Goal: Task Accomplishment & Management: Manage account settings

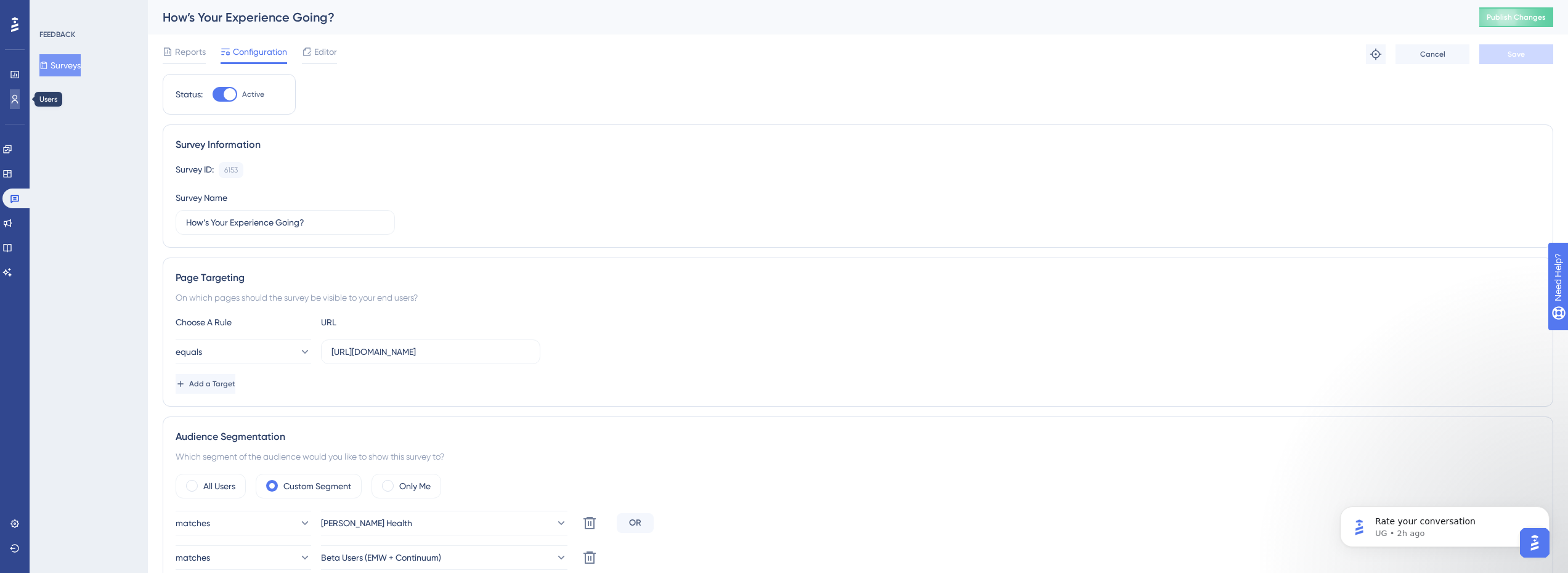
click at [16, 99] on icon at bounding box center [15, 99] width 7 height 9
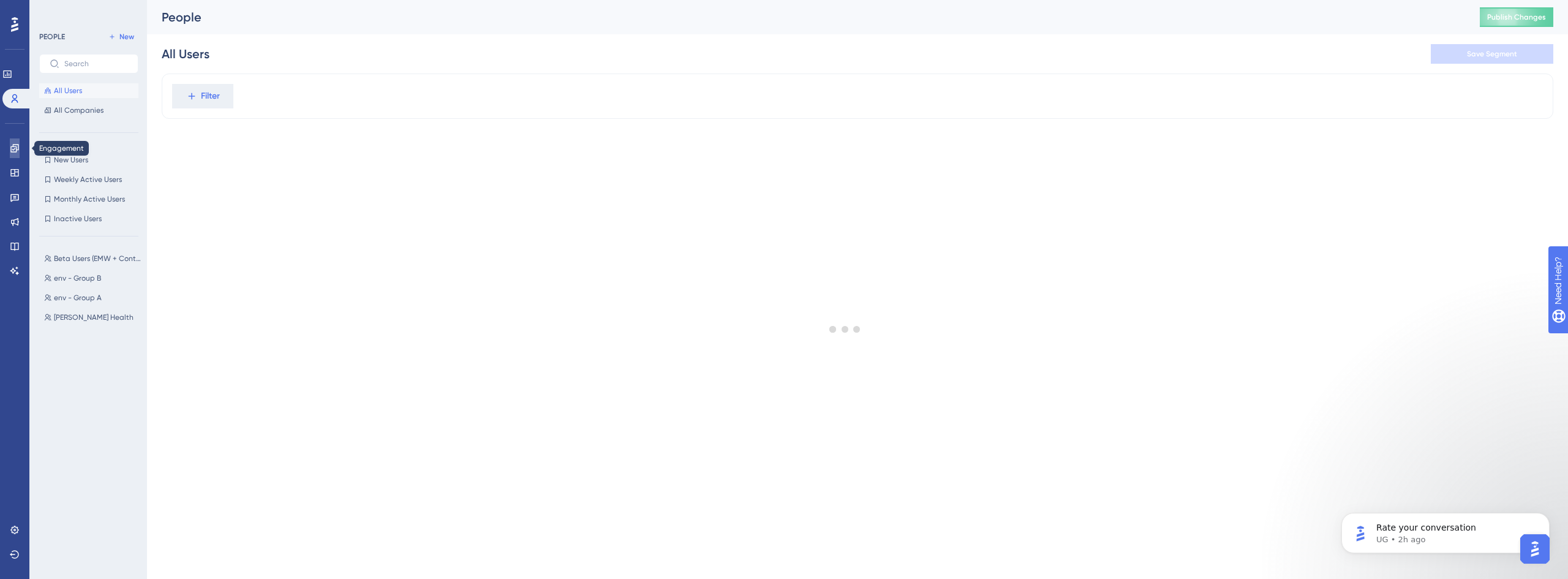
click at [17, 148] on icon at bounding box center [14, 148] width 10 height 10
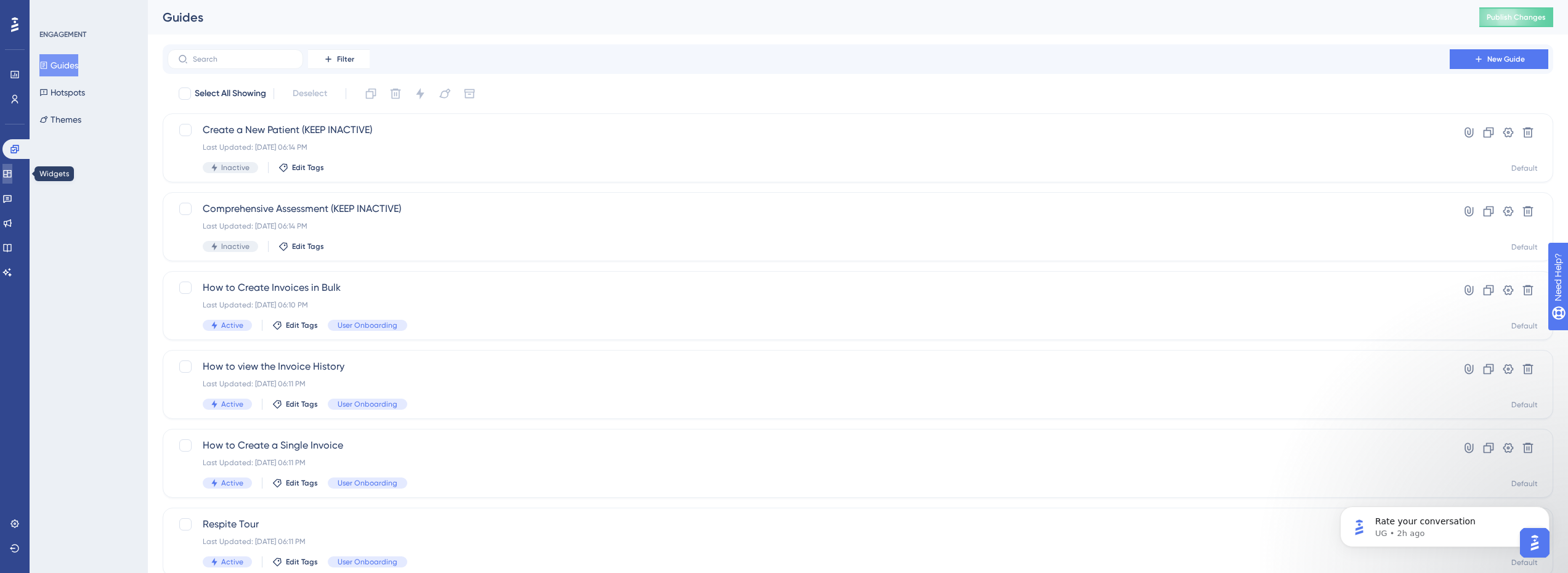
click at [10, 180] on link at bounding box center [7, 174] width 10 height 20
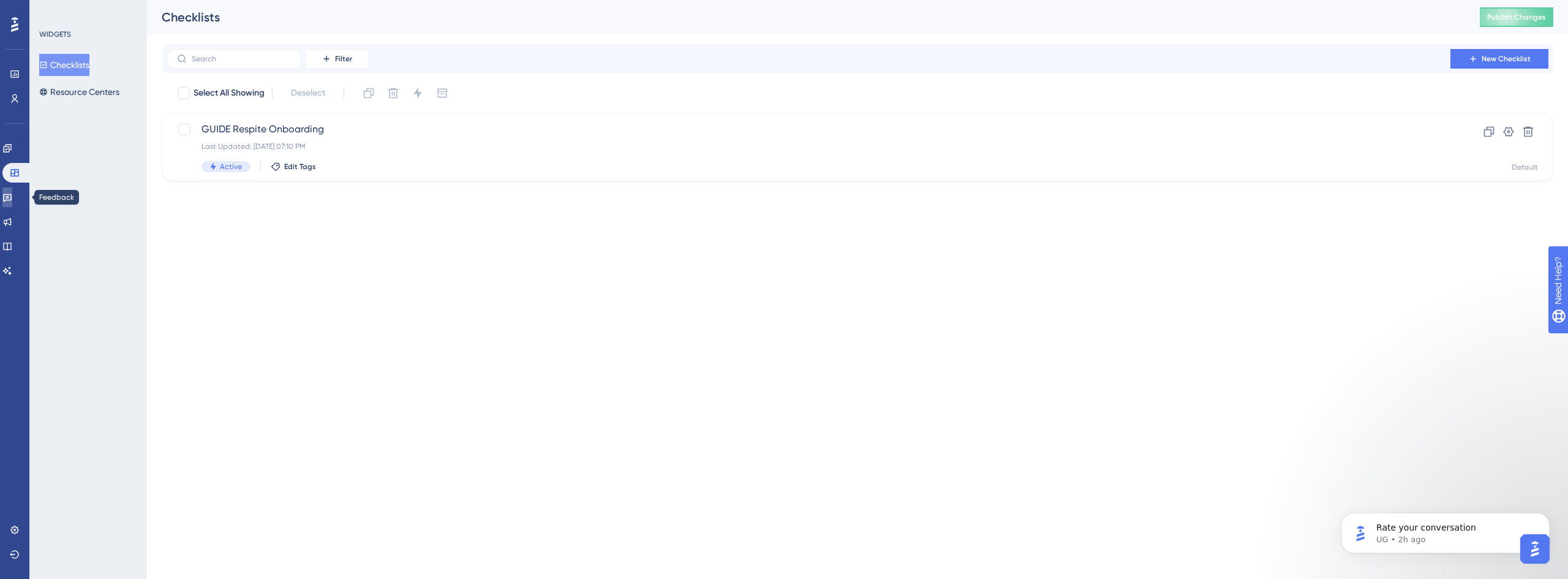
click at [13, 196] on icon at bounding box center [7, 197] width 10 height 10
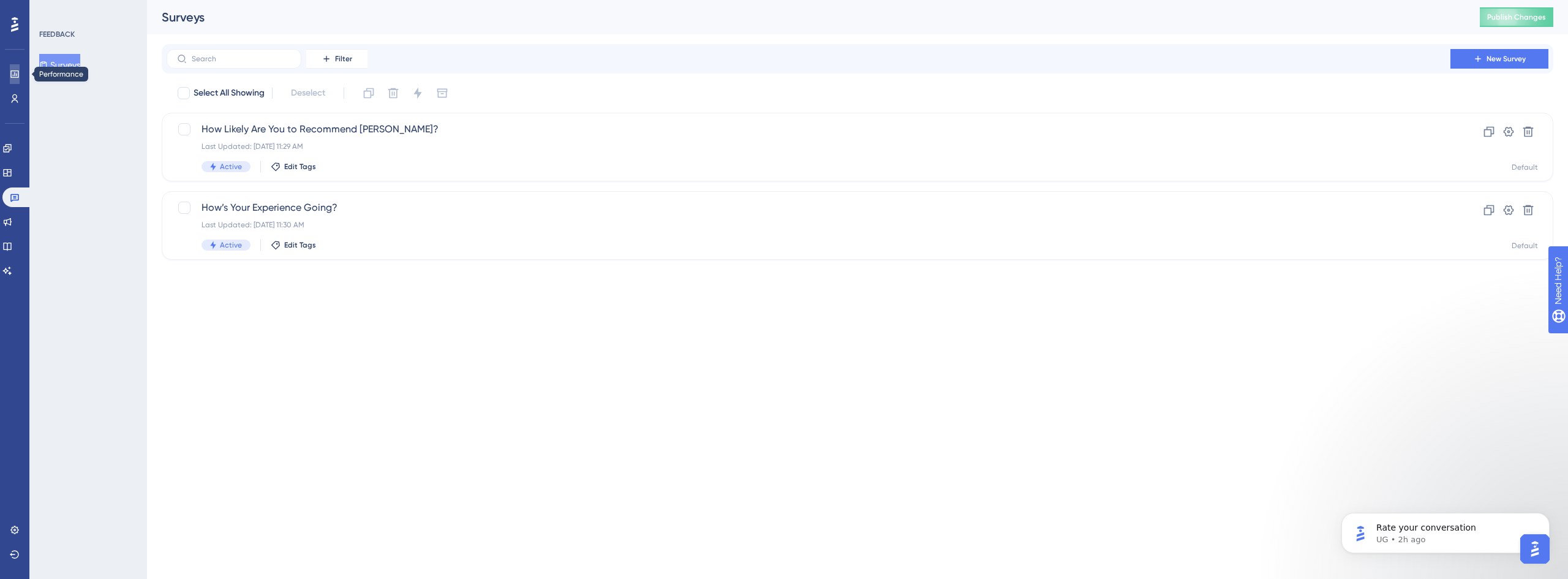
click at [0, 0] on icon at bounding box center [0, 0] width 0 height 0
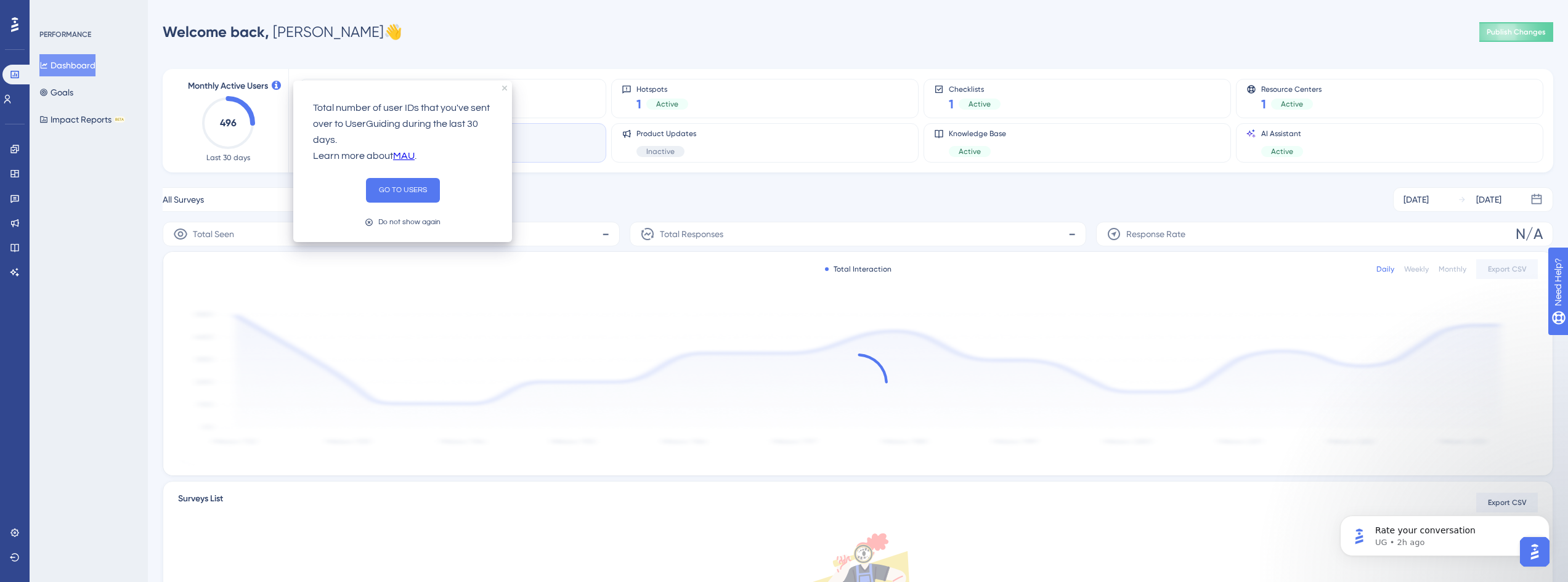
click at [530, 138] on div "Surveys 2 Active" at bounding box center [453, 142] width 287 height 28
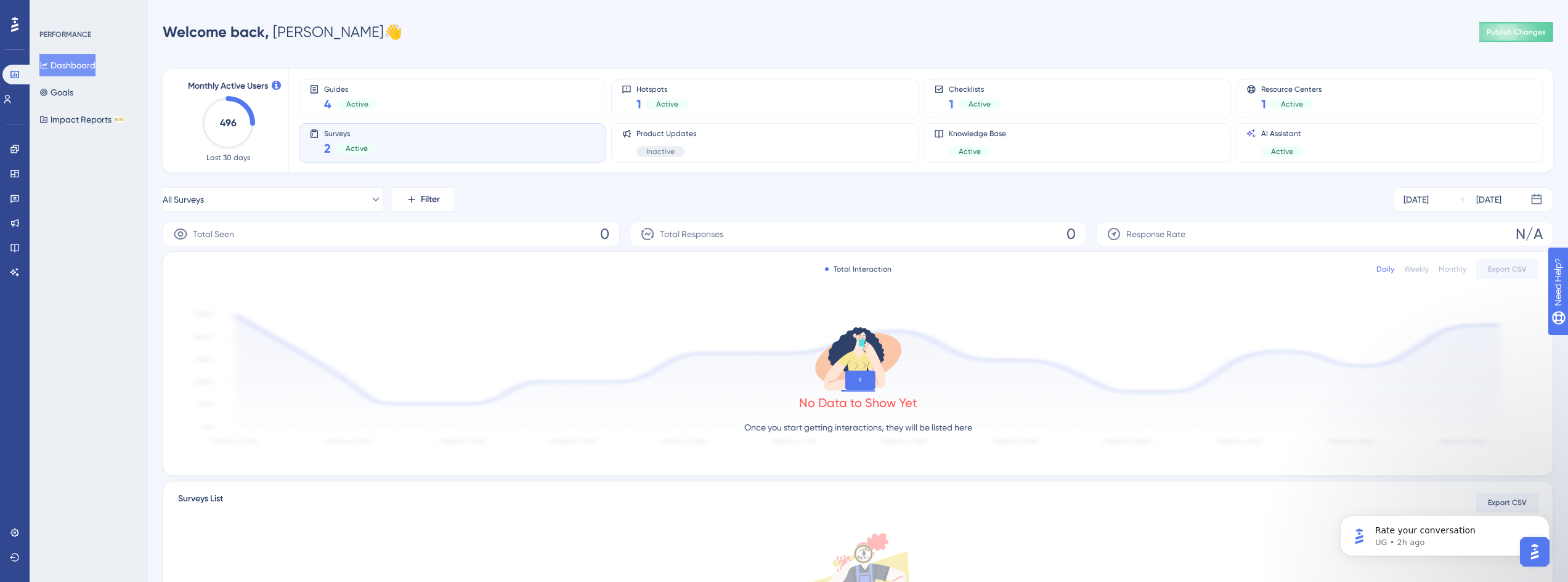
click at [1526, 22] on div "Welcome back, [PERSON_NAME] 👋 Publish Changes" at bounding box center [857, 32] width 1390 height 24
click at [1526, 26] on button "Publish Changes" at bounding box center [1517, 32] width 74 height 20
click at [15, 205] on link at bounding box center [14, 198] width 10 height 20
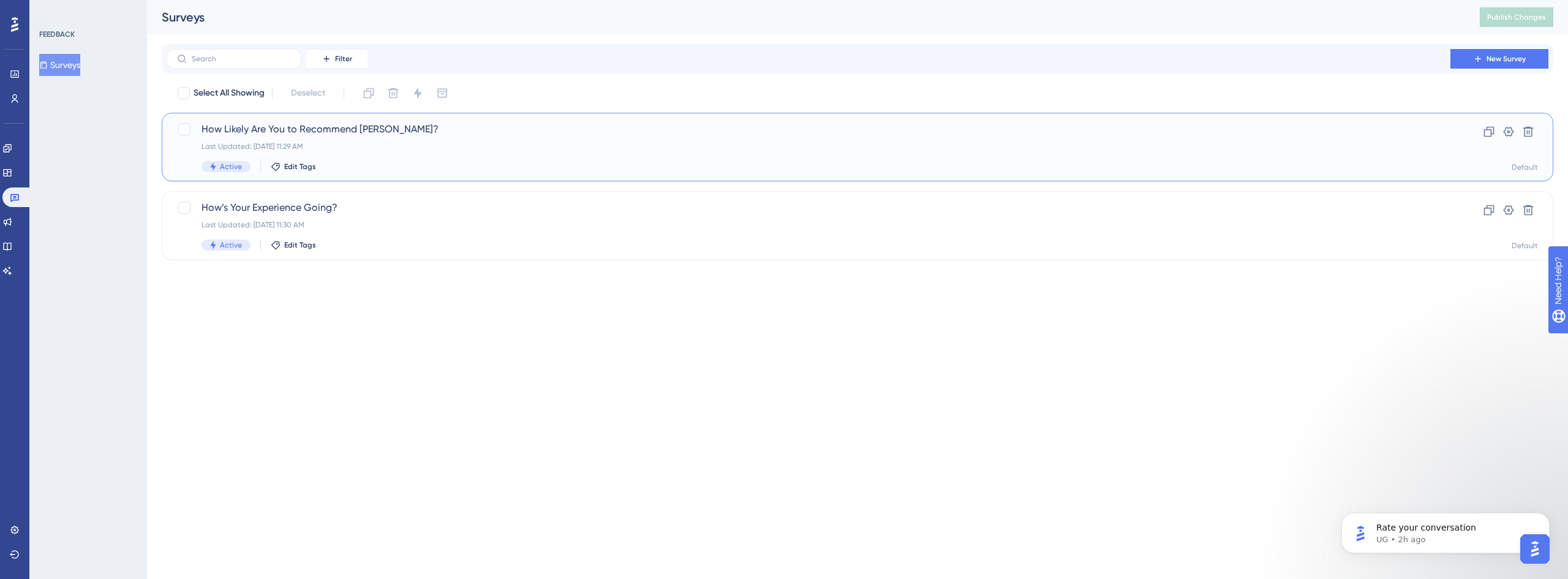
click at [366, 141] on div "How Likely Are You to Recommend [PERSON_NAME]? Last Updated: [DATE] 11:29 AM Ac…" at bounding box center [809, 147] width 1214 height 50
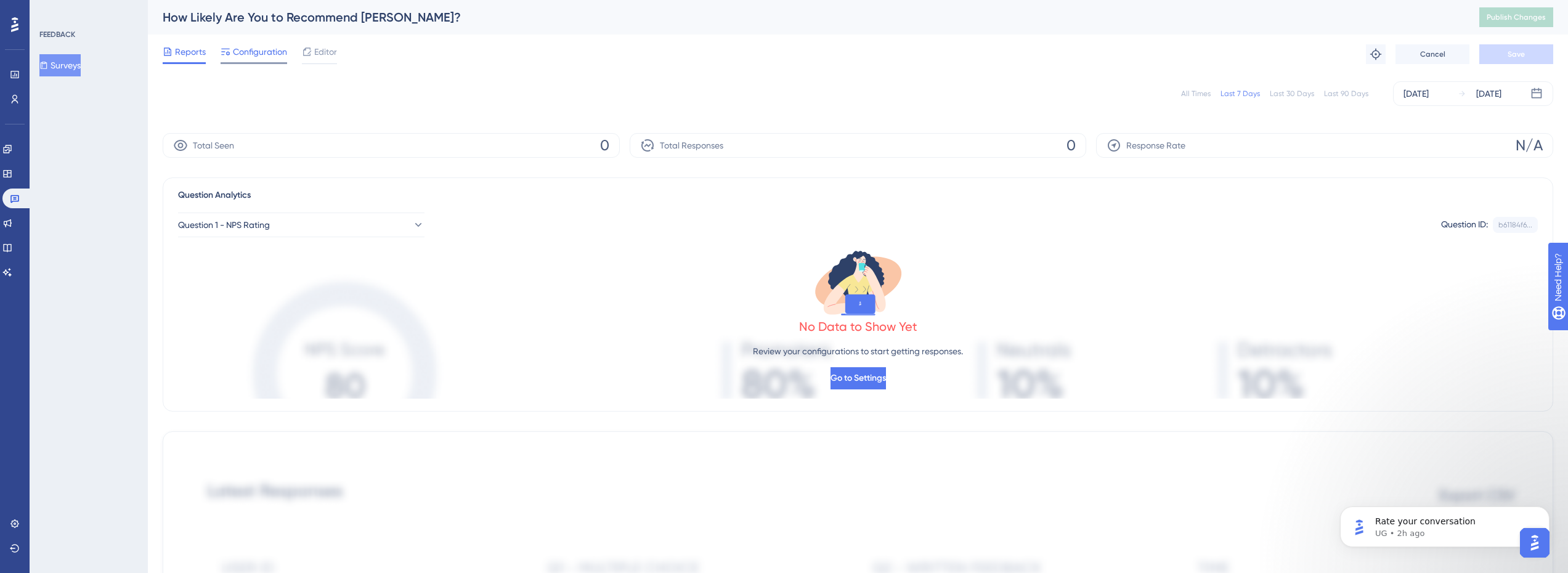
click at [266, 46] on span "Configuration" at bounding box center [260, 51] width 54 height 14
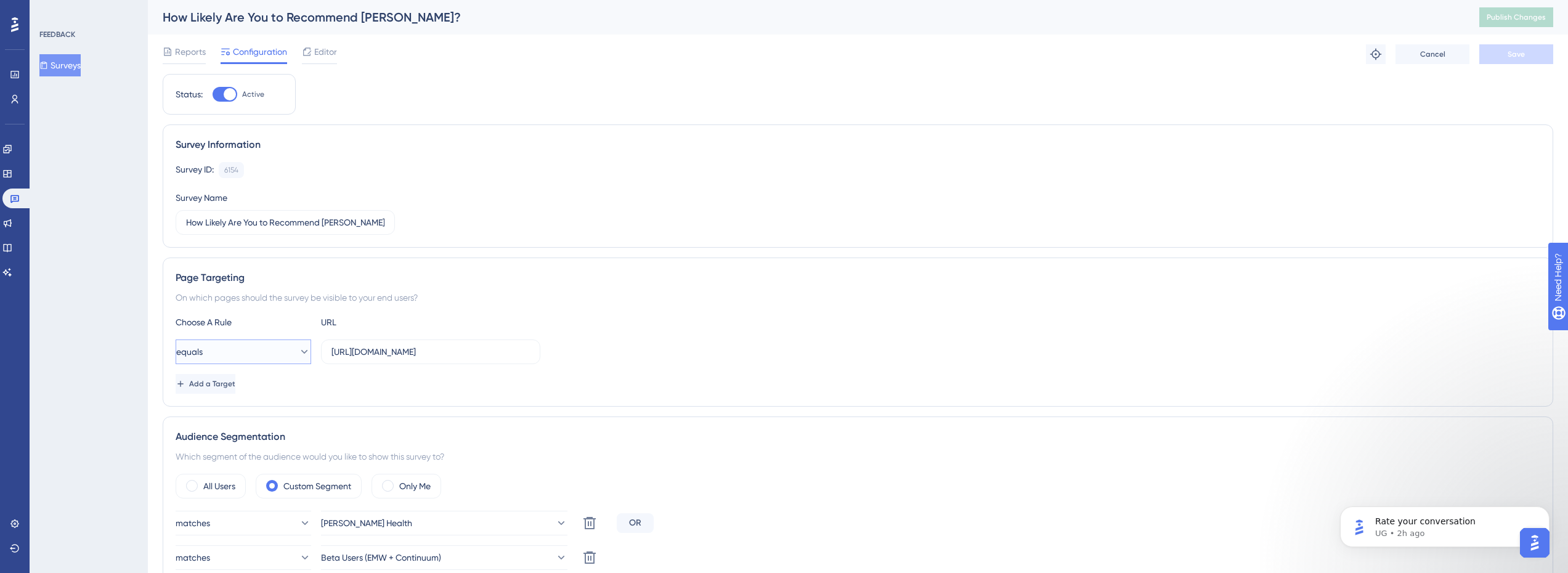
click at [275, 347] on button "equals" at bounding box center [243, 352] width 135 height 24
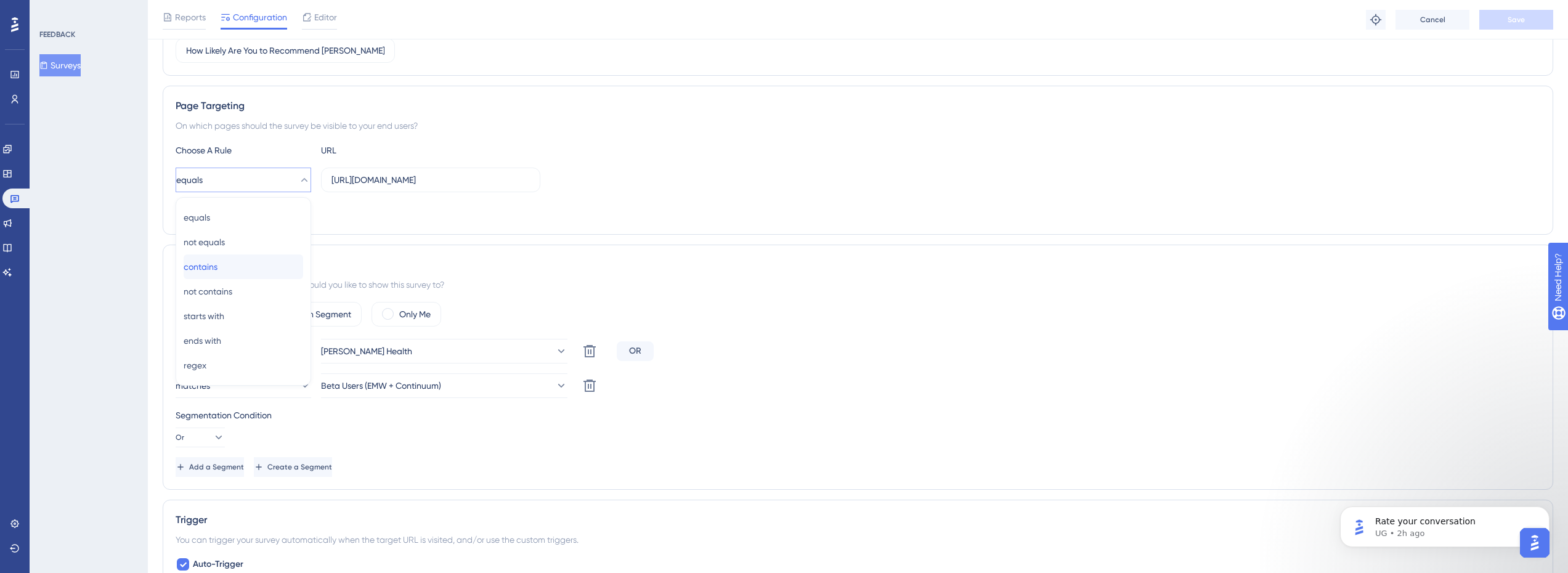
click at [271, 258] on div "contains contains" at bounding box center [243, 266] width 120 height 24
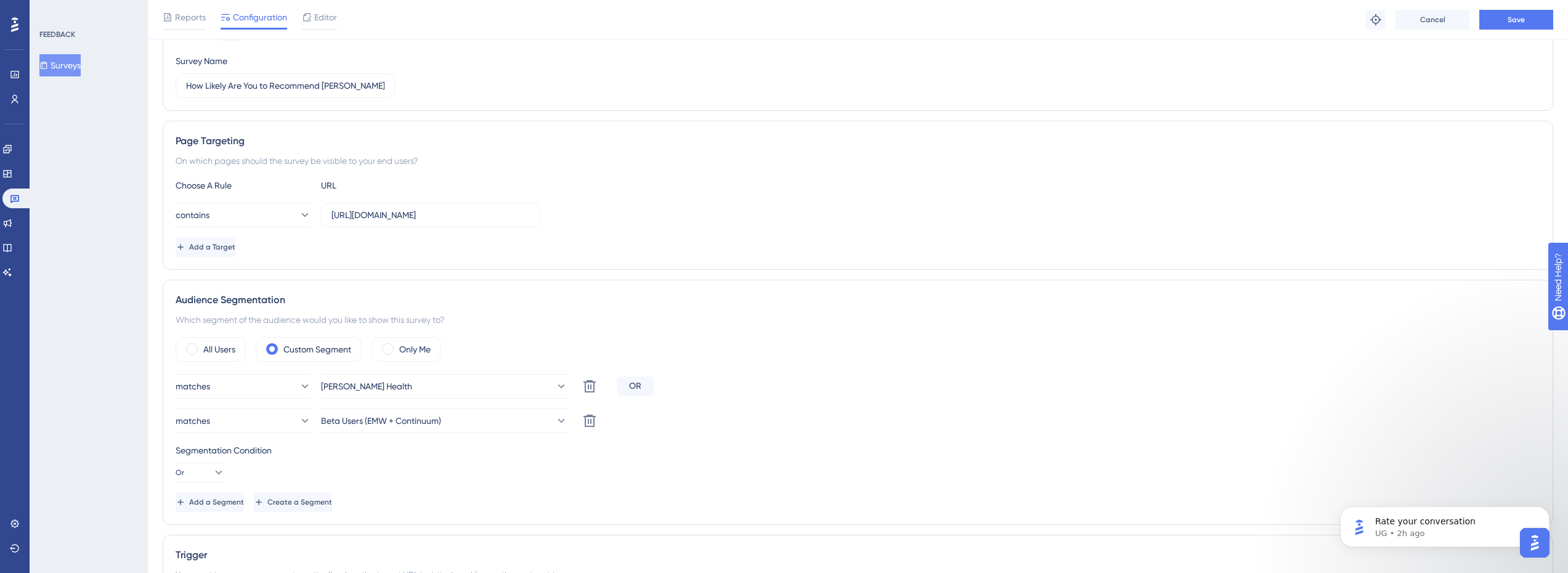
scroll to position [116, 0]
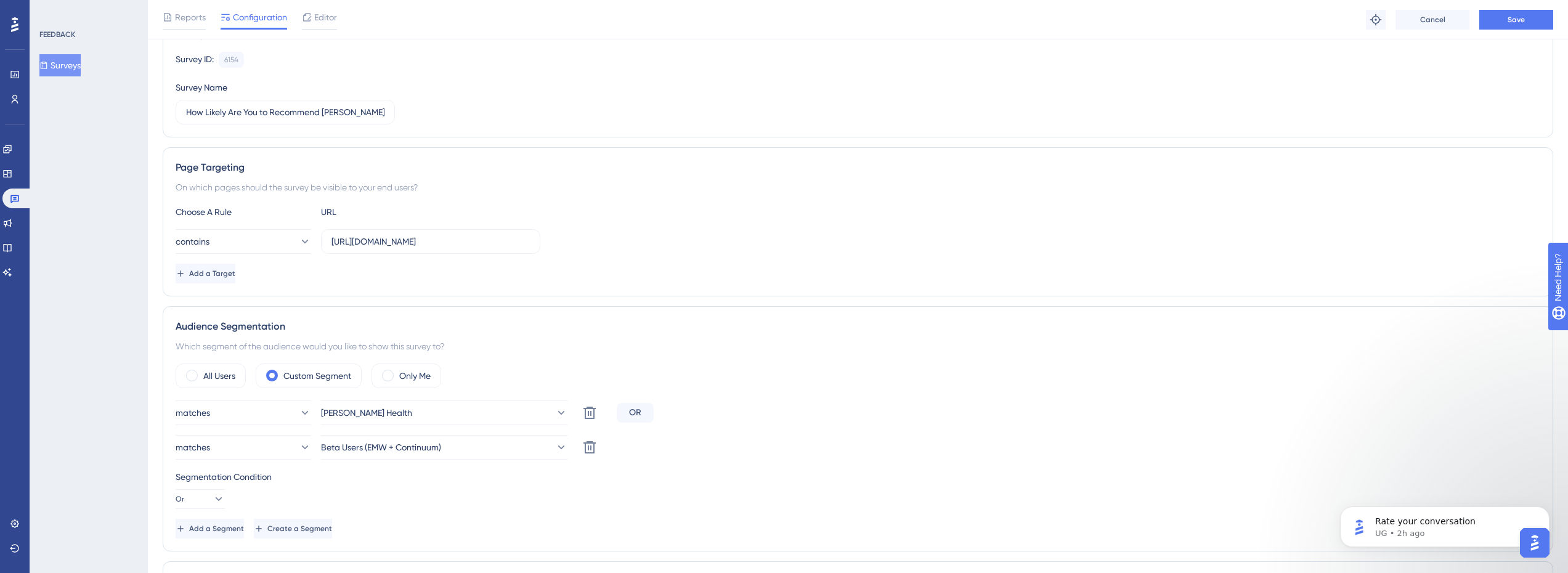
click at [1517, 32] on div "Reports Configuration Editor Troubleshoot Cancel Save" at bounding box center [857, 20] width 1420 height 40
click at [1517, 17] on span "Save" at bounding box center [1516, 19] width 17 height 10
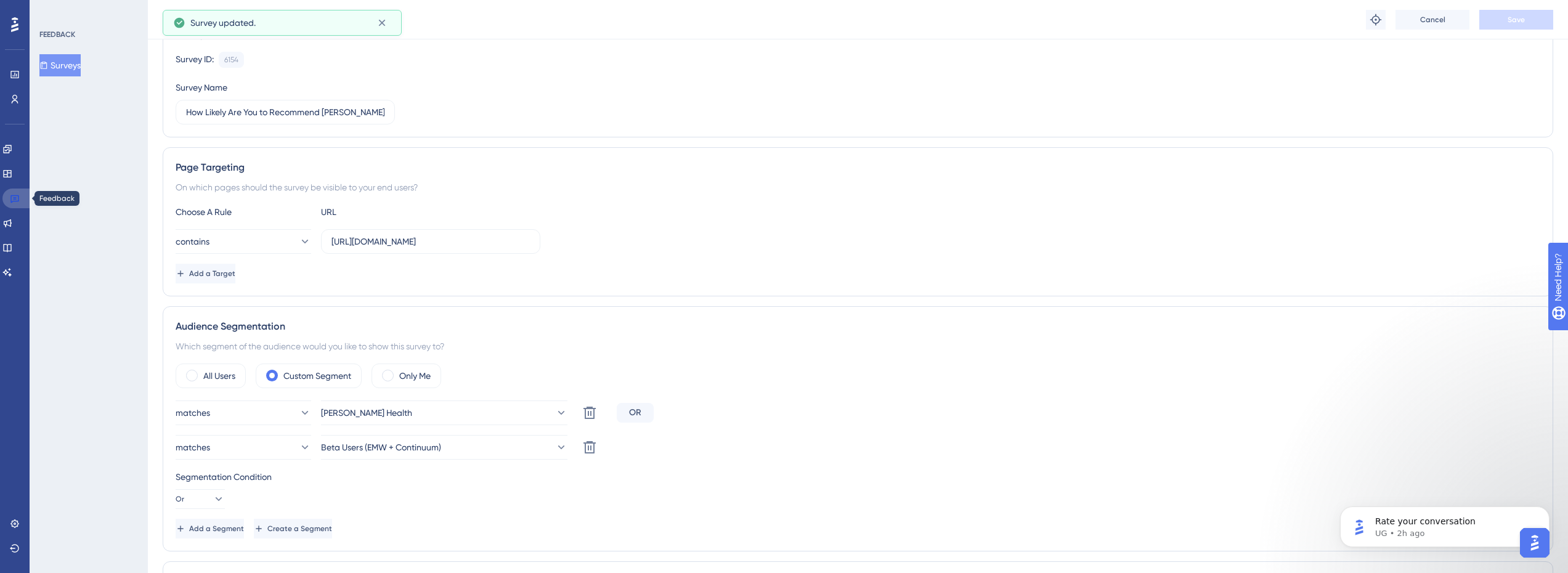
click at [12, 191] on link at bounding box center [17, 199] width 30 height 20
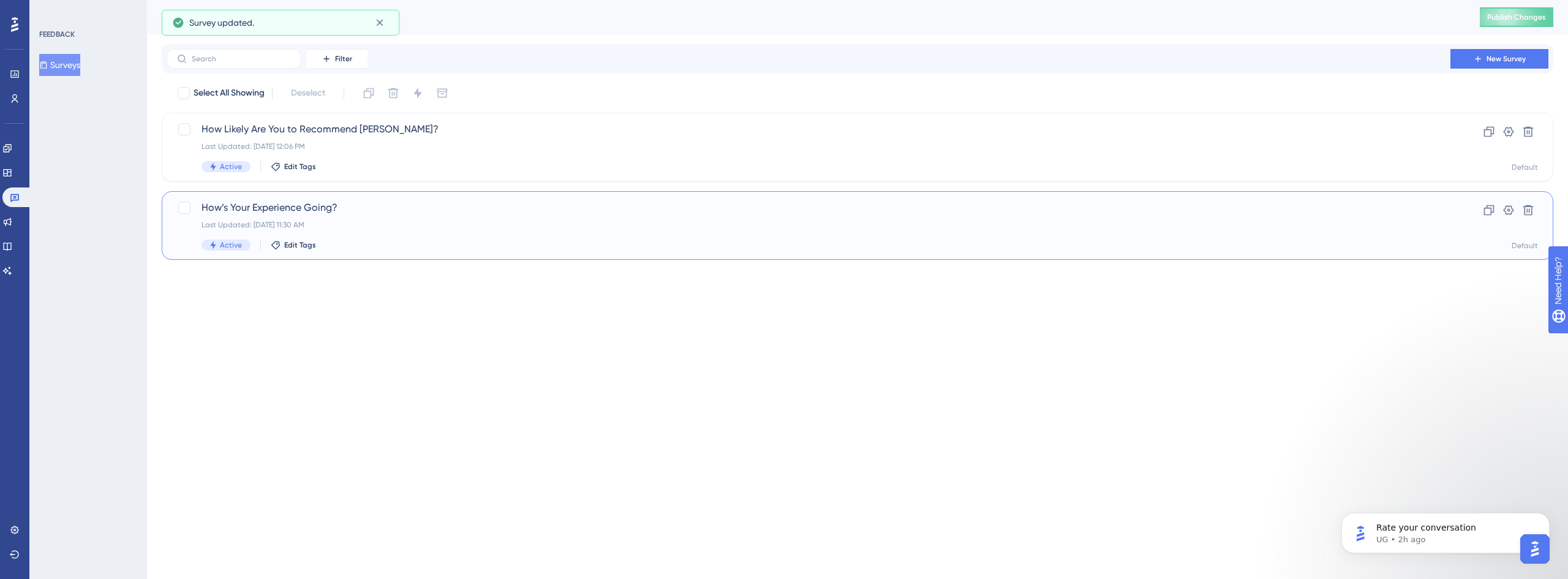
click at [249, 213] on span "How’s Your Experience Going?" at bounding box center [809, 207] width 1214 height 14
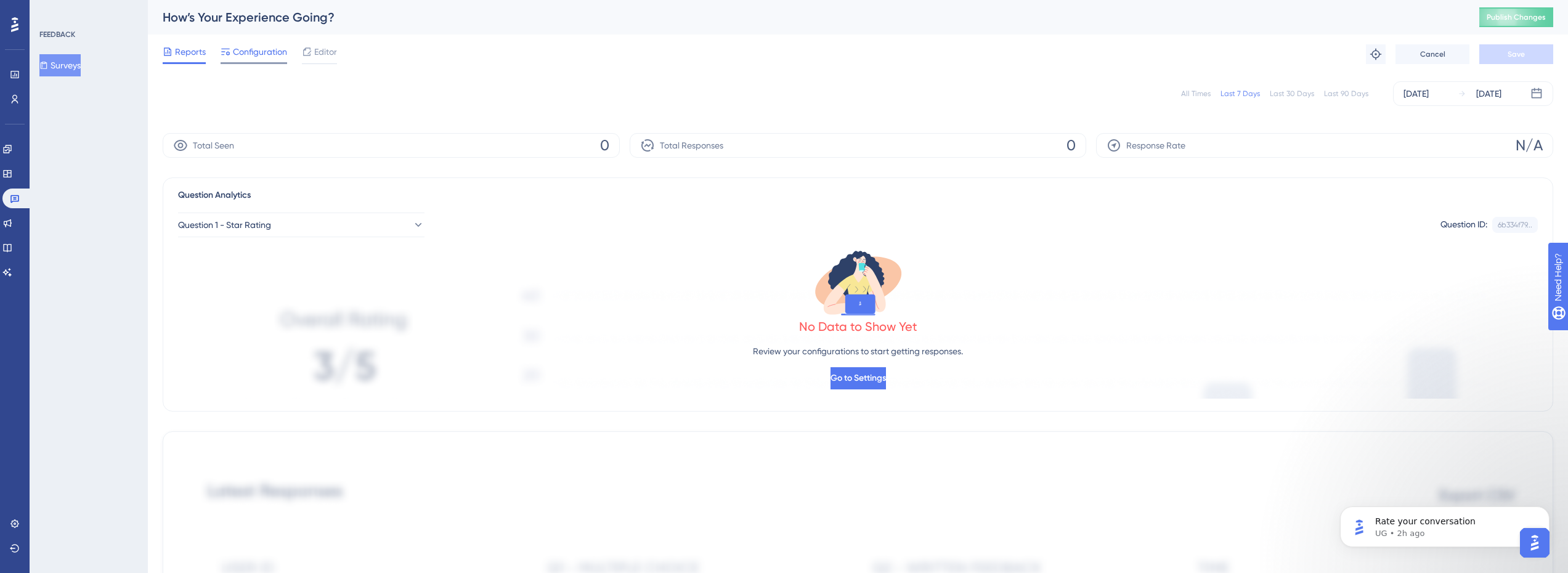
click at [259, 51] on span "Configuration" at bounding box center [260, 51] width 54 height 14
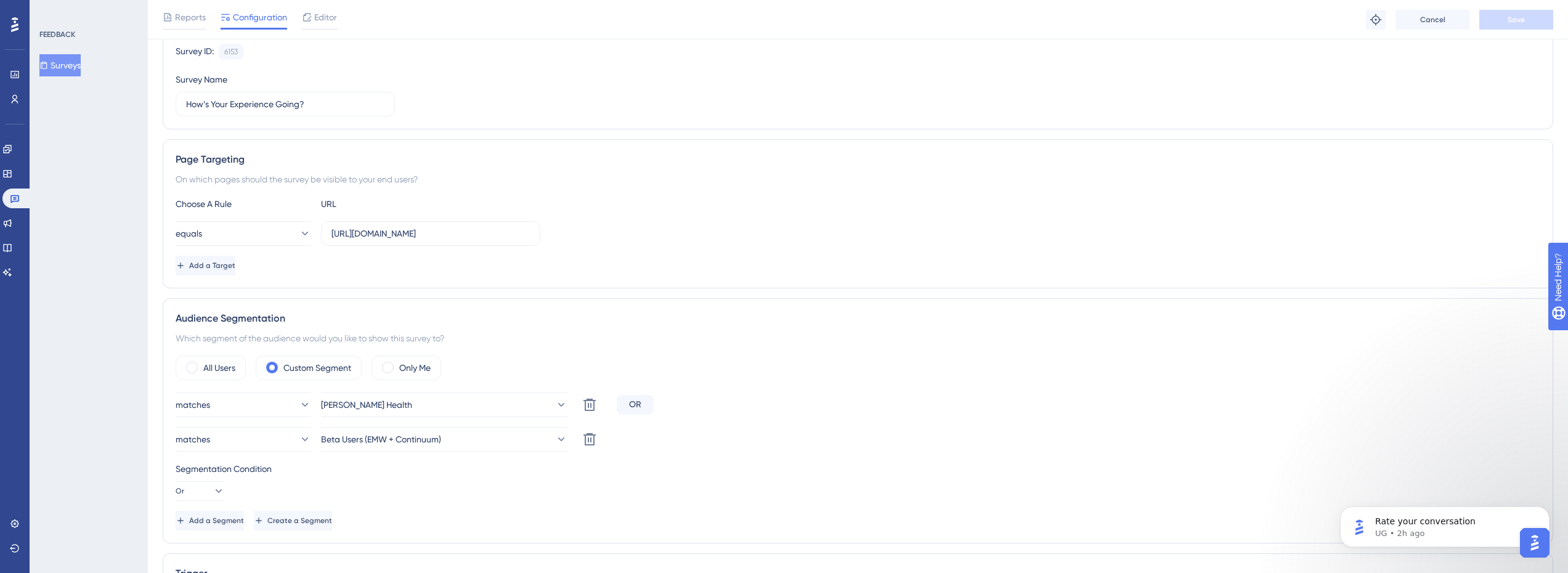
scroll to position [61, 0]
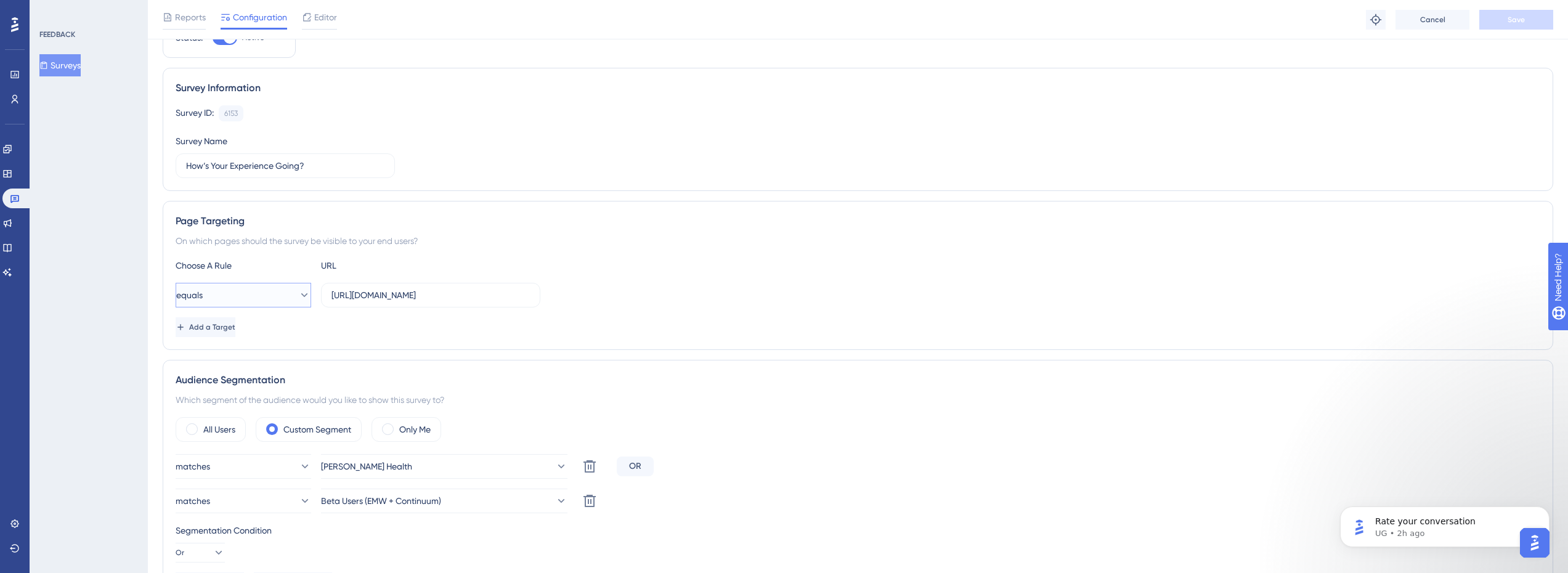
click at [269, 293] on button "equals" at bounding box center [243, 295] width 135 height 24
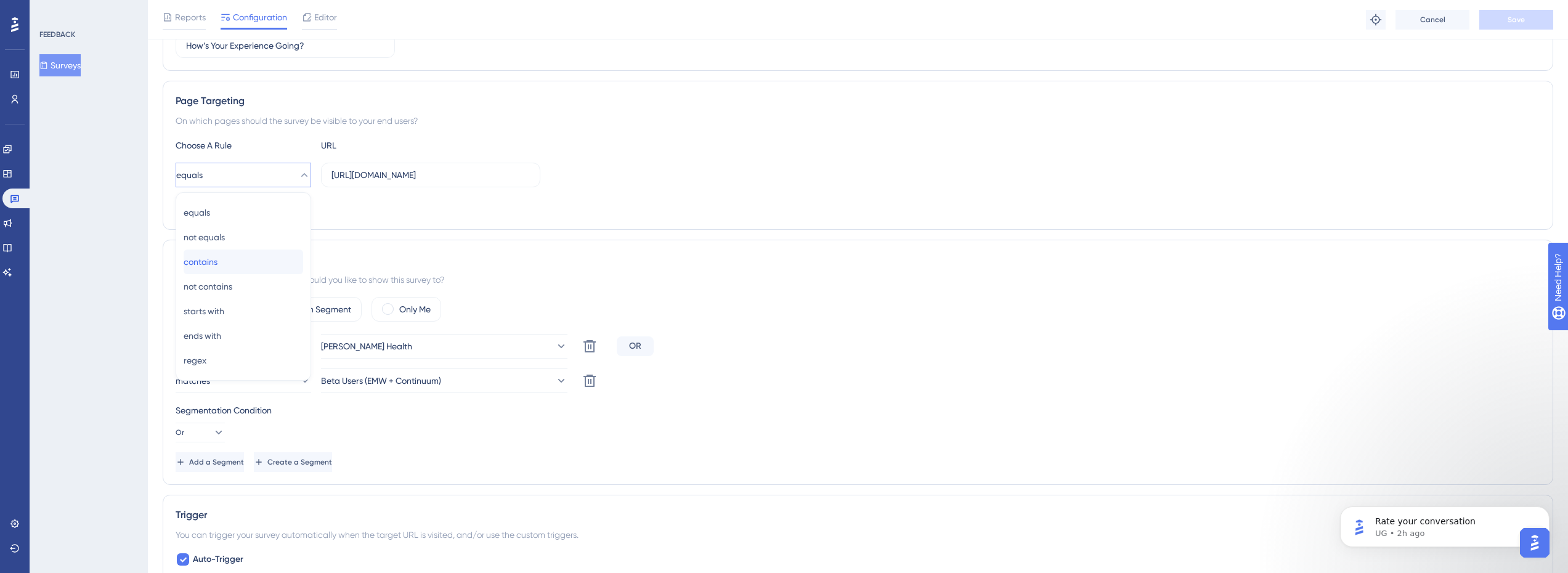
click at [228, 266] on div "contains contains" at bounding box center [243, 262] width 120 height 24
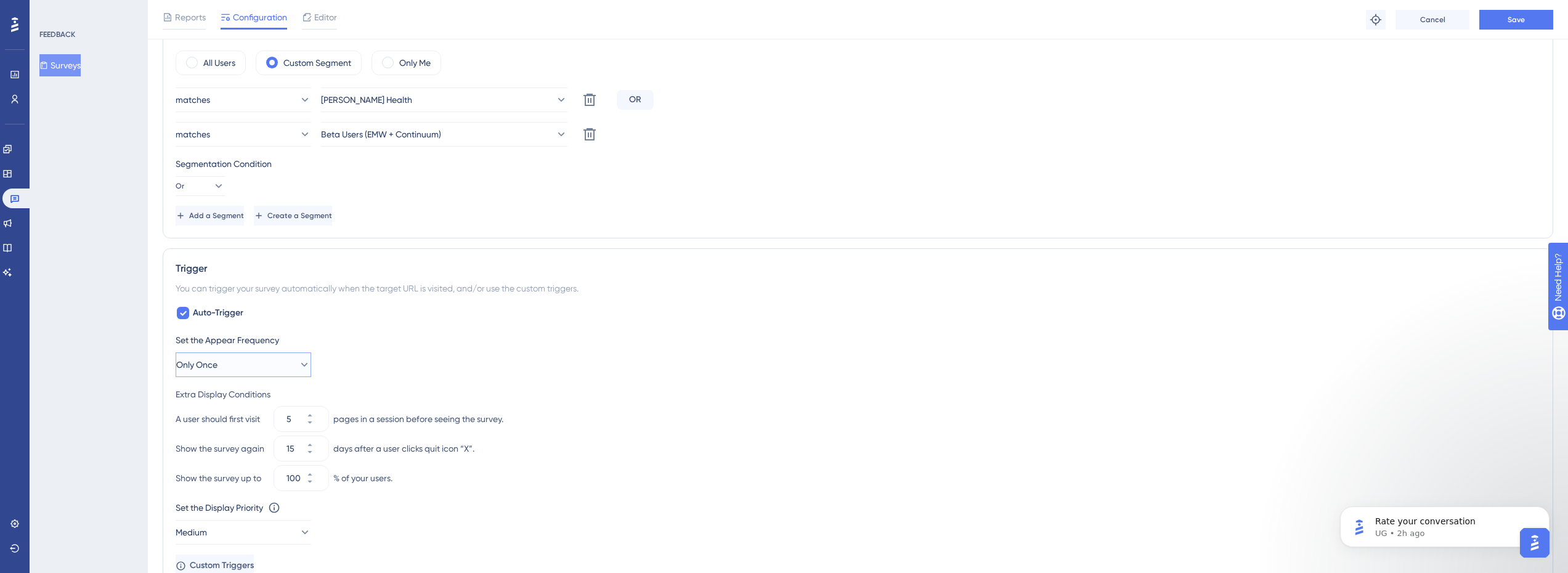
click at [298, 356] on button "Only Once" at bounding box center [243, 365] width 135 height 24
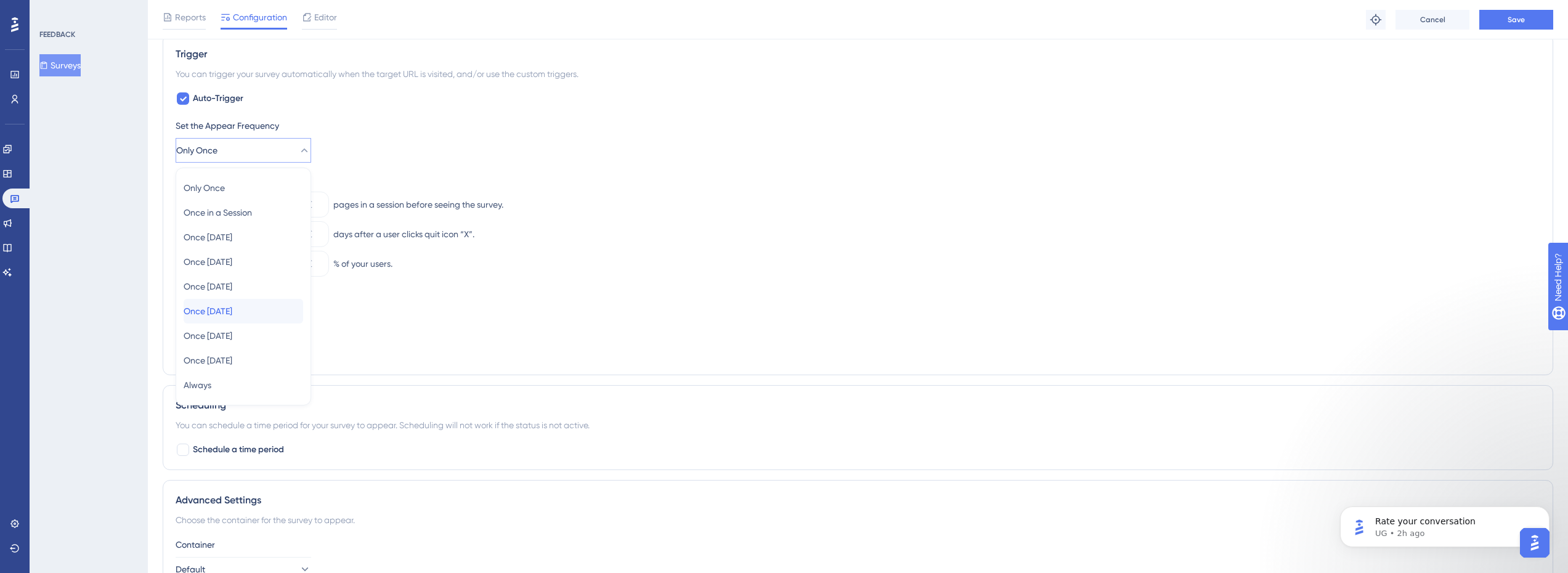
click at [261, 310] on div "Once [DATE] Once [DATE]" at bounding box center [243, 310] width 120 height 24
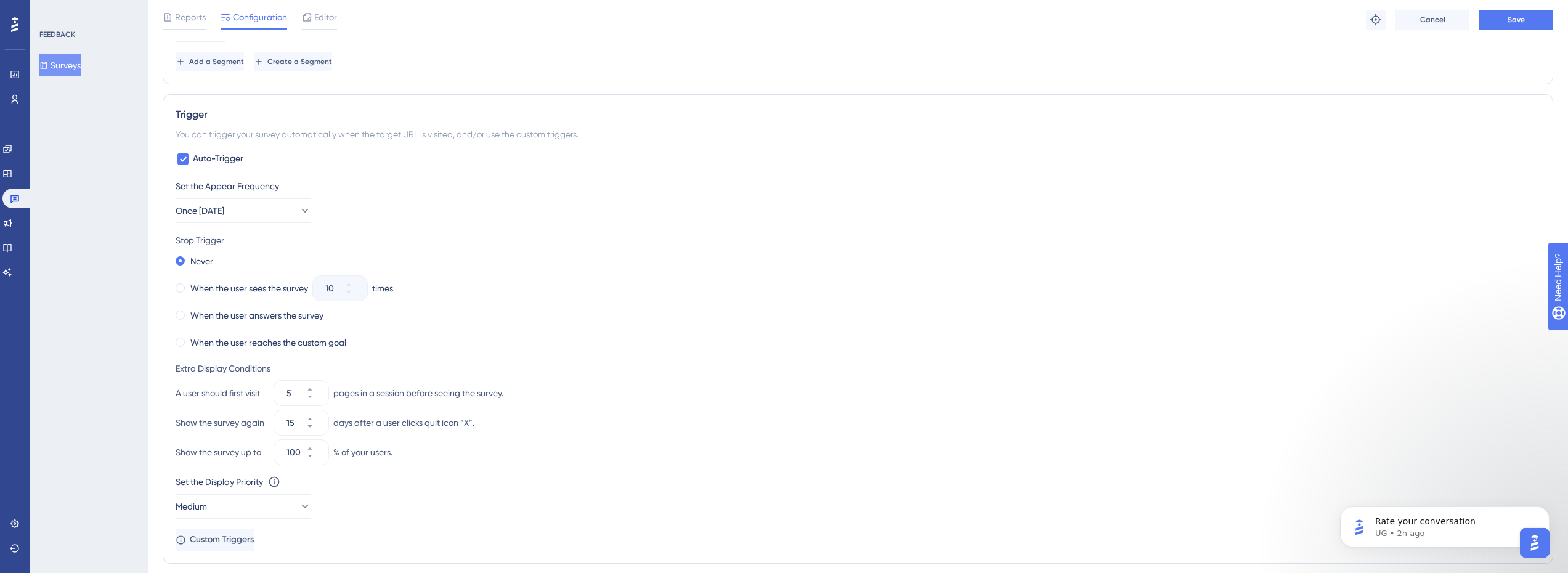
scroll to position [335, 0]
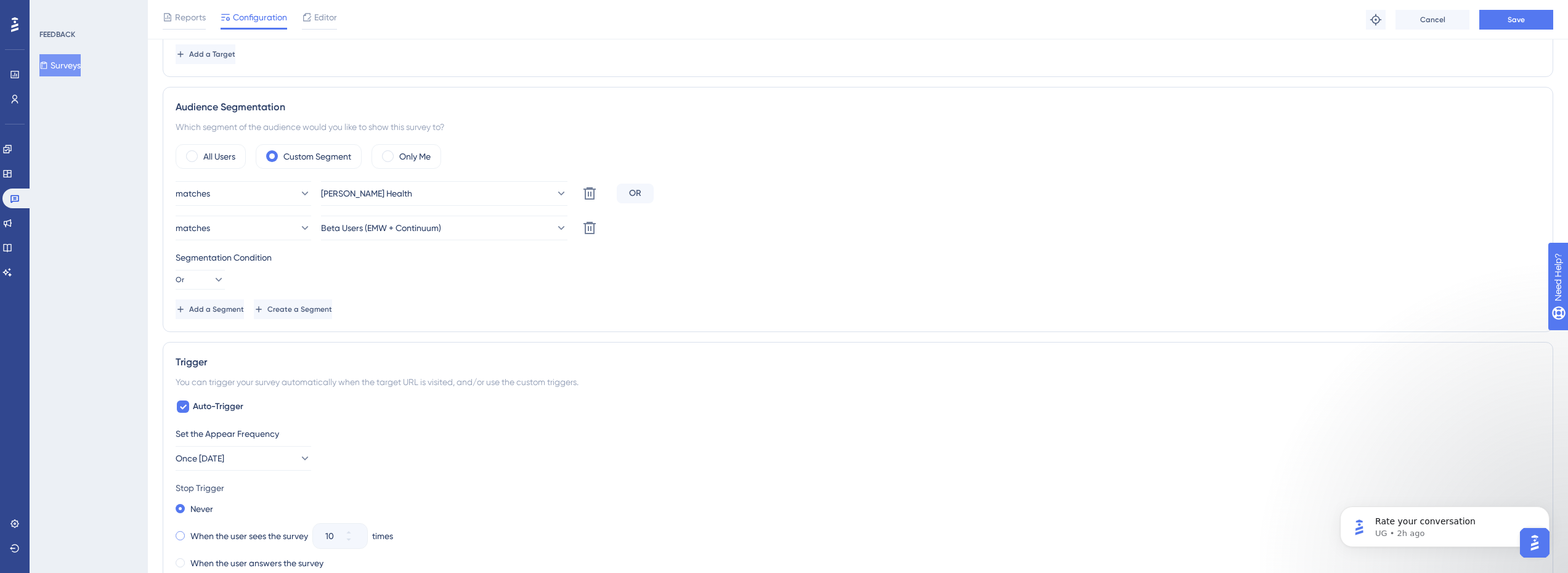
click at [233, 540] on label "When the user sees the survey" at bounding box center [249, 536] width 118 height 14
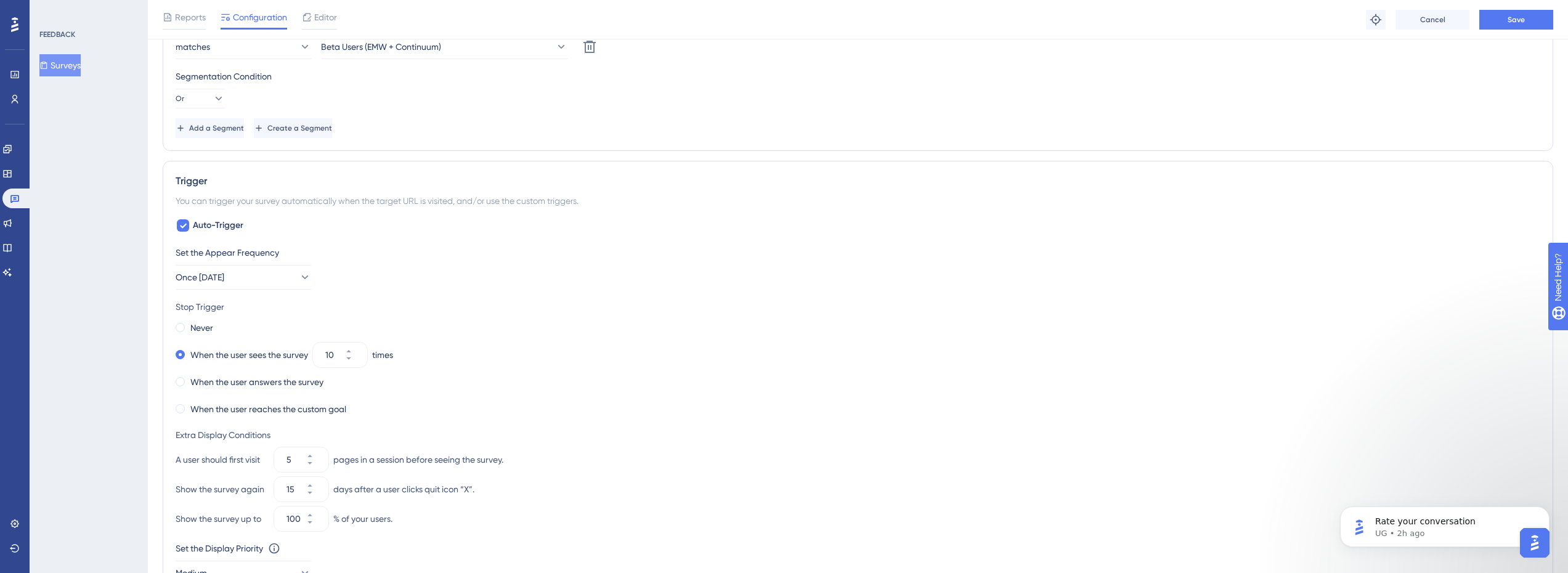
scroll to position [520, 0]
click at [204, 322] on label "Never" at bounding box center [201, 324] width 23 height 14
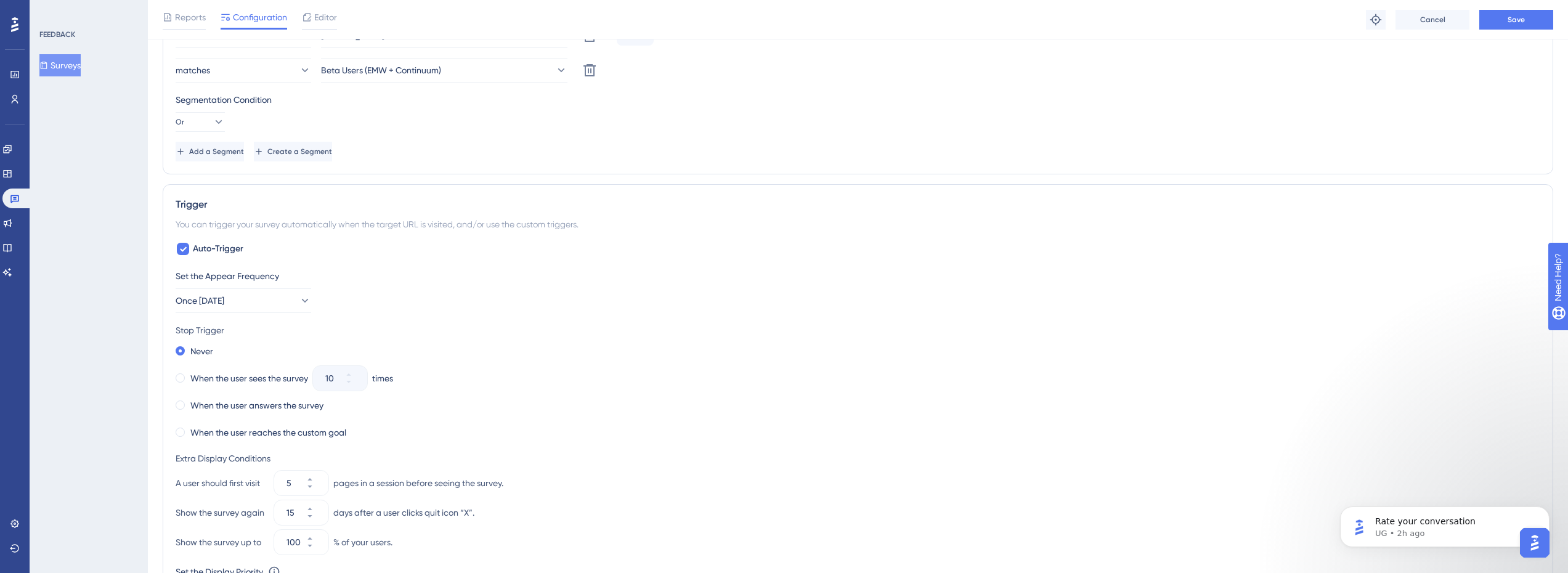
scroll to position [458, 0]
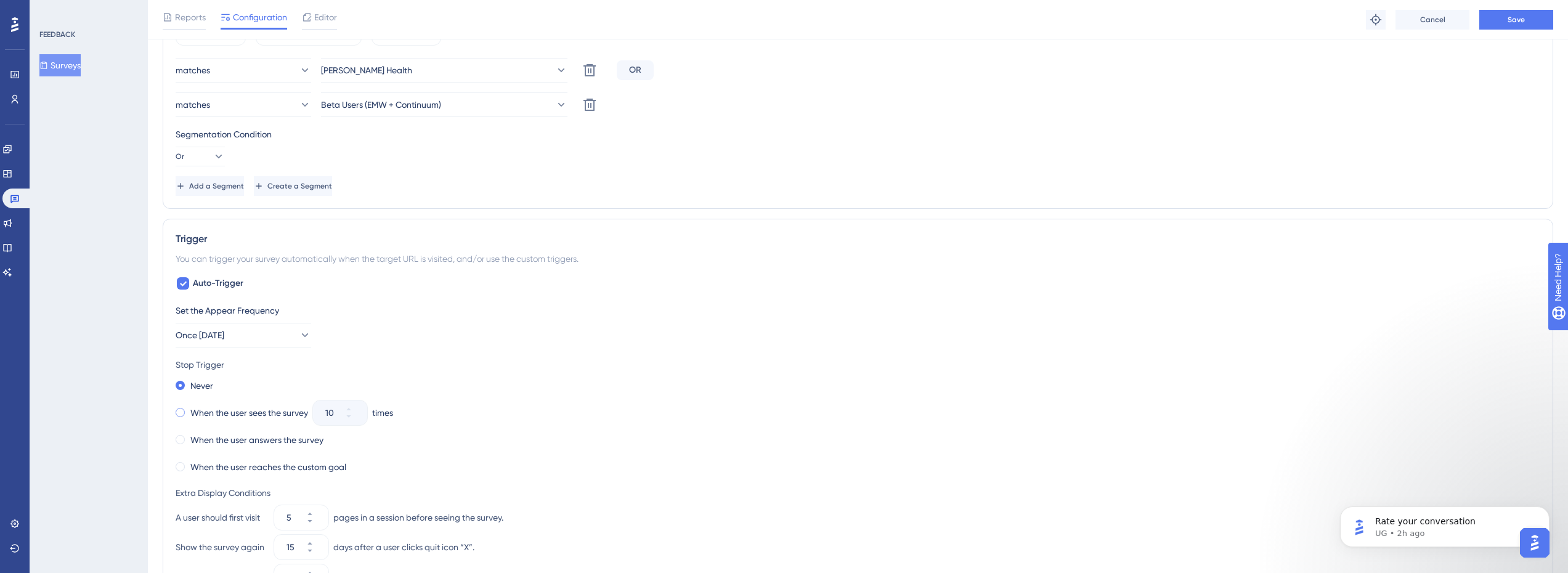
click at [279, 411] on label "When the user sees the survey" at bounding box center [249, 413] width 118 height 14
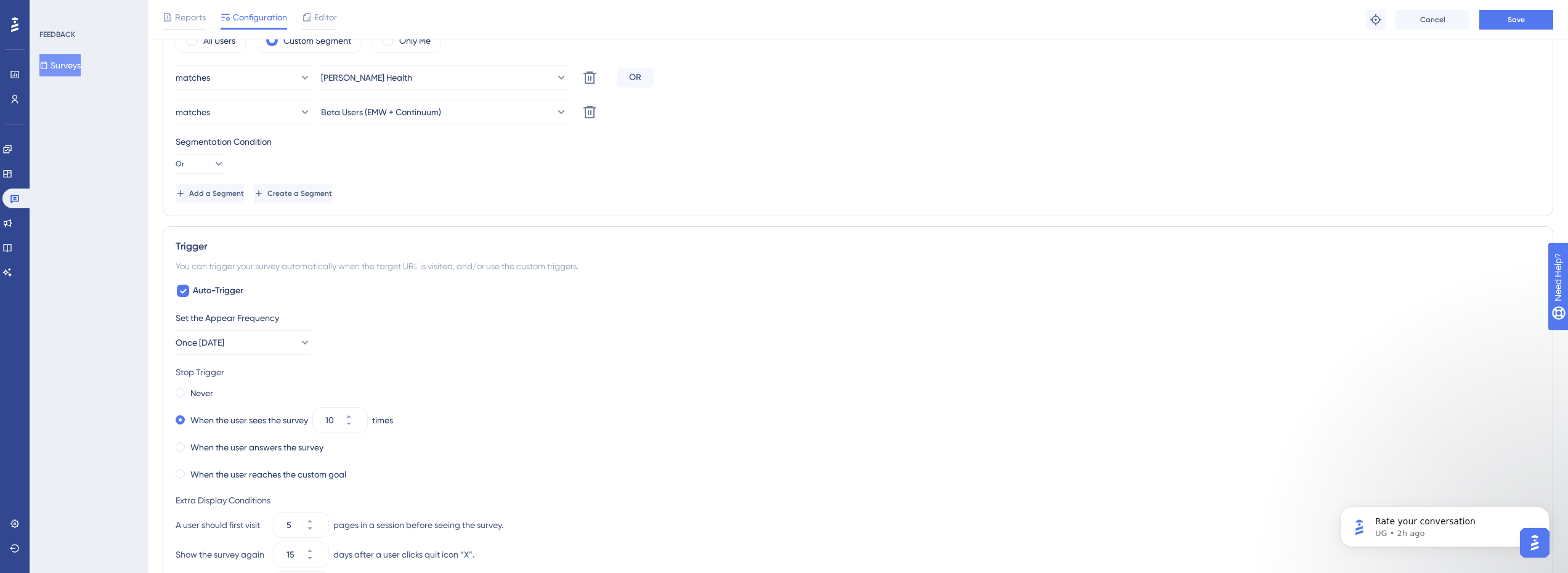
scroll to position [494, 0]
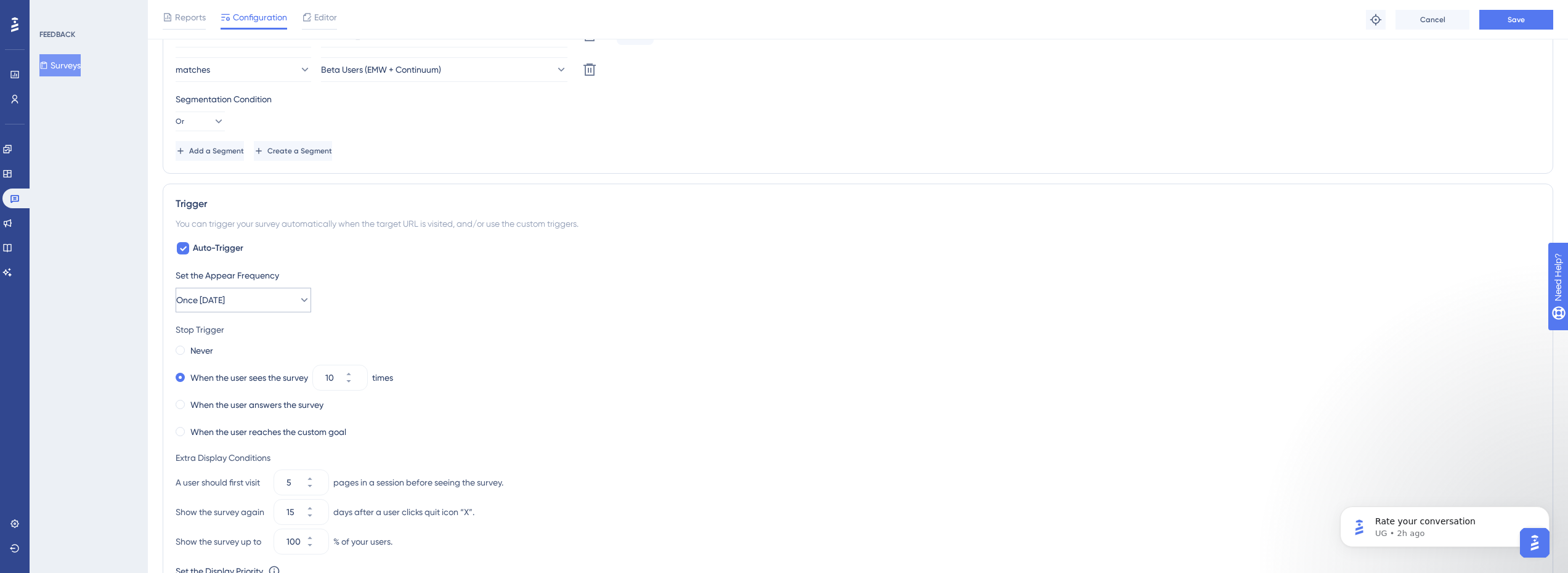
drag, startPoint x: 314, startPoint y: 303, endPoint x: 297, endPoint y: 303, distance: 17.0
click at [311, 303] on div "Set the Appear Frequency Once [DATE]" at bounding box center [858, 290] width 1365 height 44
click at [298, 303] on icon at bounding box center [305, 300] width 13 height 13
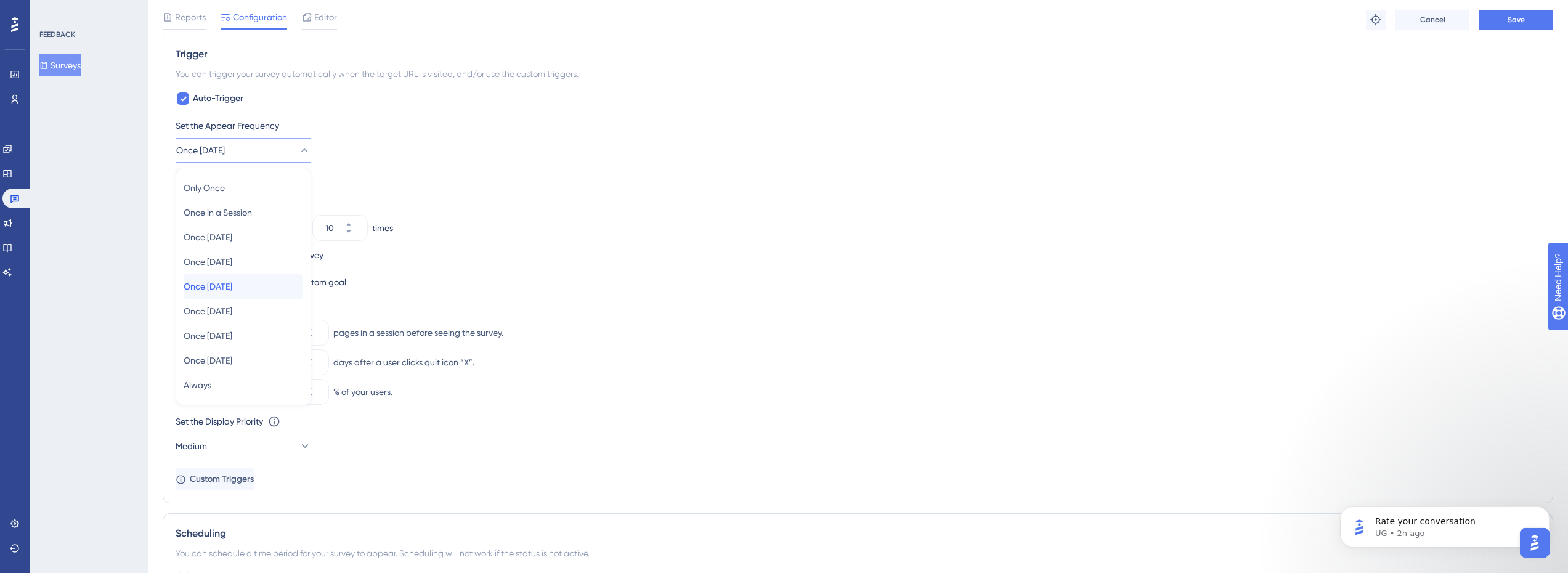
click at [263, 291] on div "Once [DATE] Once [DATE]" at bounding box center [243, 286] width 120 height 24
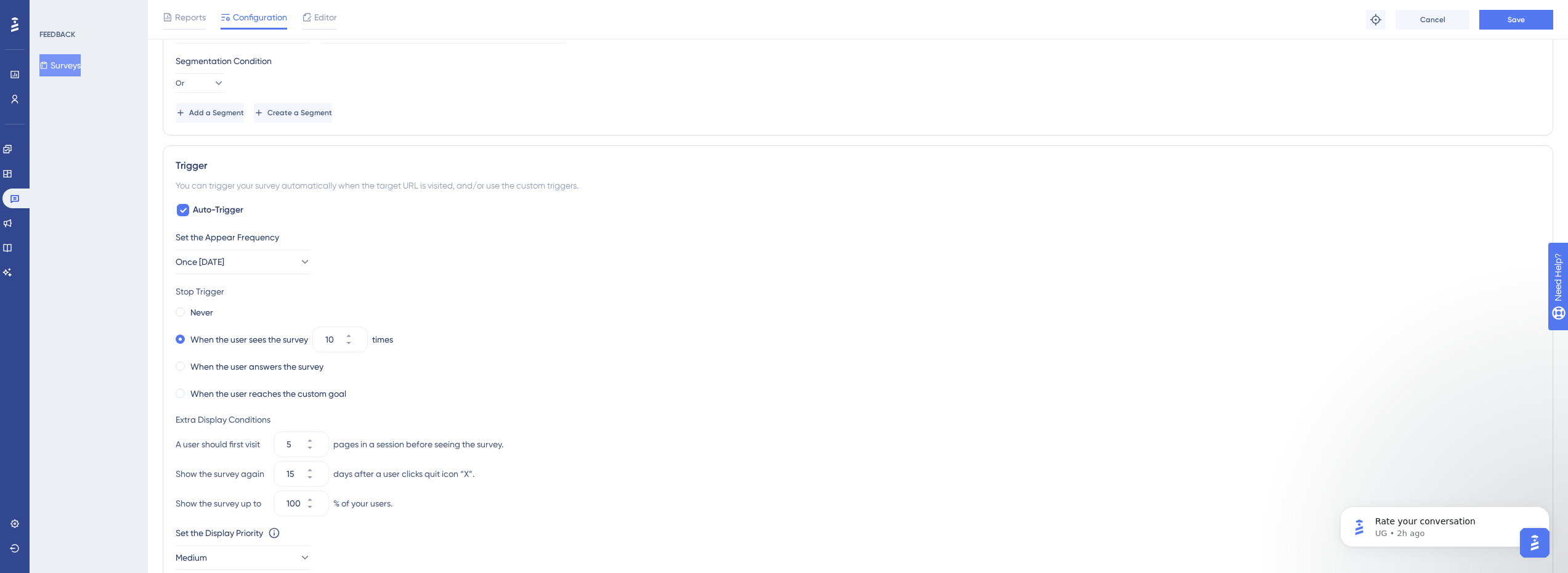
scroll to position [520, 0]
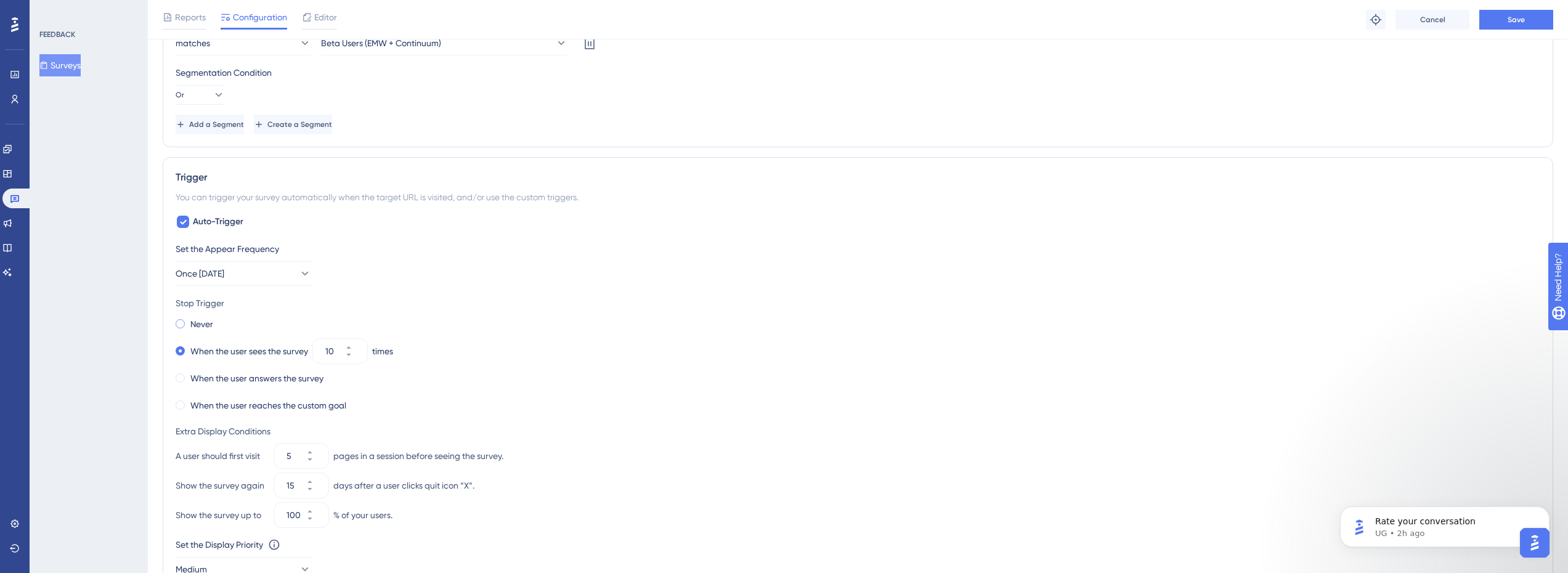
click at [207, 323] on label "Never" at bounding box center [201, 324] width 23 height 14
click at [287, 274] on button "Once [DATE]" at bounding box center [243, 273] width 135 height 24
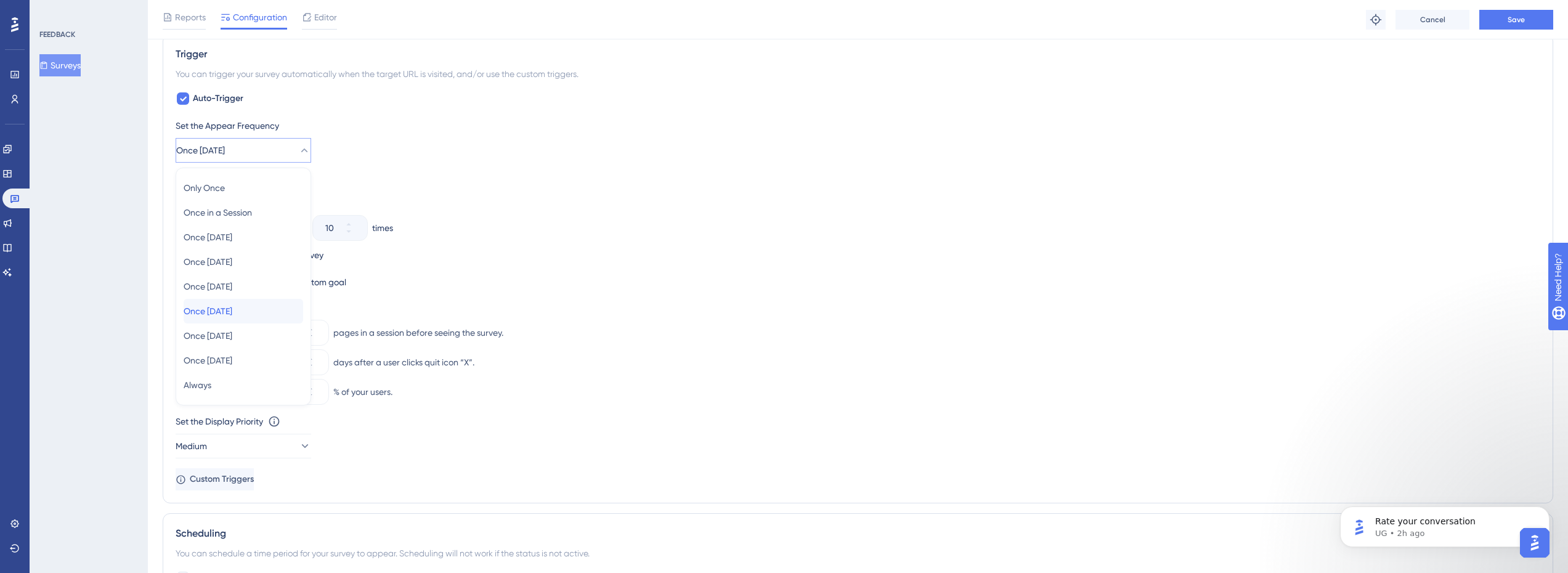
click at [266, 310] on div "Once [DATE] Once [DATE]" at bounding box center [243, 310] width 120 height 24
click at [322, 337] on button "5" at bounding box center [317, 339] width 23 height 13
click at [323, 327] on button "4" at bounding box center [317, 327] width 23 height 13
type input "5"
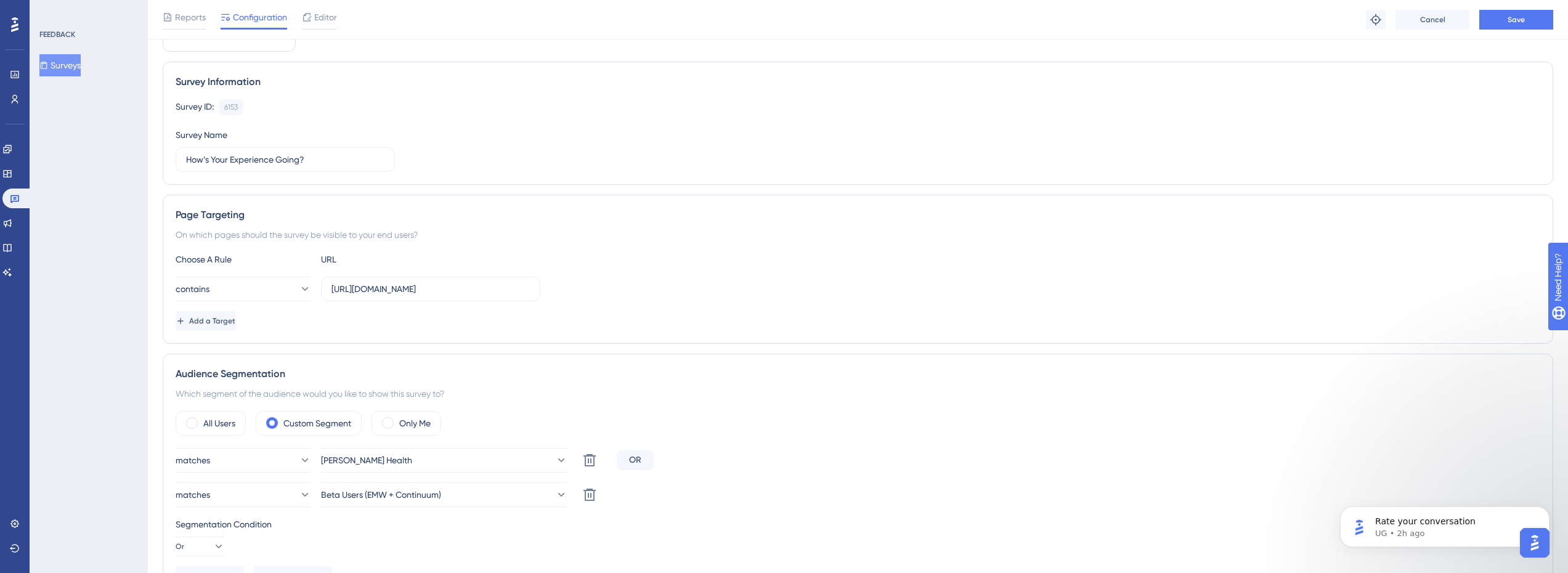
scroll to position [0, 0]
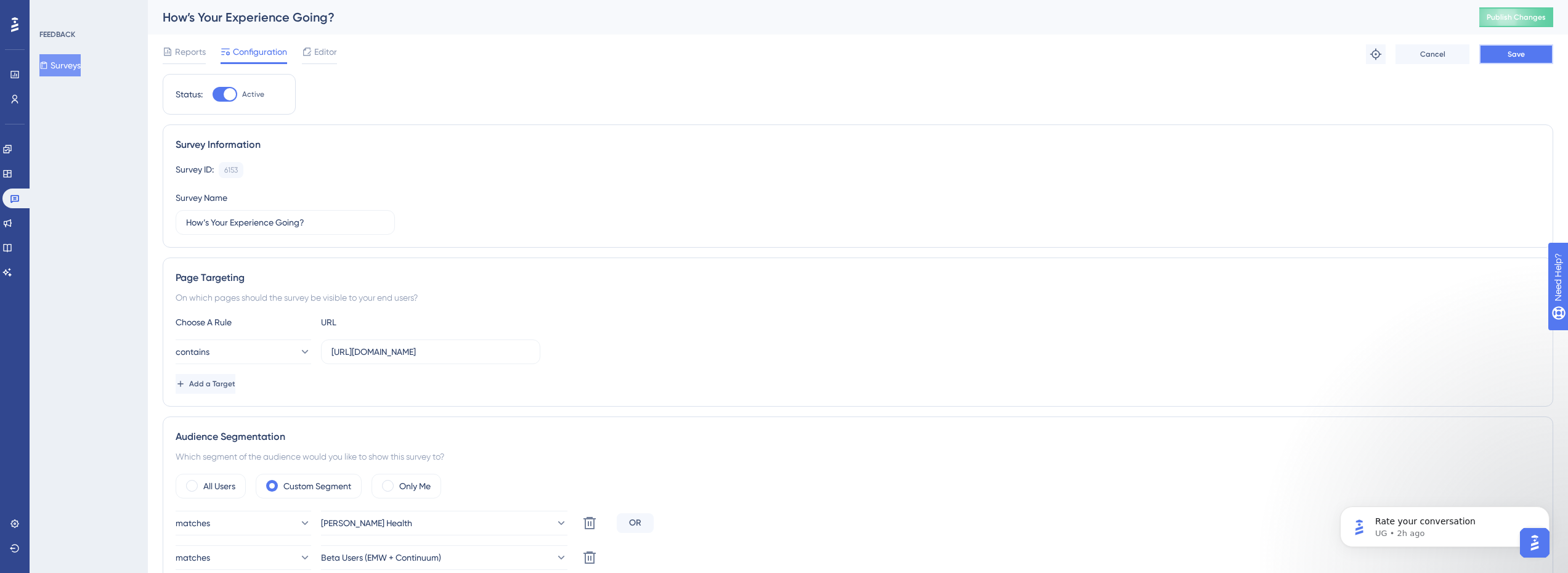
click at [1531, 60] on button "Save" at bounding box center [1517, 54] width 74 height 20
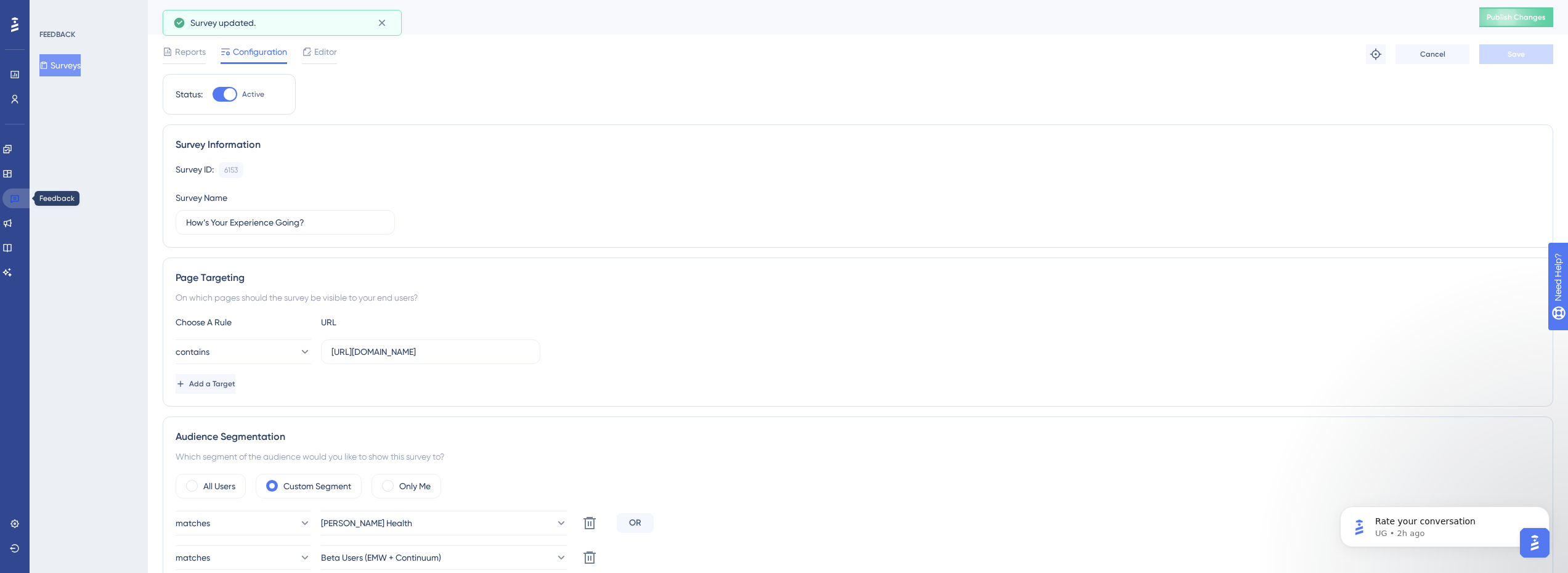
click at [18, 203] on icon at bounding box center [14, 199] width 10 height 10
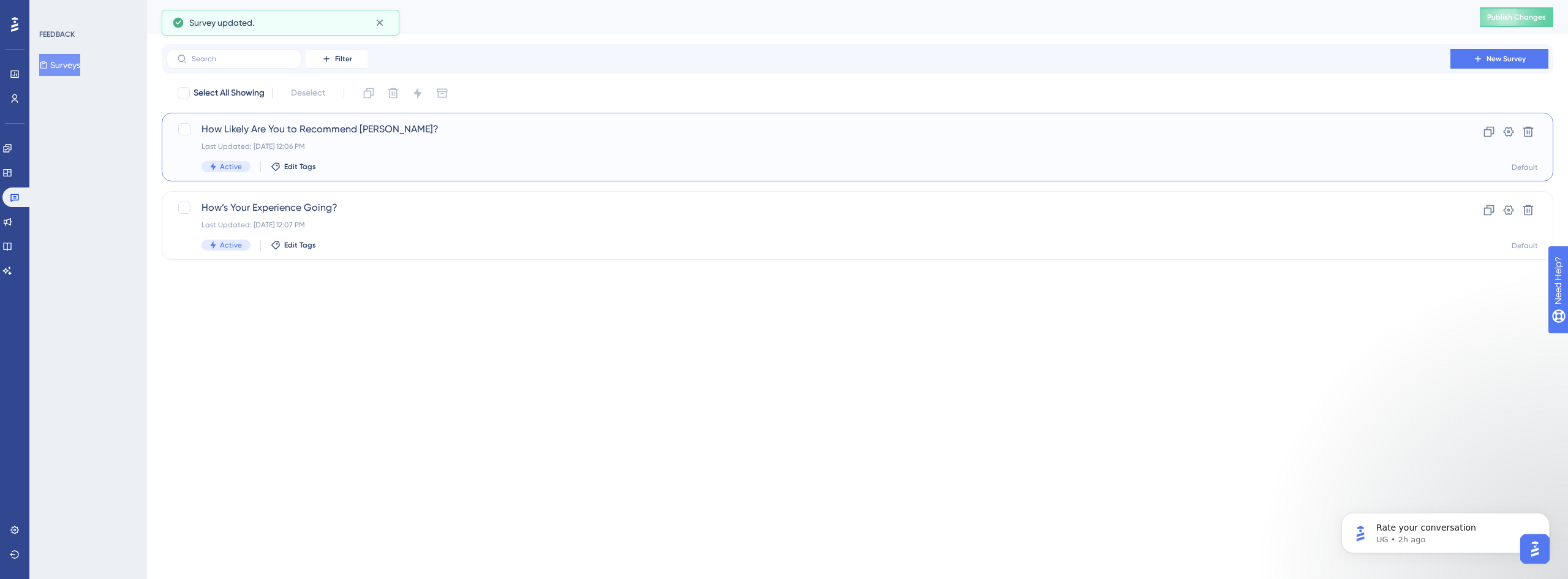
click at [337, 140] on div "How Likely Are You to Recommend [PERSON_NAME]? Last Updated: [DATE] 12:06 PM Ac…" at bounding box center [809, 147] width 1214 height 50
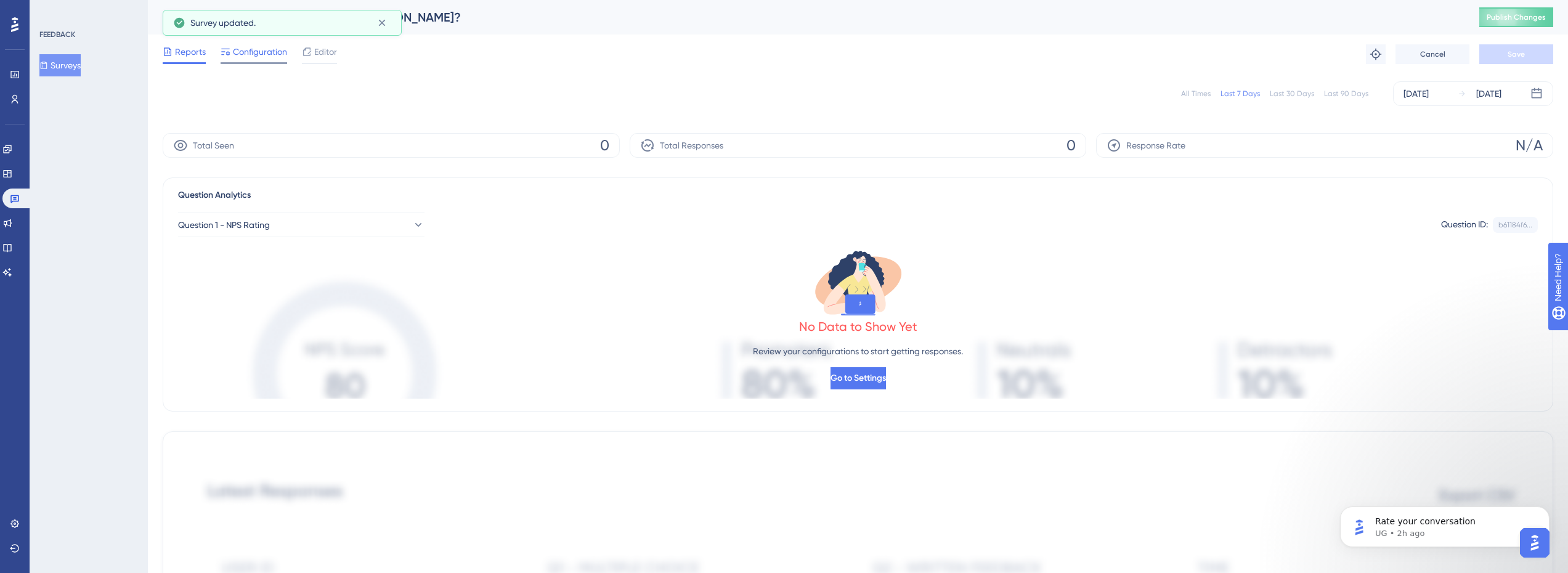
click at [270, 58] on span "Configuration" at bounding box center [260, 51] width 54 height 14
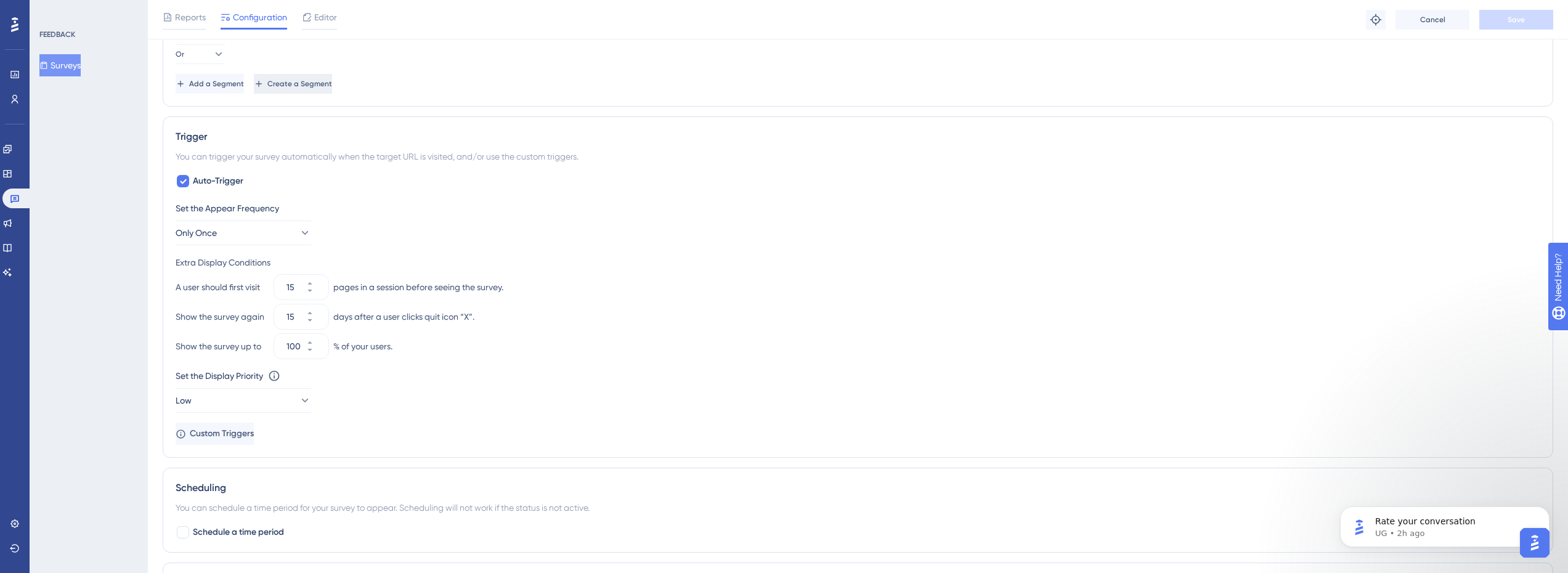
scroll to position [370, 0]
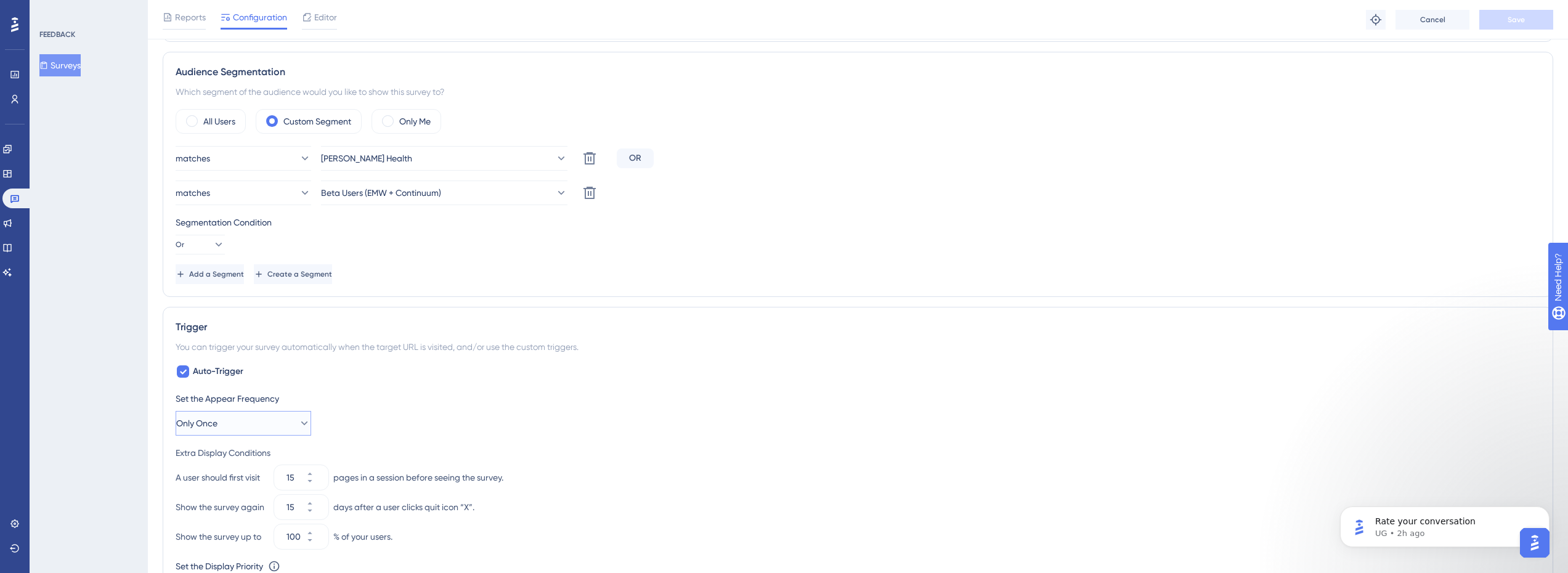
click at [236, 421] on button "Only Once" at bounding box center [243, 423] width 135 height 24
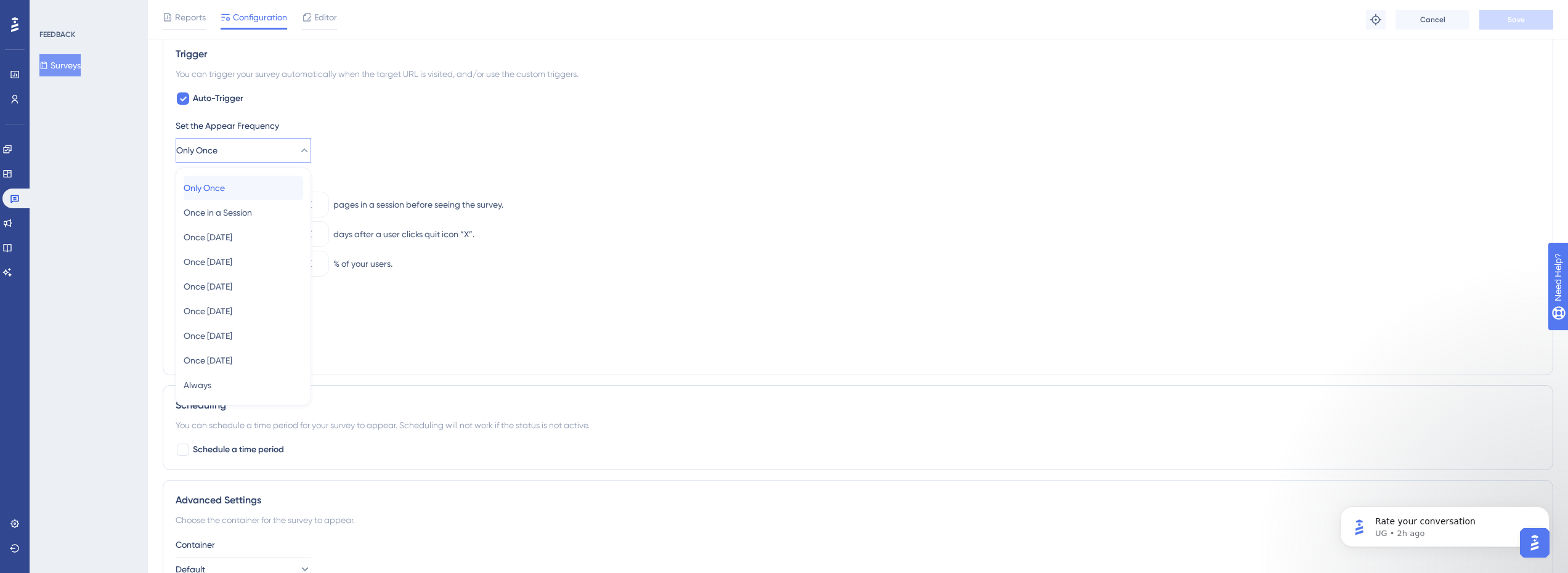
click at [240, 186] on div "Only Once Only Once" at bounding box center [243, 188] width 120 height 24
click at [263, 157] on button "Only Once" at bounding box center [243, 150] width 135 height 24
click at [233, 312] on span "Once [DATE]" at bounding box center [208, 311] width 49 height 14
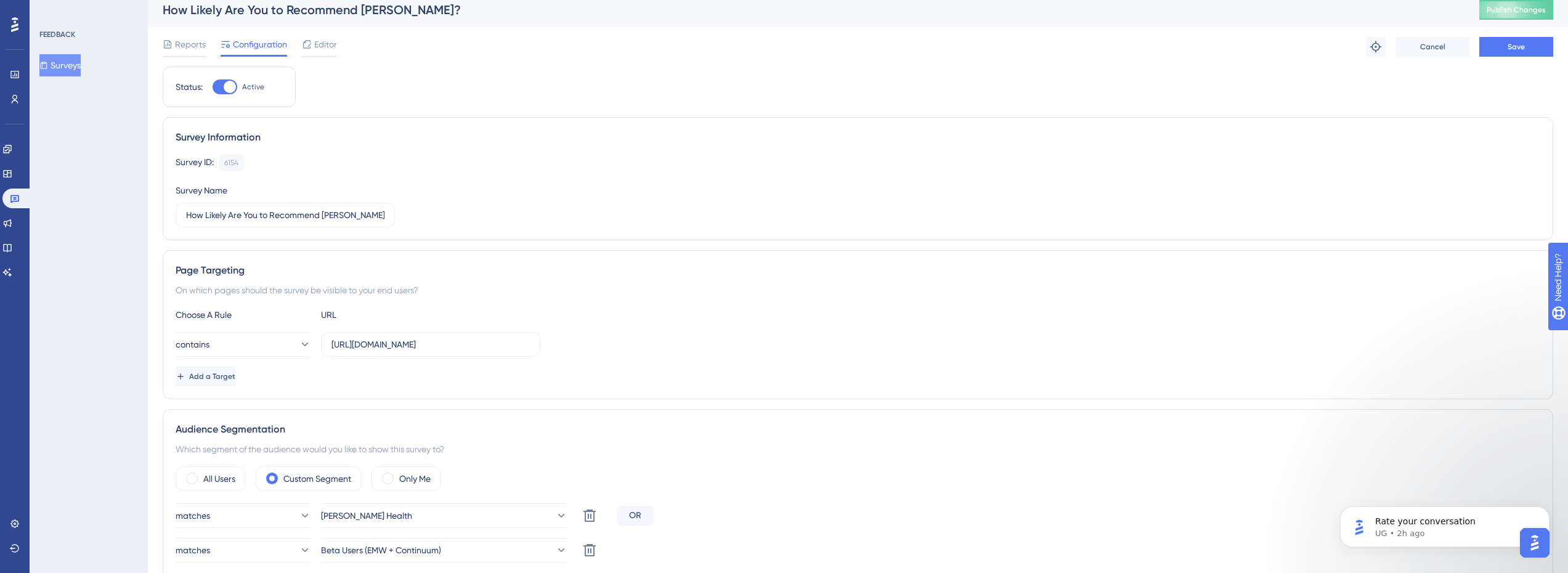
scroll to position [0, 0]
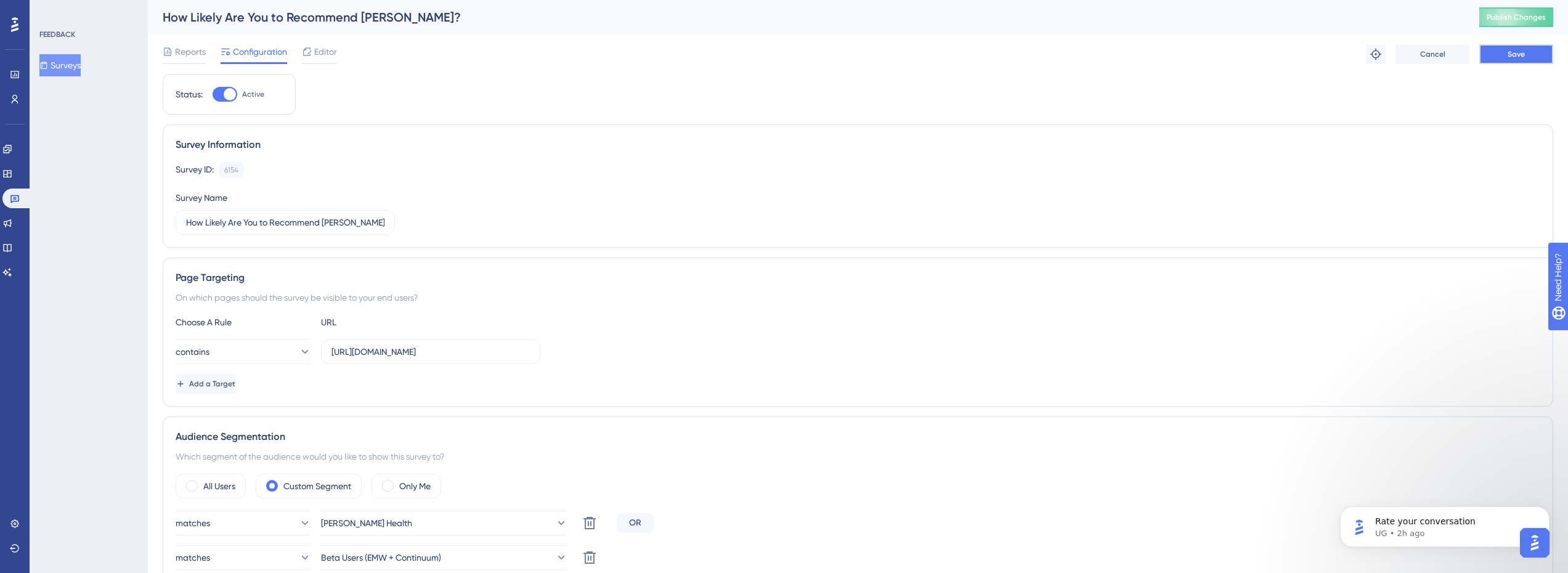
click at [1510, 53] on span "Save" at bounding box center [1516, 54] width 17 height 10
click at [1542, 20] on span "Publish Changes" at bounding box center [1517, 17] width 60 height 10
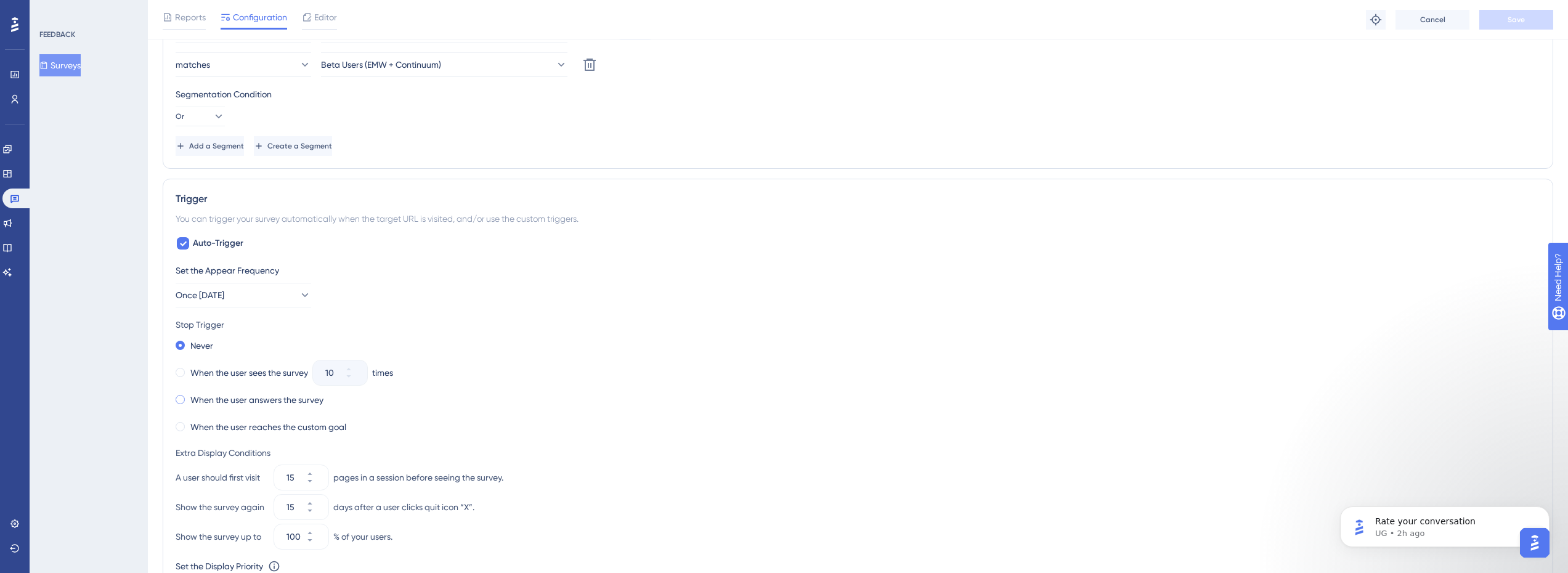
scroll to position [616, 0]
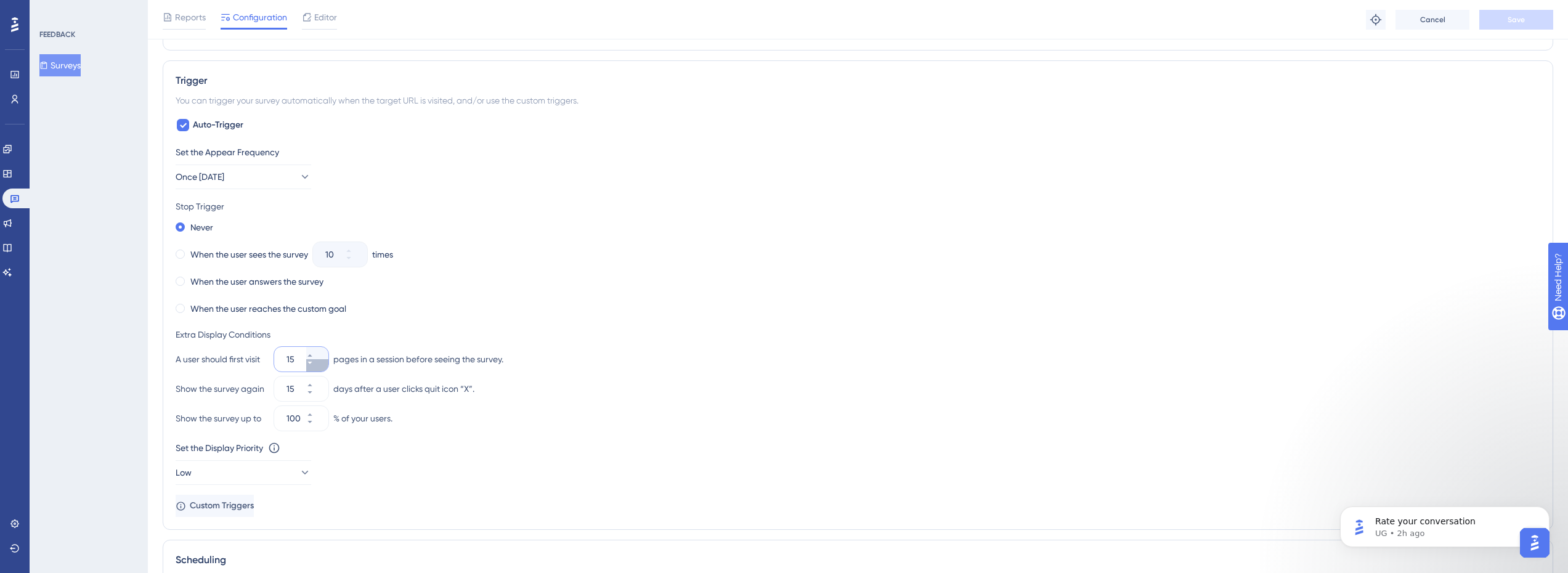
click at [322, 365] on button "15" at bounding box center [317, 365] width 23 height 13
click at [322, 365] on button "14" at bounding box center [317, 365] width 23 height 13
click at [322, 365] on button "13" at bounding box center [317, 365] width 23 height 13
click at [322, 365] on button "12" at bounding box center [317, 365] width 23 height 13
click at [322, 365] on button "11" at bounding box center [317, 365] width 23 height 13
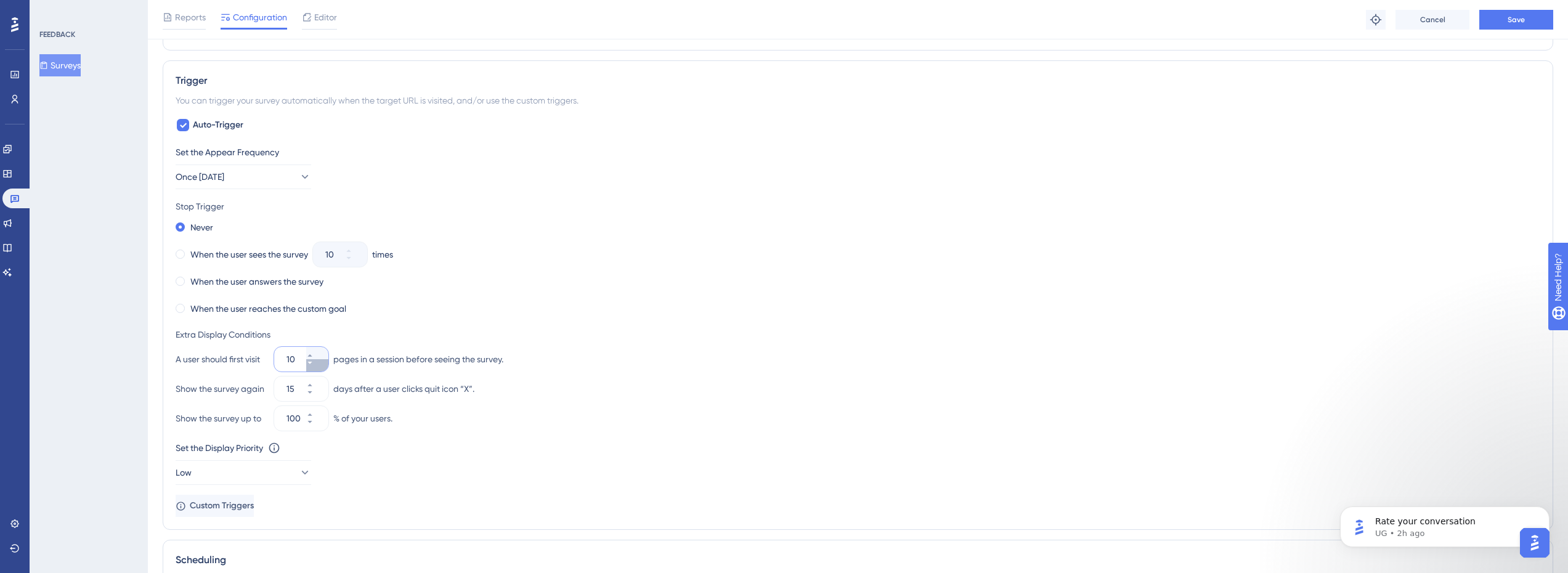
click at [322, 365] on button "10" at bounding box center [317, 365] width 23 height 13
click at [322, 365] on button "9" at bounding box center [317, 365] width 23 height 13
click at [322, 365] on button "8" at bounding box center [317, 365] width 23 height 13
click at [322, 365] on button "7" at bounding box center [317, 365] width 23 height 13
click at [322, 365] on button "6" at bounding box center [317, 365] width 23 height 13
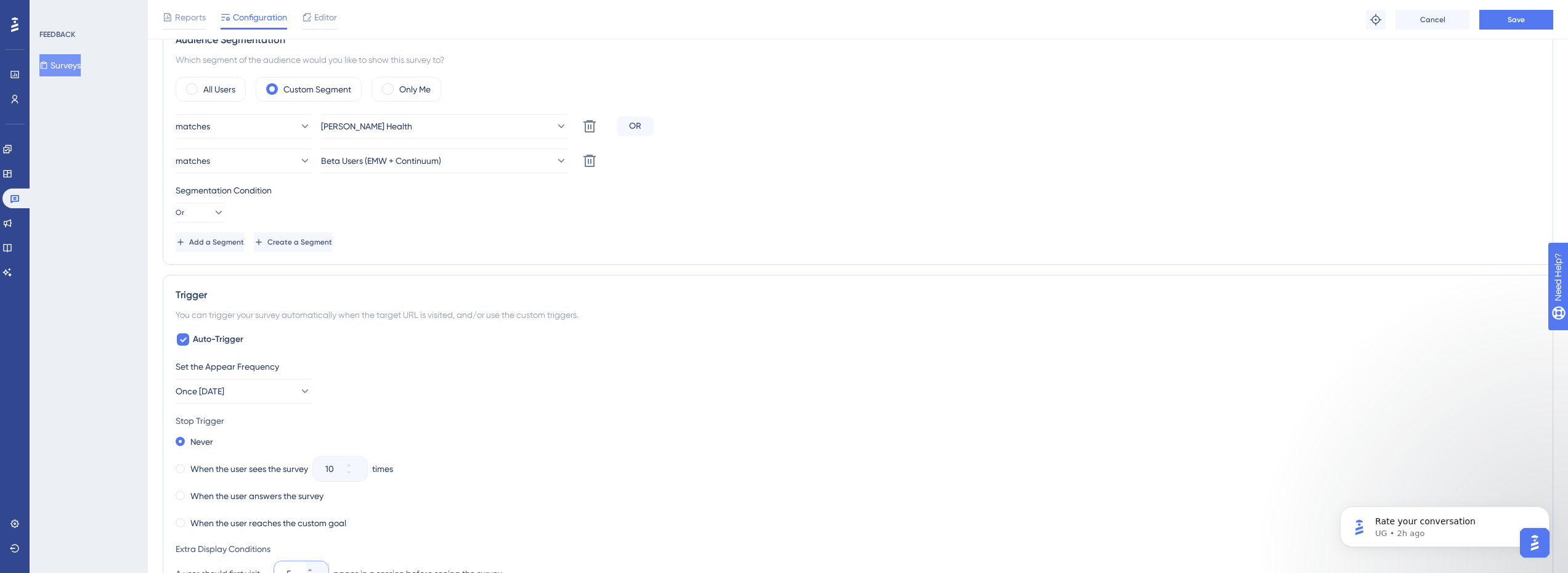
scroll to position [370, 0]
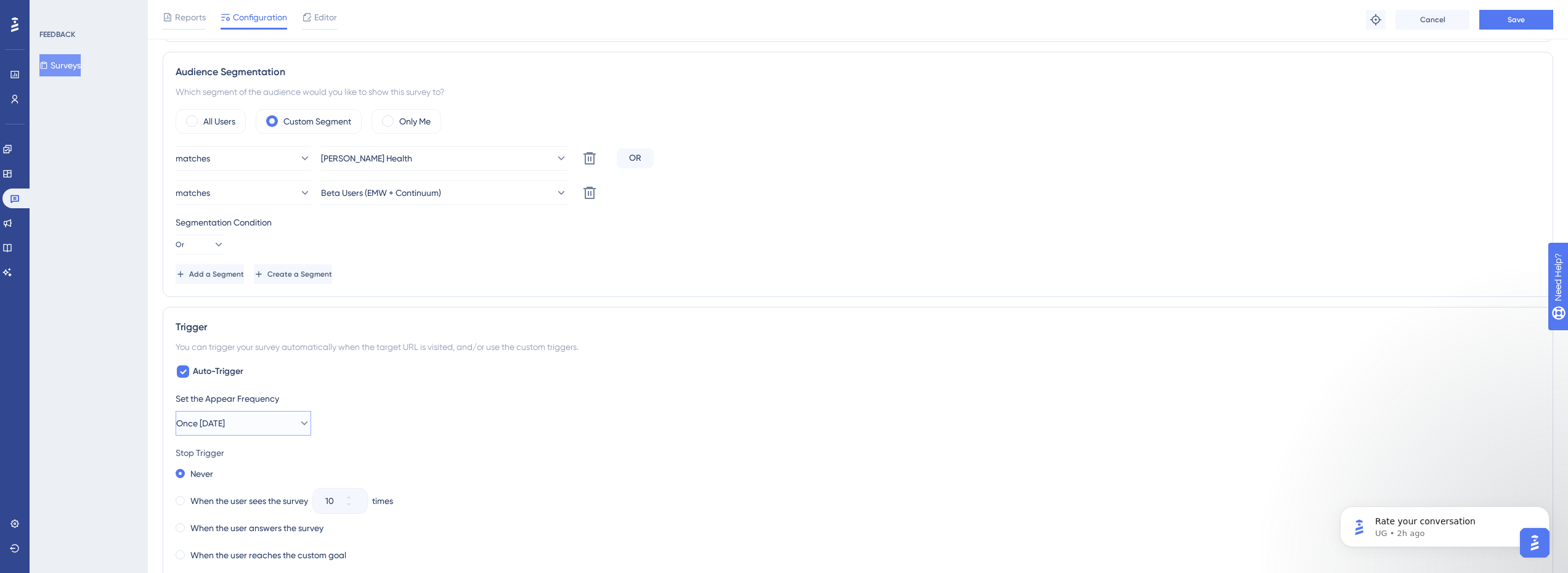
click at [282, 427] on button "Once [DATE]" at bounding box center [243, 423] width 135 height 24
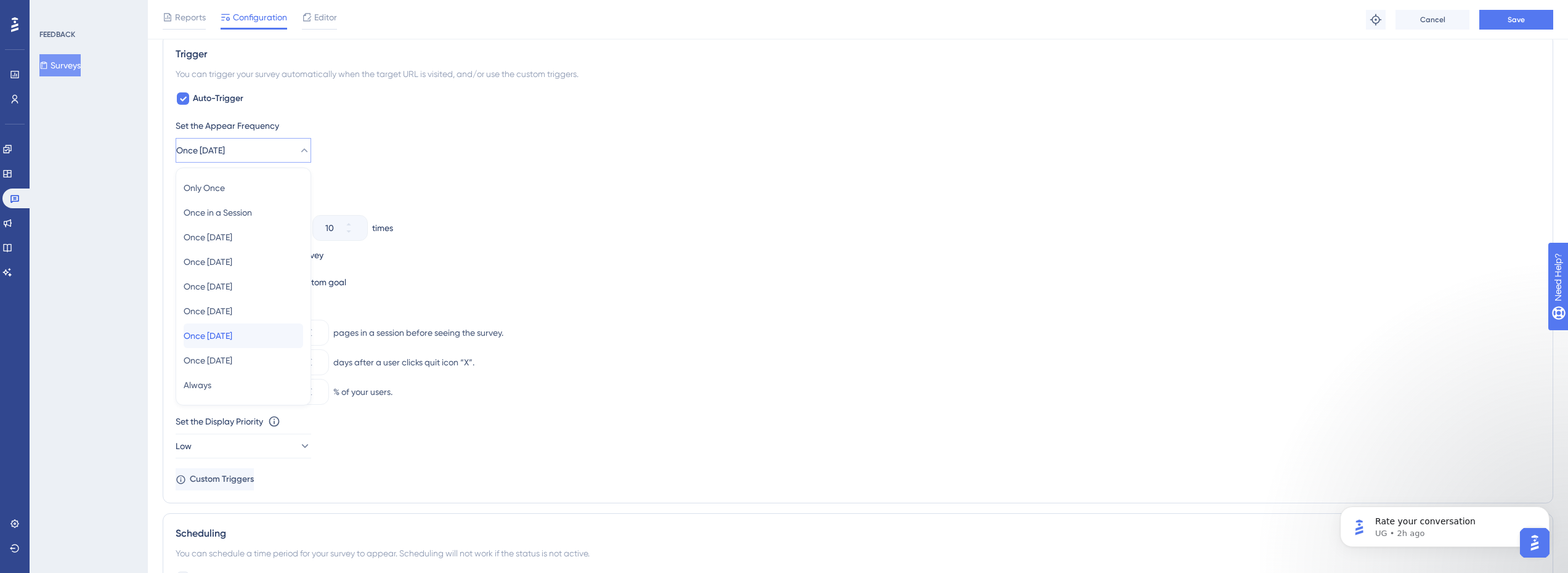
click at [233, 339] on span "Once [DATE]" at bounding box center [208, 336] width 49 height 14
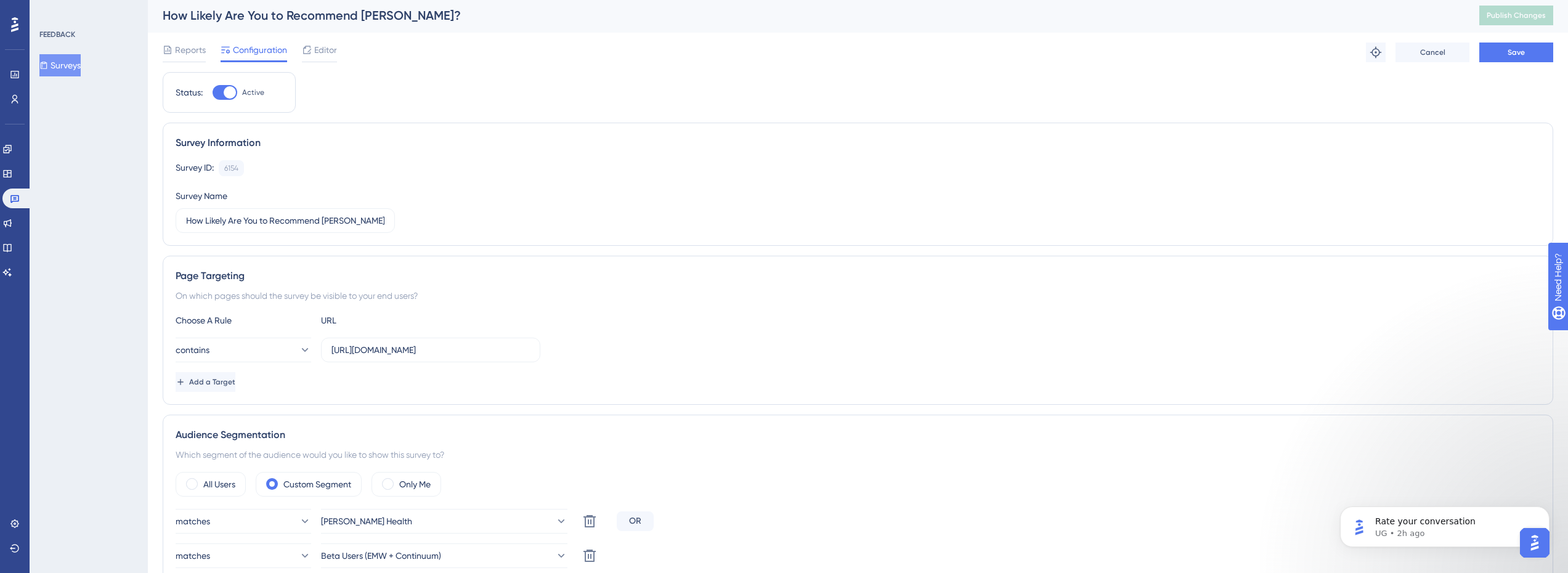
scroll to position [0, 0]
click at [1512, 58] on span "Save" at bounding box center [1516, 54] width 17 height 10
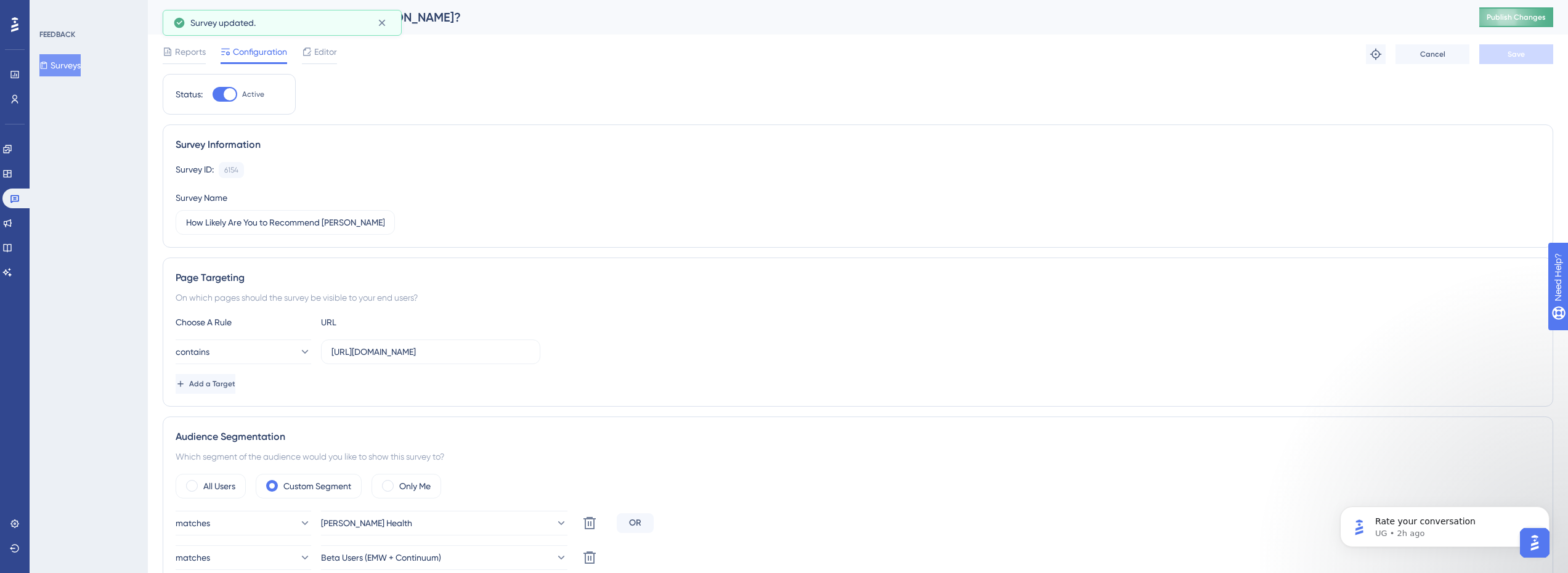
click at [1531, 19] on span "Publish Changes" at bounding box center [1517, 17] width 60 height 10
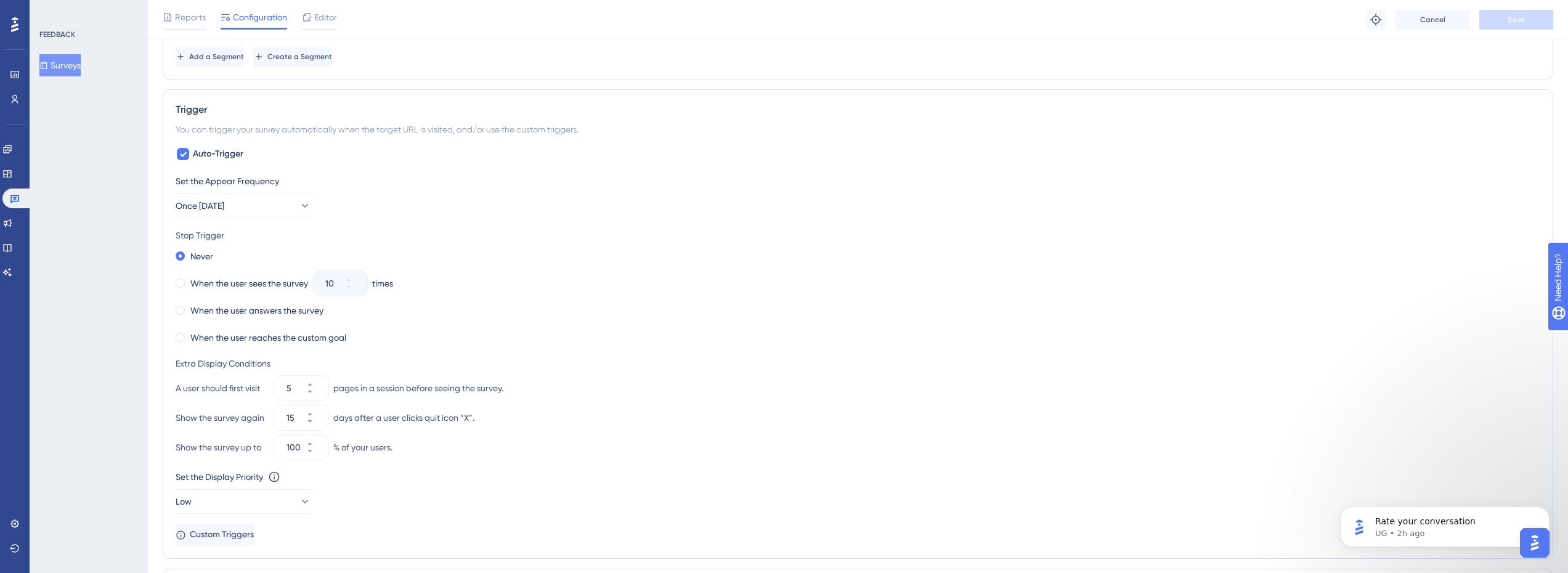
scroll to position [555, 0]
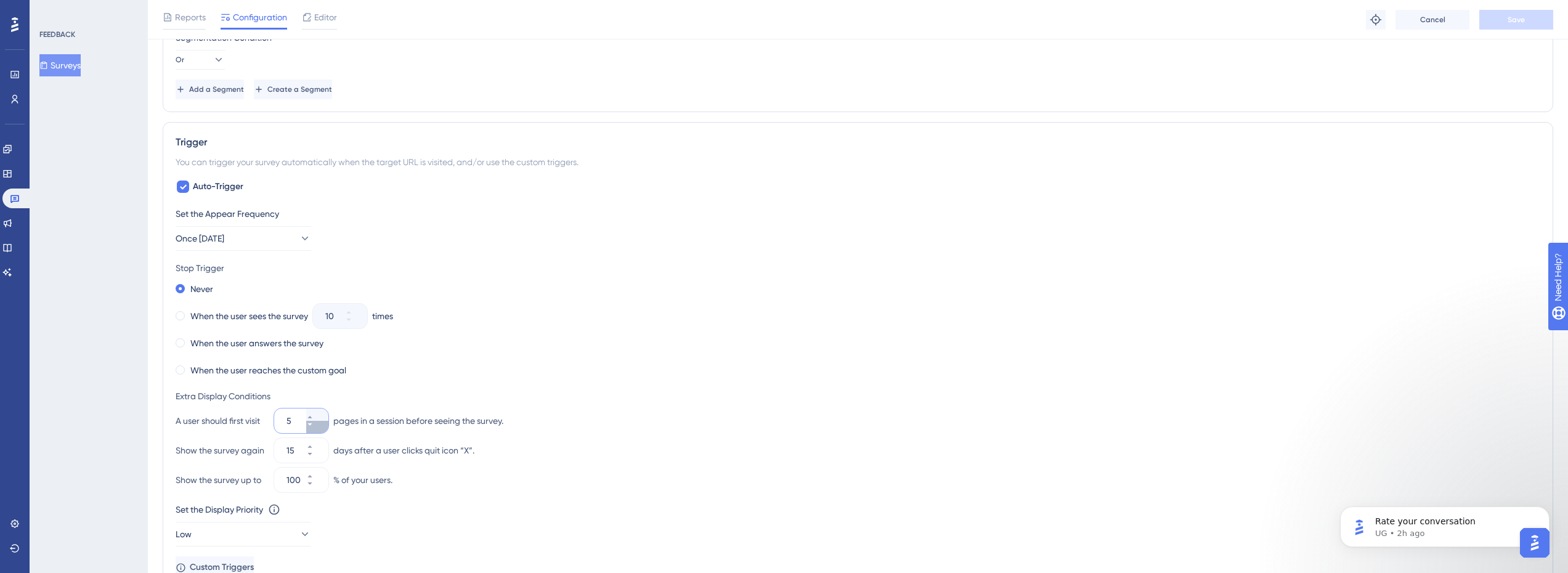
click at [314, 430] on button "5" at bounding box center [317, 428] width 23 height 13
click at [314, 430] on button "4" at bounding box center [317, 428] width 23 height 13
click at [314, 430] on button "3" at bounding box center [317, 428] width 23 height 13
click at [314, 430] on button "2" at bounding box center [317, 428] width 23 height 13
type input "1"
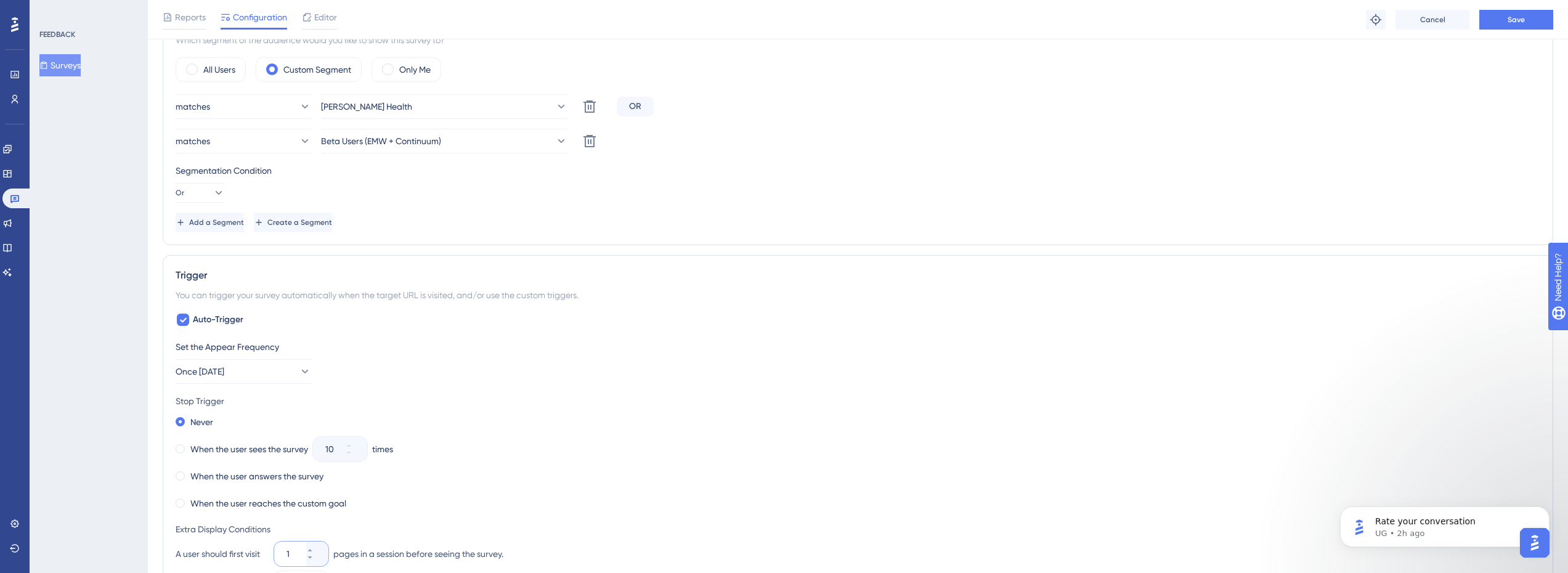
scroll to position [431, 0]
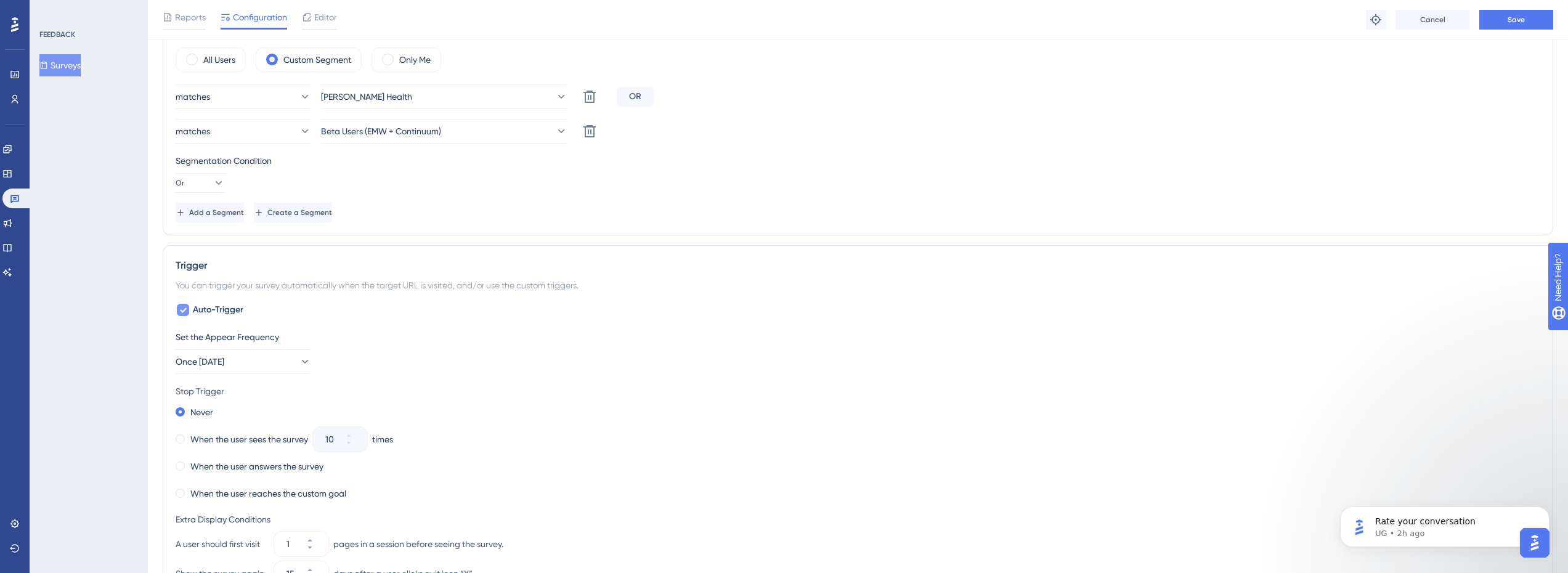
click at [223, 307] on span "Auto-Trigger" at bounding box center [218, 310] width 50 height 14
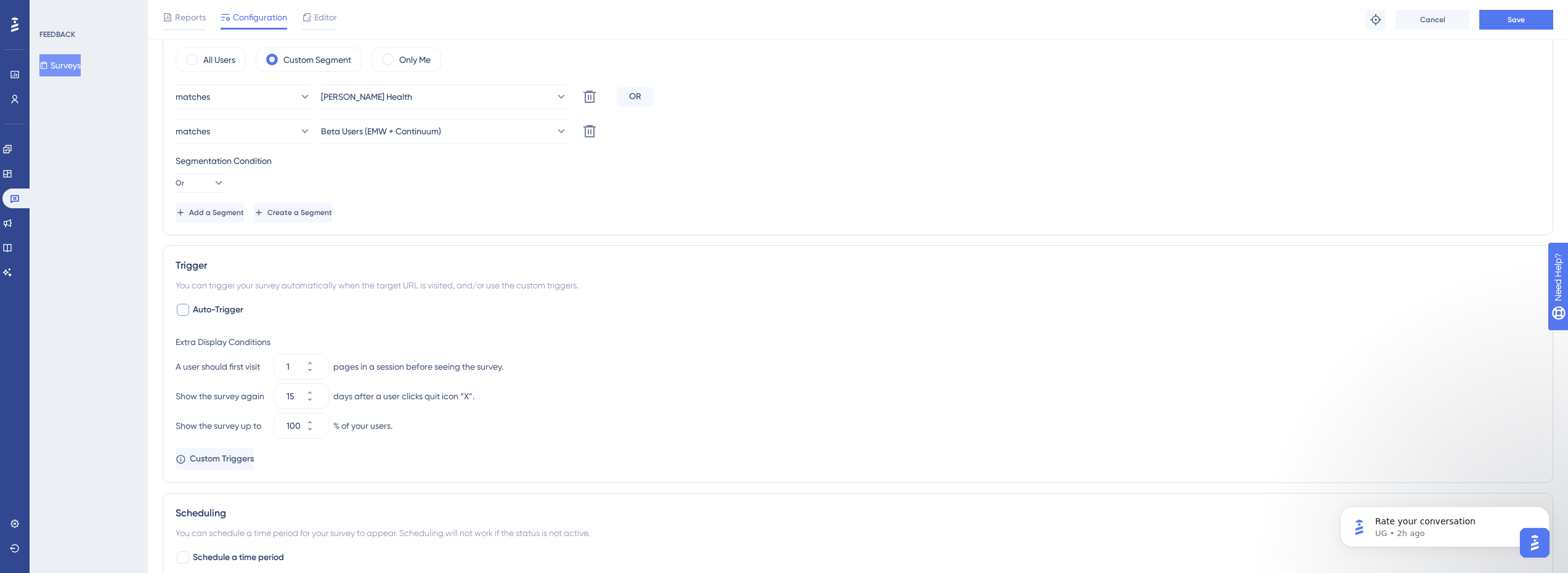
click at [223, 305] on span "Auto-Trigger" at bounding box center [218, 310] width 50 height 14
checkbox input "true"
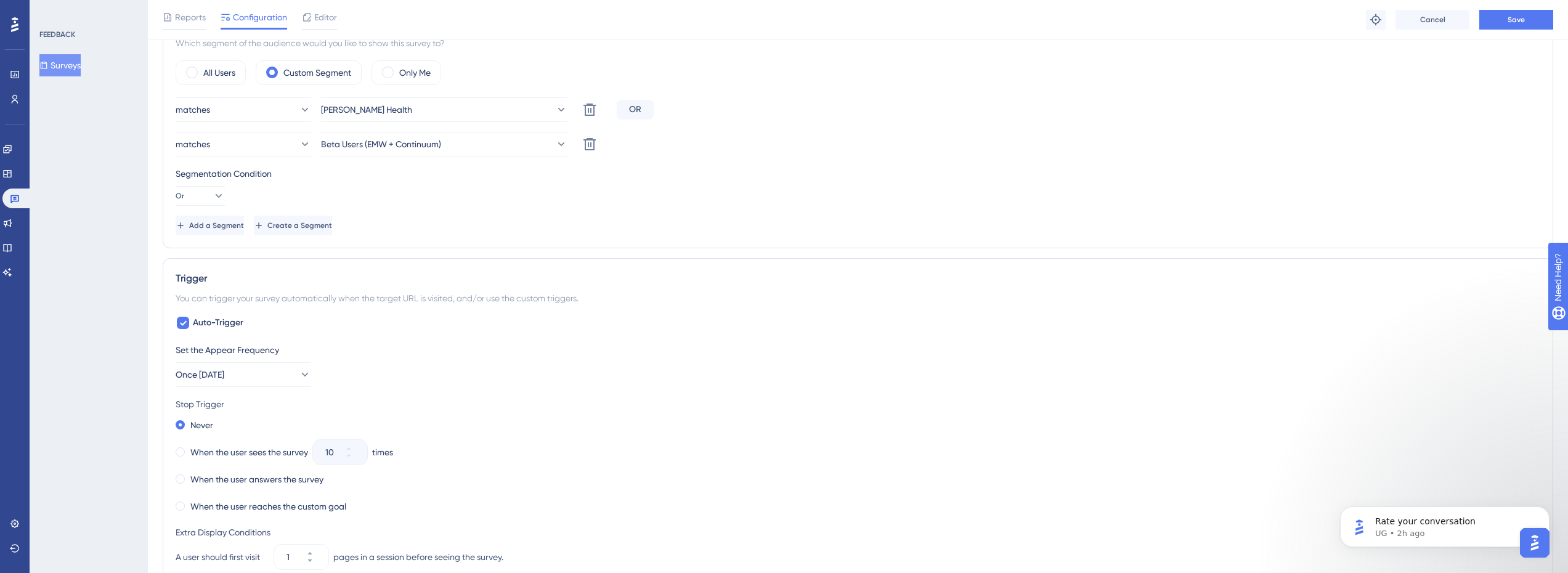
scroll to position [309, 0]
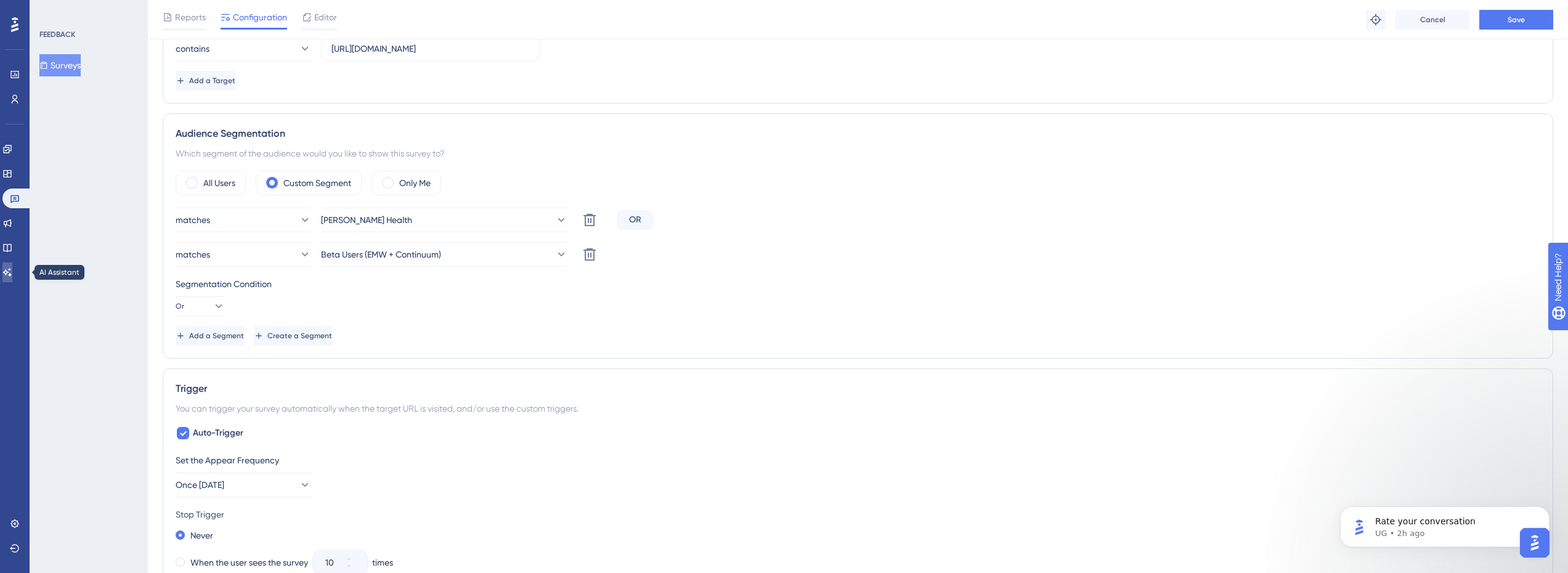
click at [13, 267] on link at bounding box center [7, 273] width 10 height 20
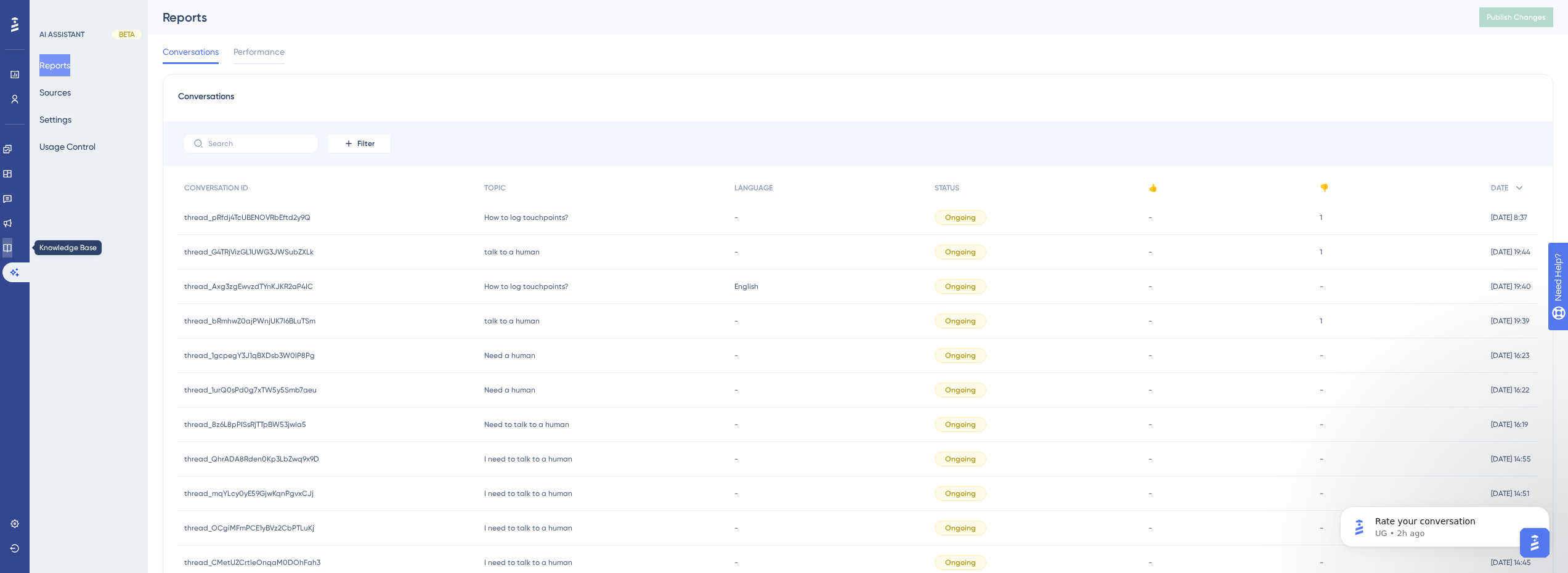
click at [13, 246] on icon at bounding box center [7, 247] width 10 height 10
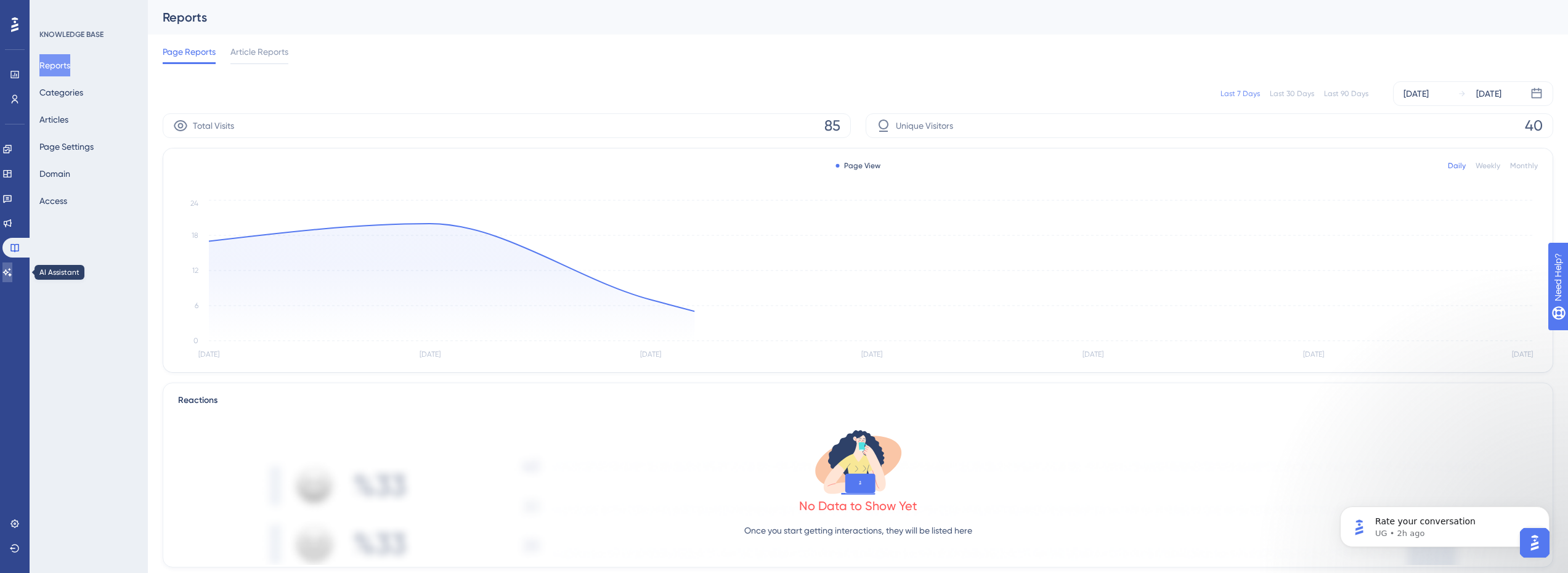
click at [13, 278] on link at bounding box center [7, 273] width 10 height 20
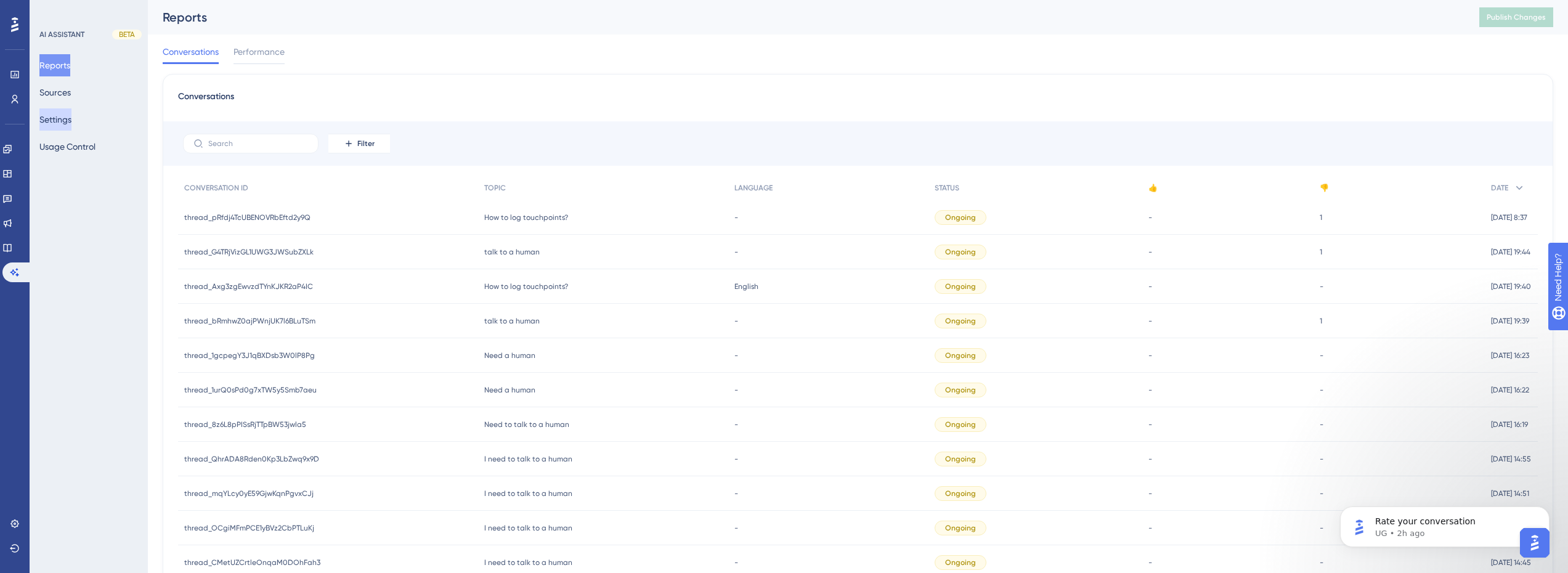
click at [71, 118] on button "Settings" at bounding box center [56, 119] width 32 height 23
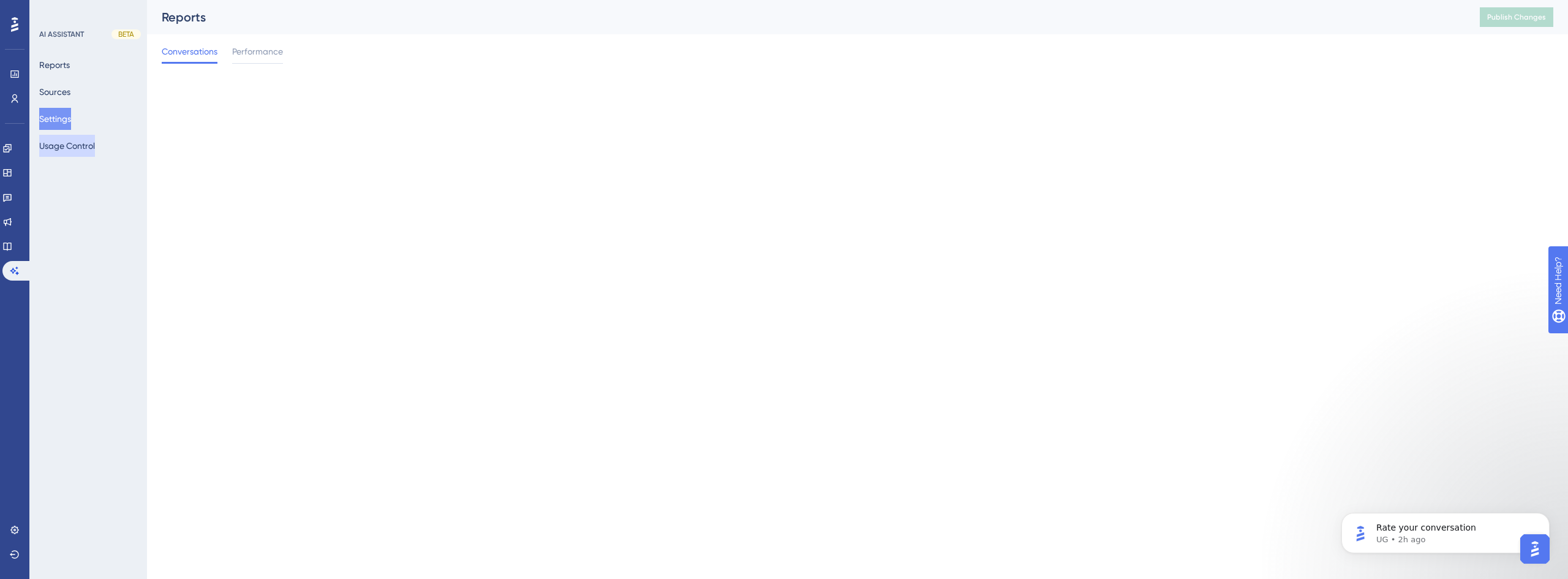
click at [73, 152] on button "Usage Control" at bounding box center [67, 145] width 56 height 22
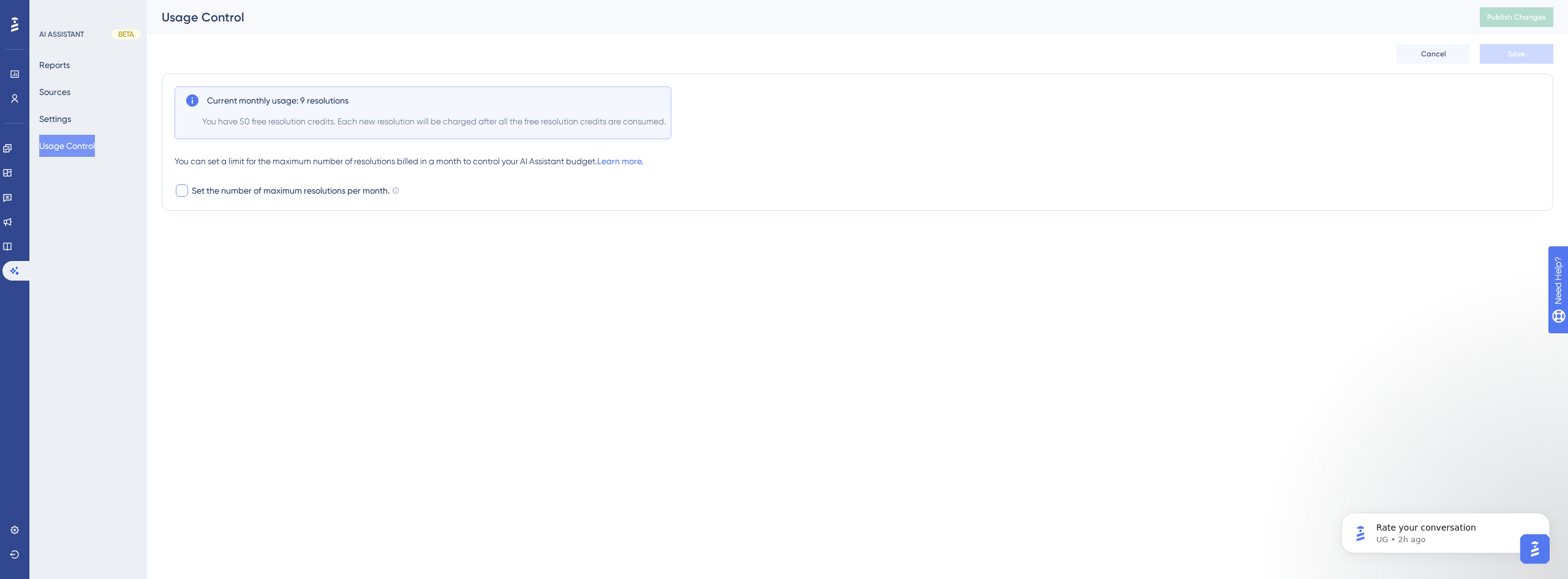
click at [221, 190] on span "Set the number of maximum resolutions per month." at bounding box center [290, 190] width 198 height 14
click at [222, 192] on span "Set the number of maximum resolutions per month." at bounding box center [290, 190] width 198 height 14
checkbox input "false"
click at [71, 107] on div "Reports Sources Settings Usage Control" at bounding box center [89, 105] width 100 height 103
click at [70, 117] on button "Settings" at bounding box center [56, 118] width 32 height 22
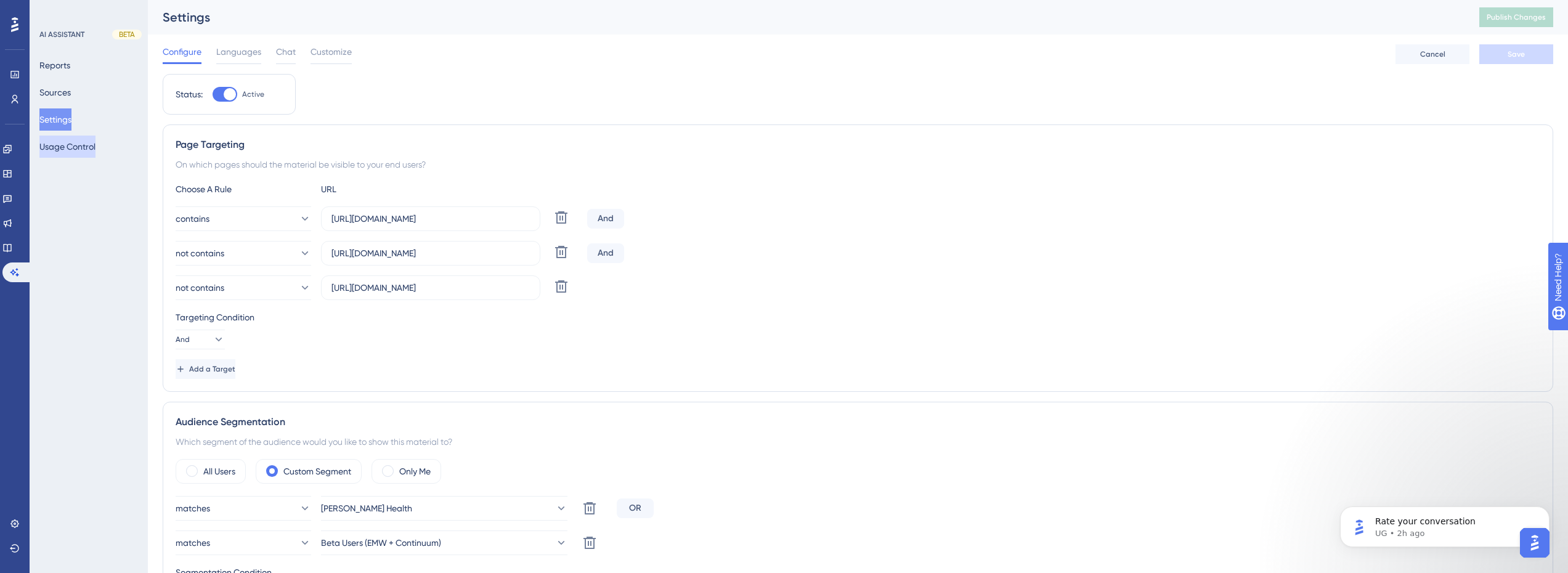
click at [70, 147] on button "Usage Control" at bounding box center [68, 146] width 56 height 23
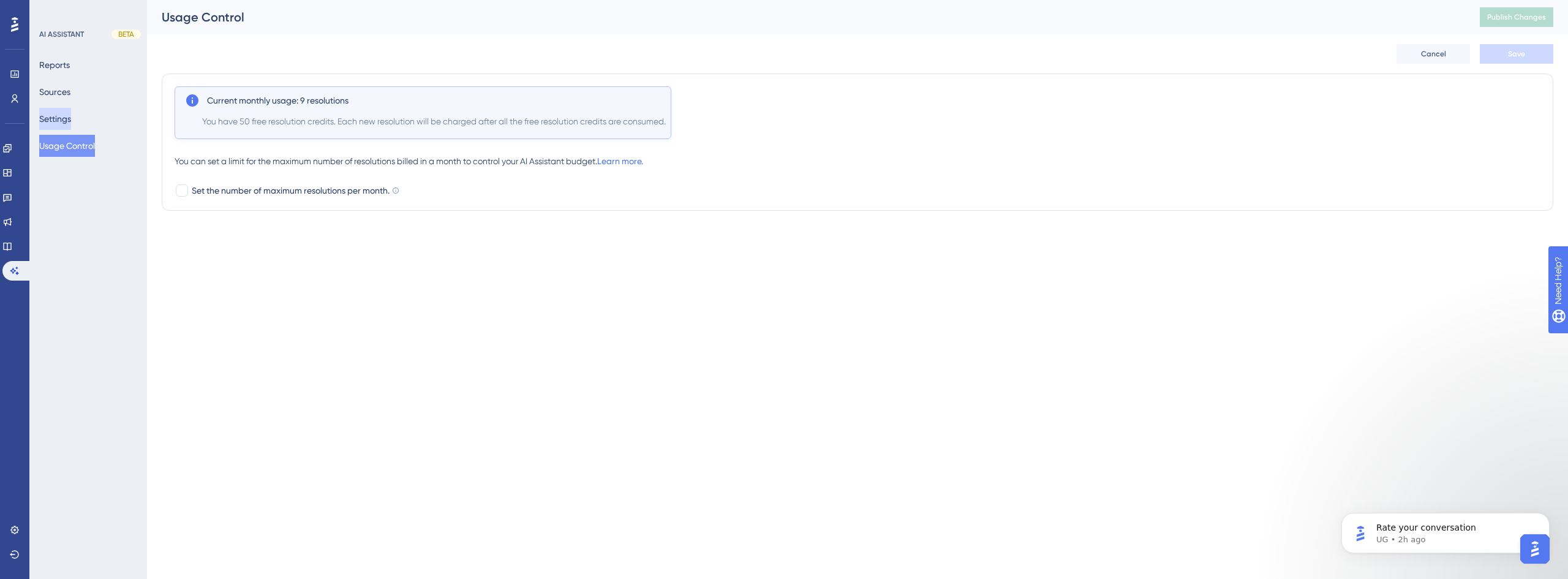
click at [62, 123] on button "Settings" at bounding box center [56, 118] width 32 height 22
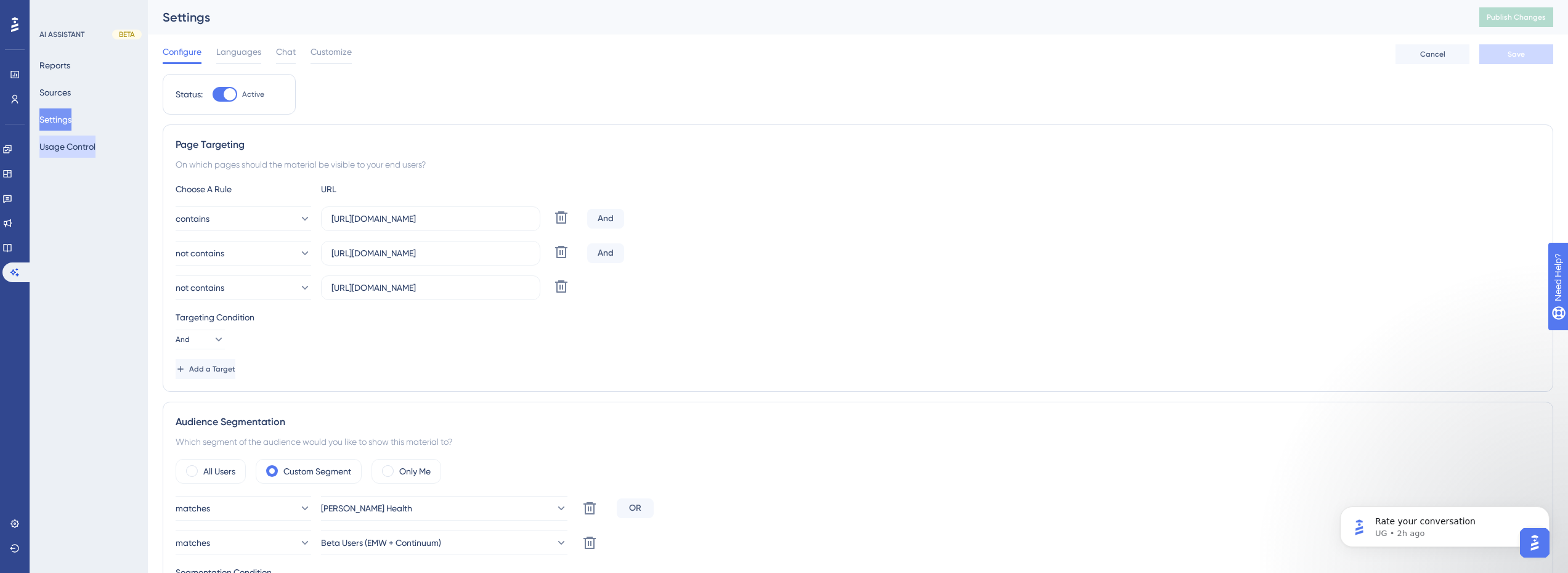
click at [76, 151] on button "Usage Control" at bounding box center [68, 146] width 56 height 23
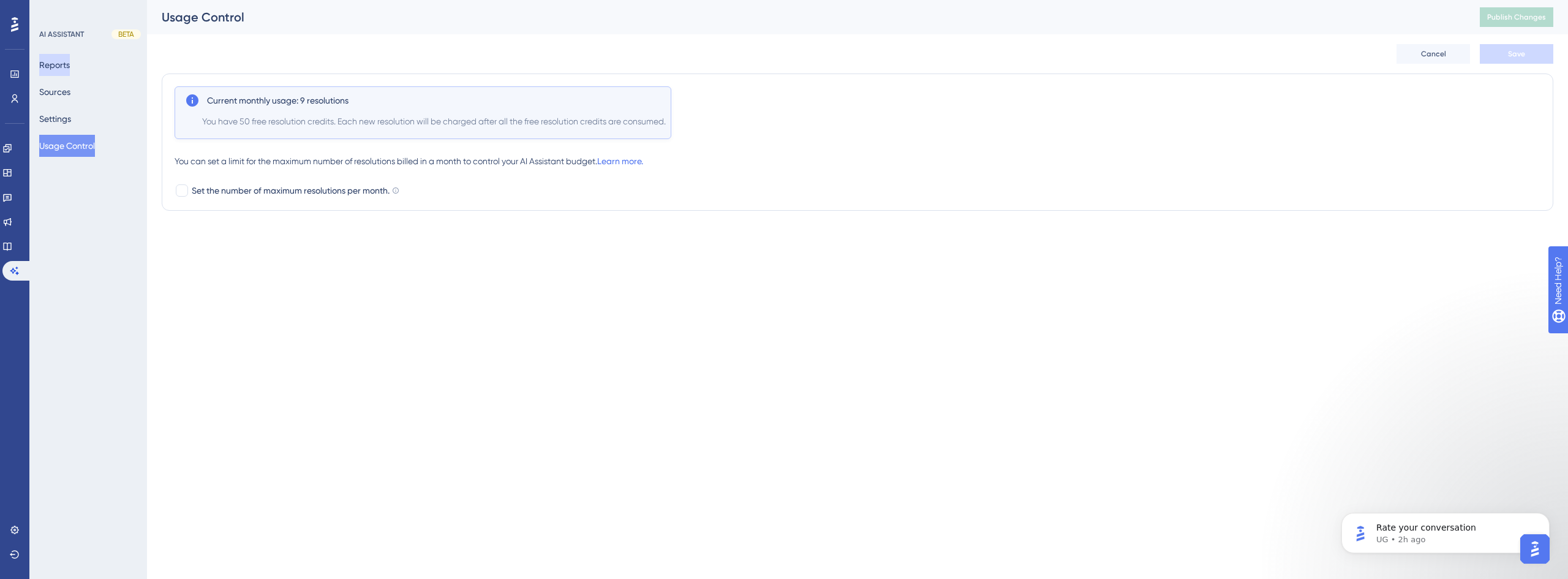
click at [65, 65] on button "Reports" at bounding box center [55, 65] width 30 height 22
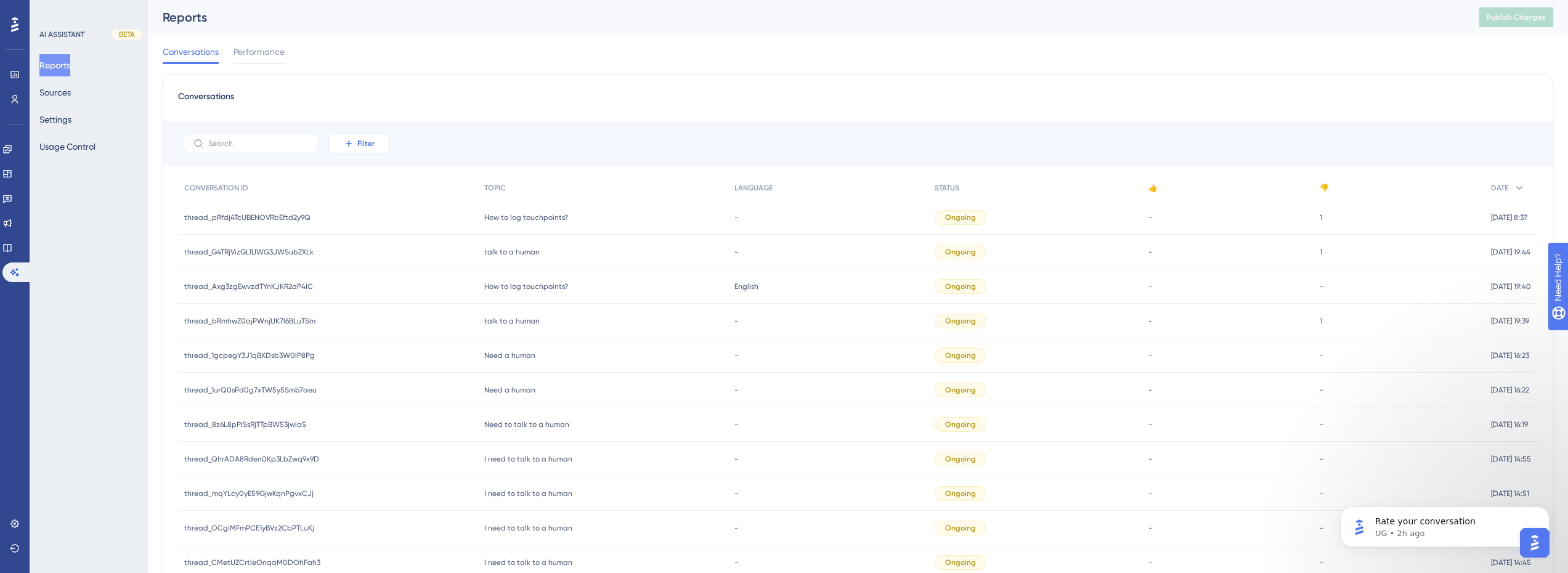
click at [361, 141] on span "Filter" at bounding box center [365, 143] width 17 height 10
click at [362, 140] on span "Filter" at bounding box center [365, 143] width 17 height 10
click at [266, 44] on div "Conversations Performance" at bounding box center [857, 54] width 1390 height 40
click at [263, 51] on span "Performance" at bounding box center [259, 51] width 51 height 14
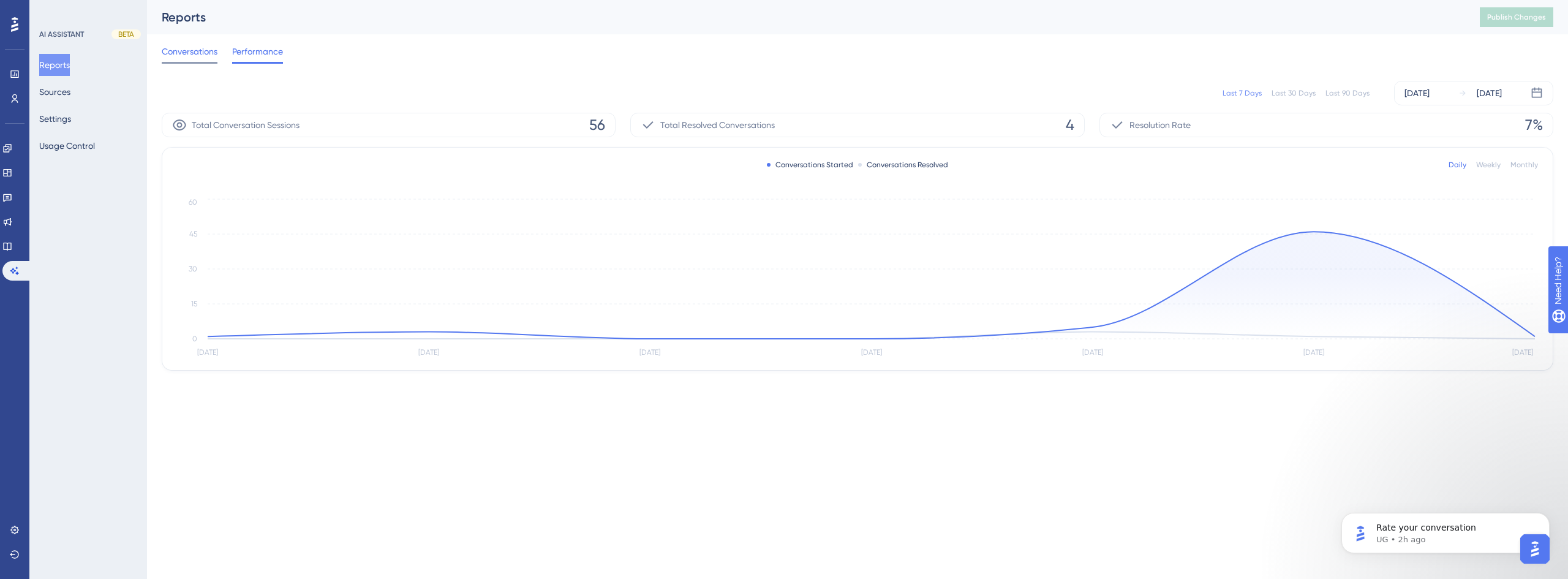
click at [173, 49] on span "Conversations" at bounding box center [189, 51] width 56 height 14
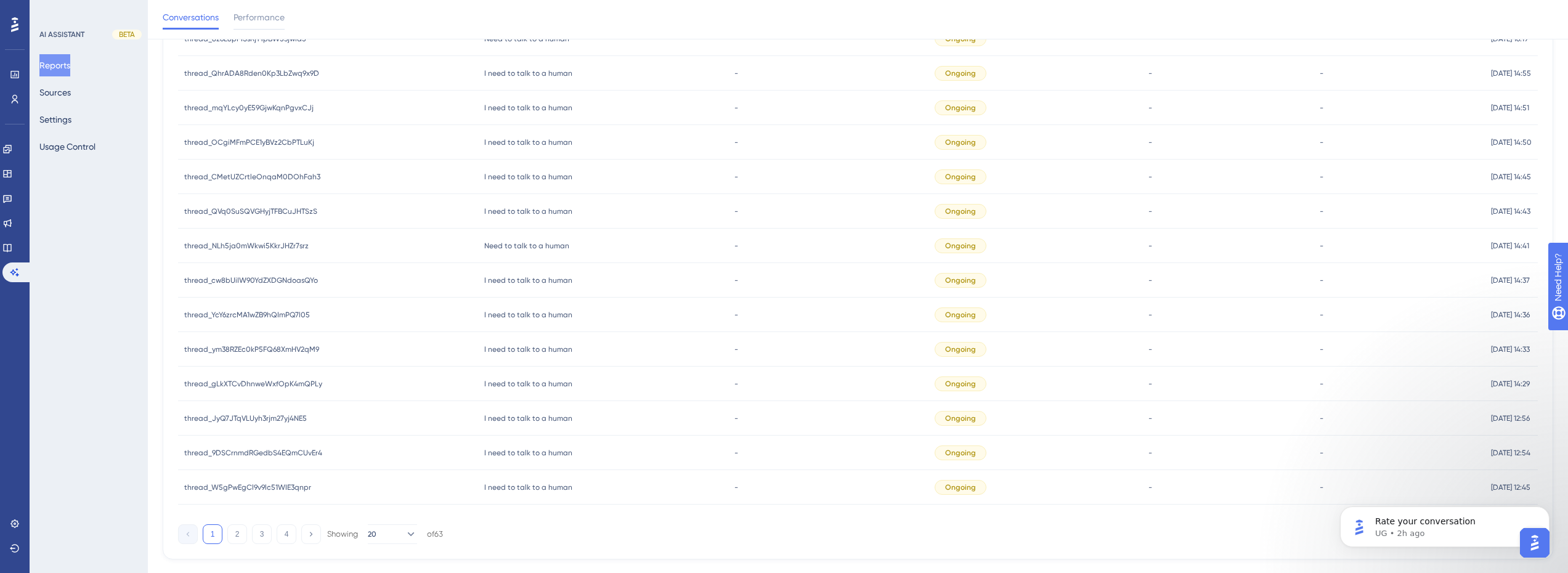
scroll to position [417, 0]
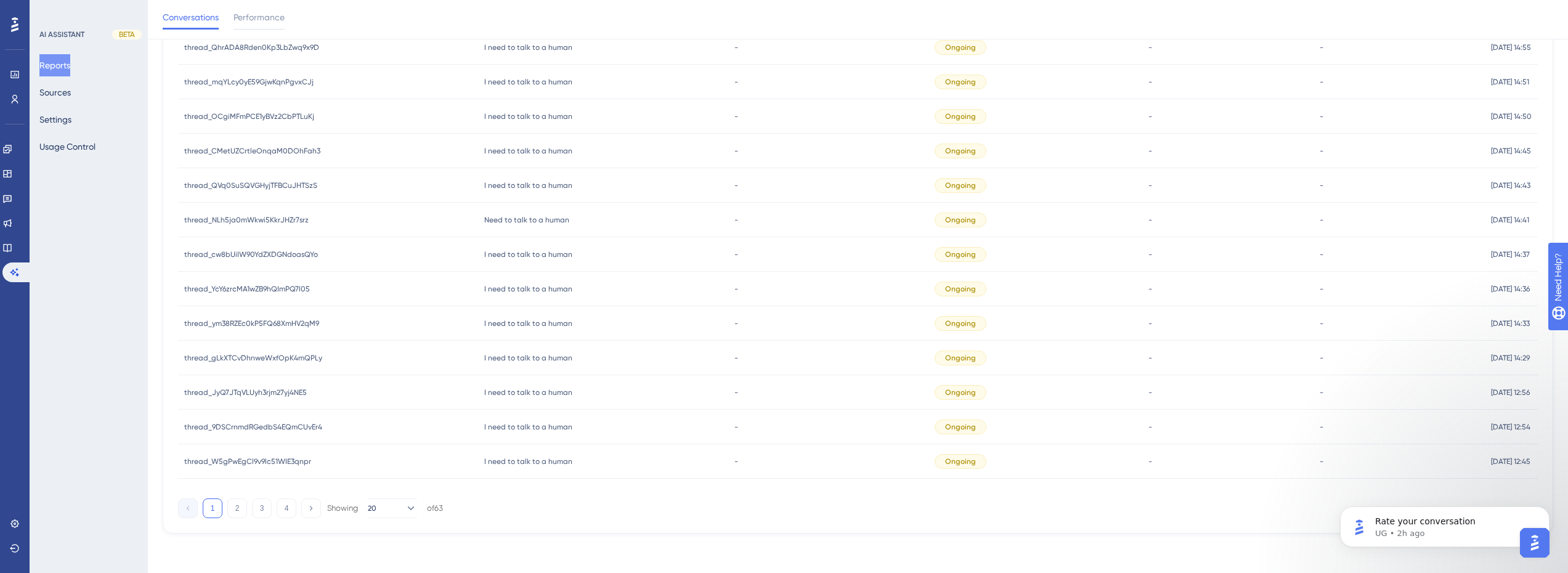
click at [221, 505] on button "1" at bounding box center [213, 509] width 20 height 20
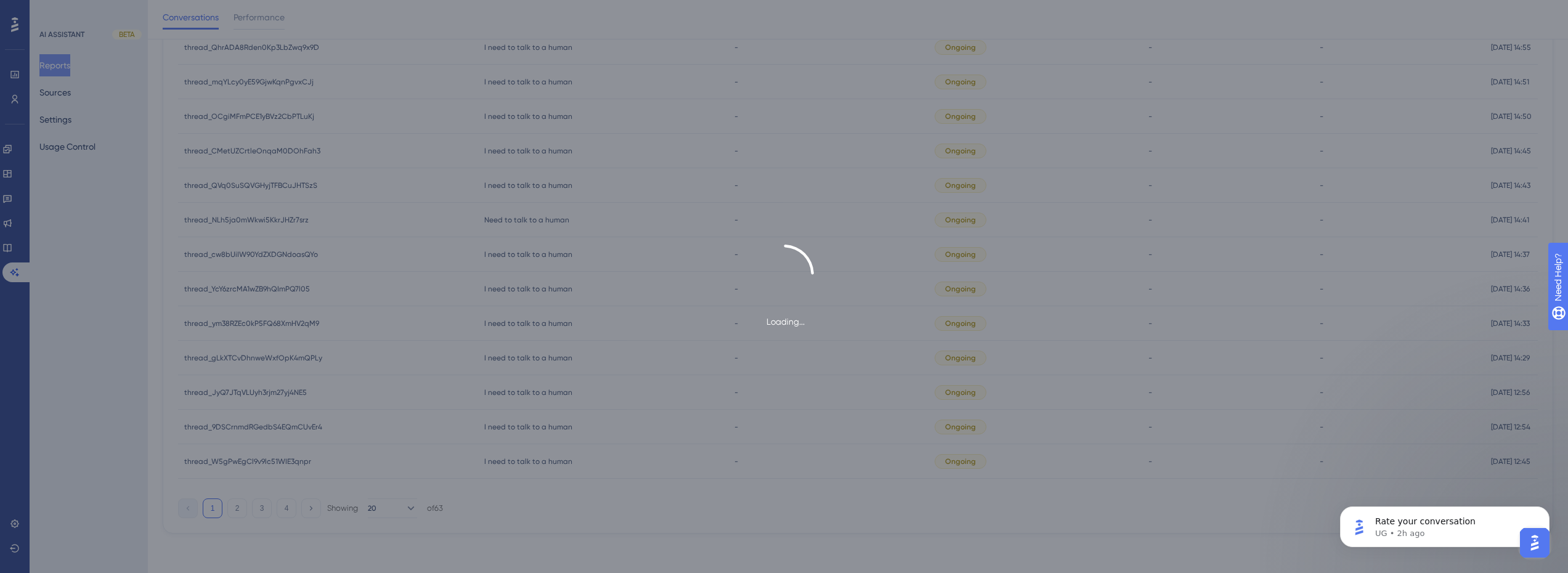
click at [232, 508] on div "Loading..." at bounding box center [784, 286] width 1568 height 573
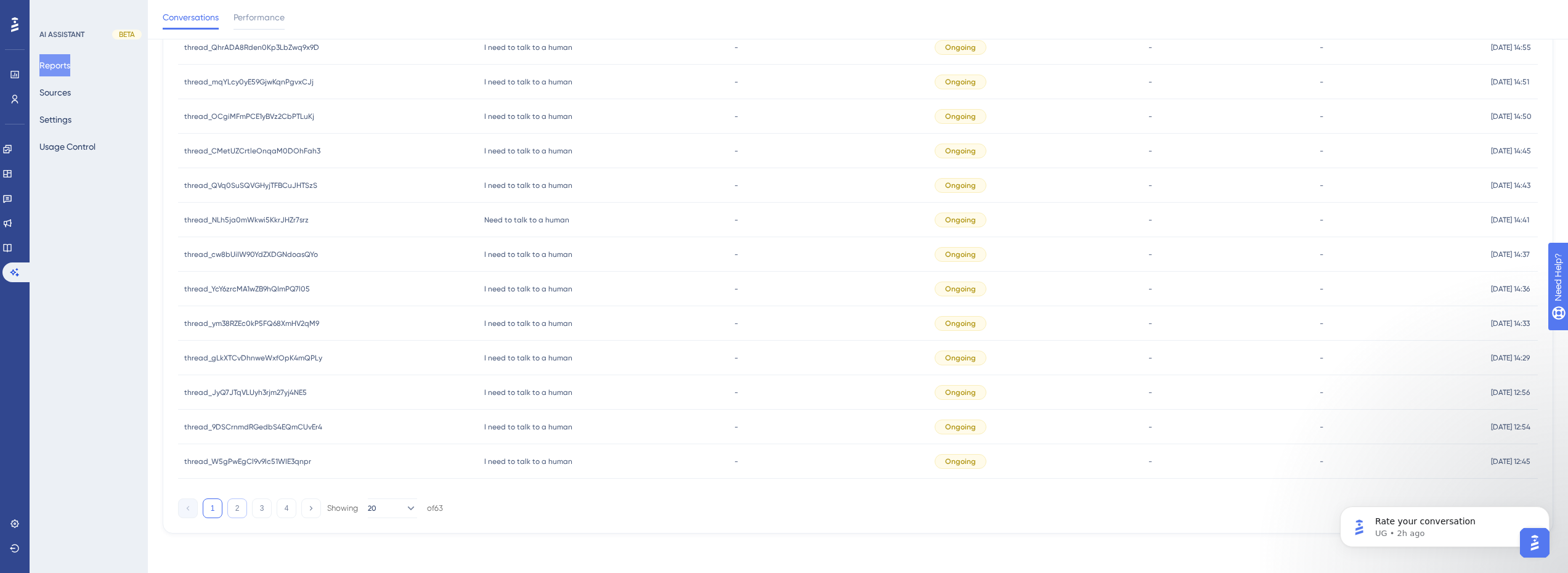
click at [234, 511] on button "2" at bounding box center [237, 509] width 20 height 20
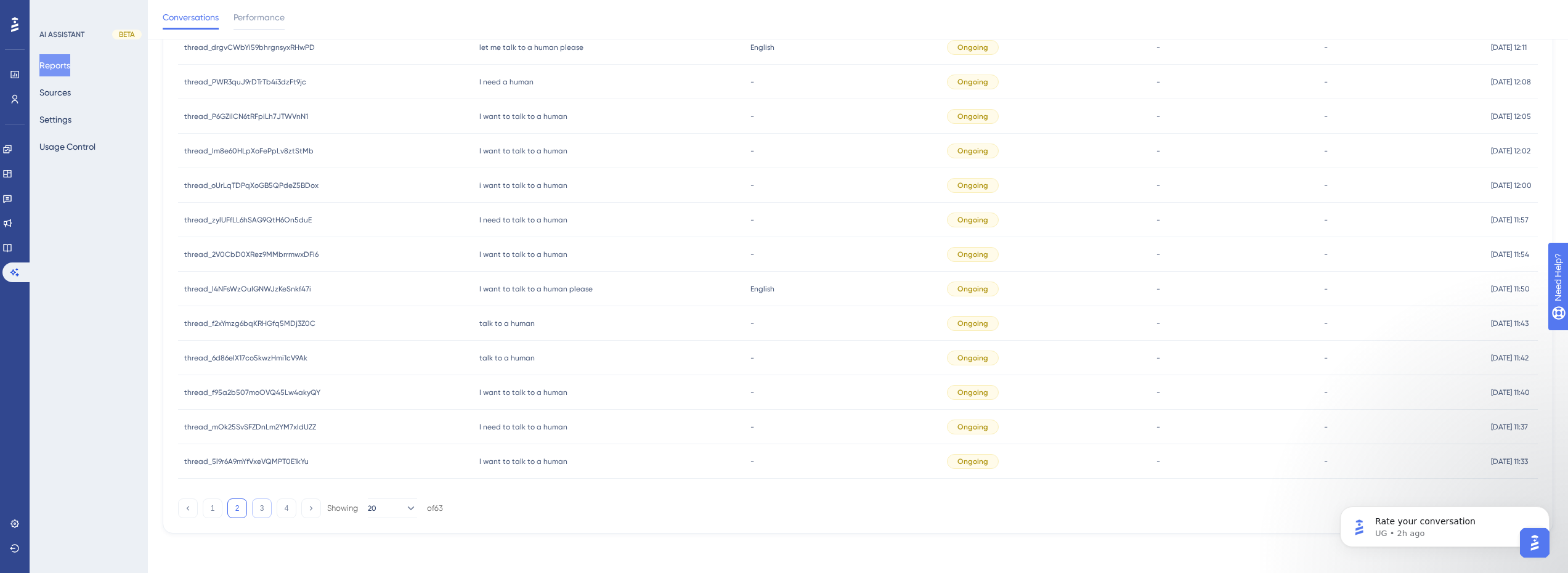
click at [262, 512] on button "3" at bounding box center [261, 509] width 20 height 20
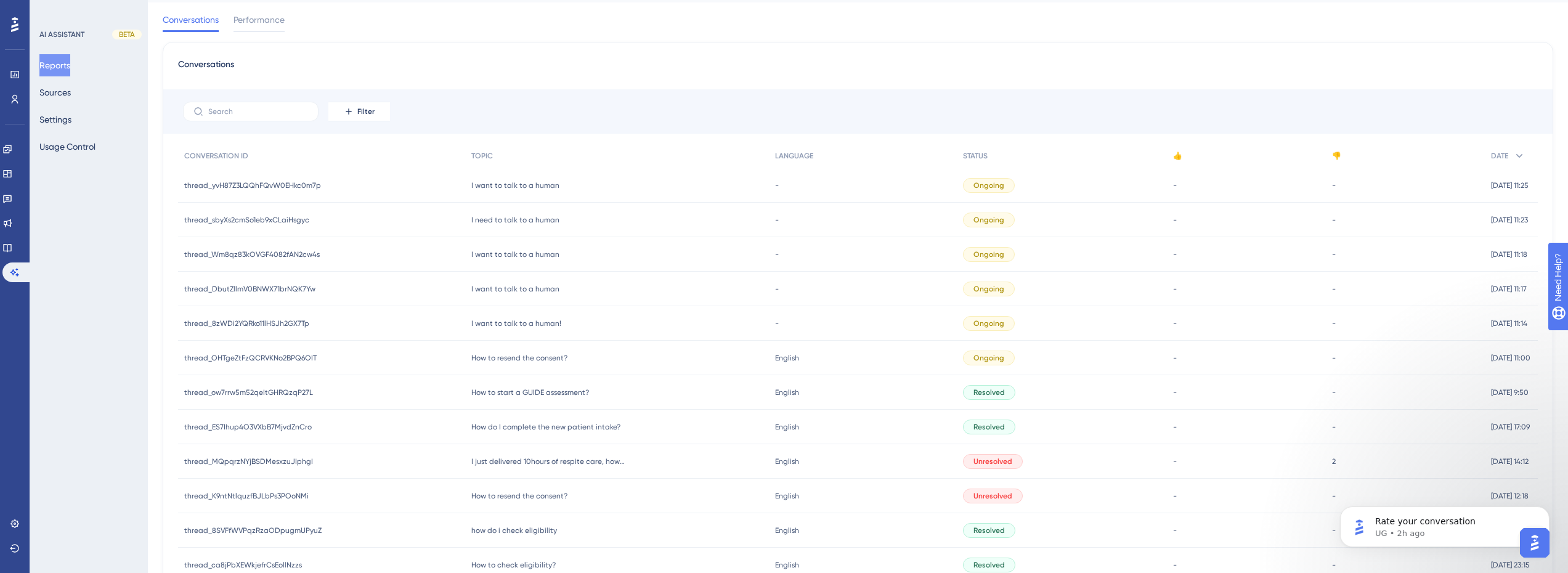
scroll to position [0, 0]
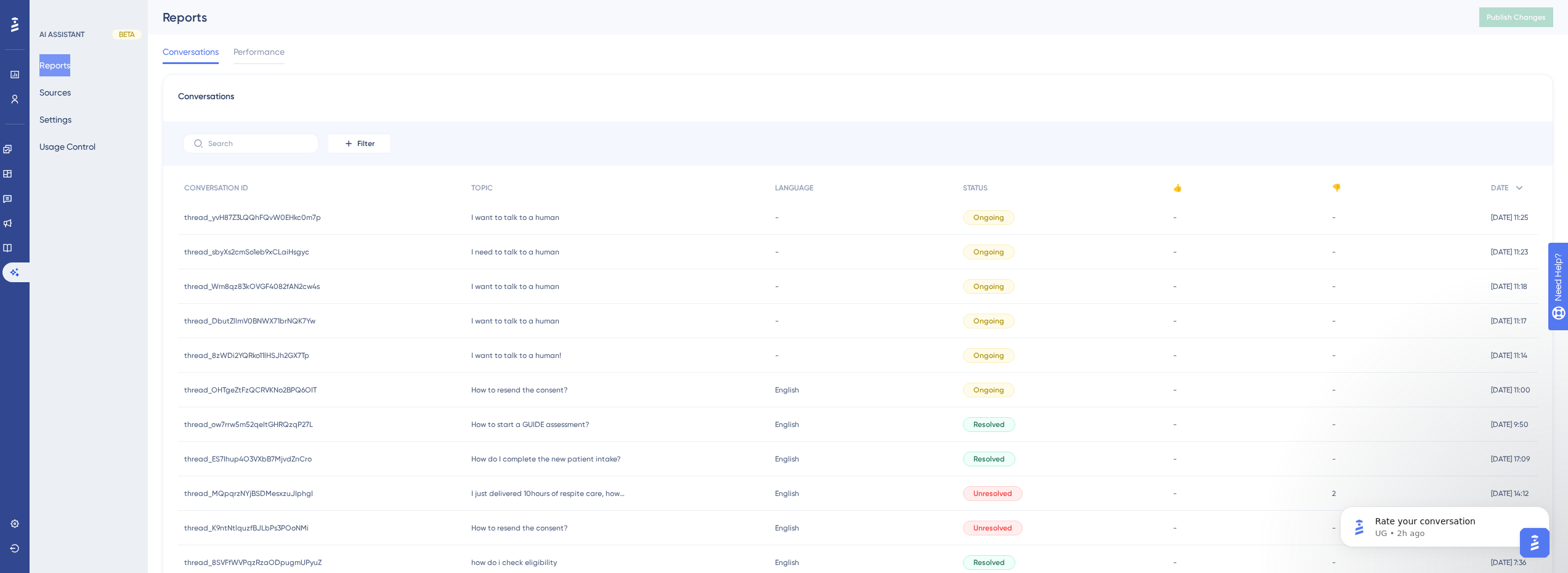
click at [0, 0] on icon at bounding box center [0, 0] width 0 height 0
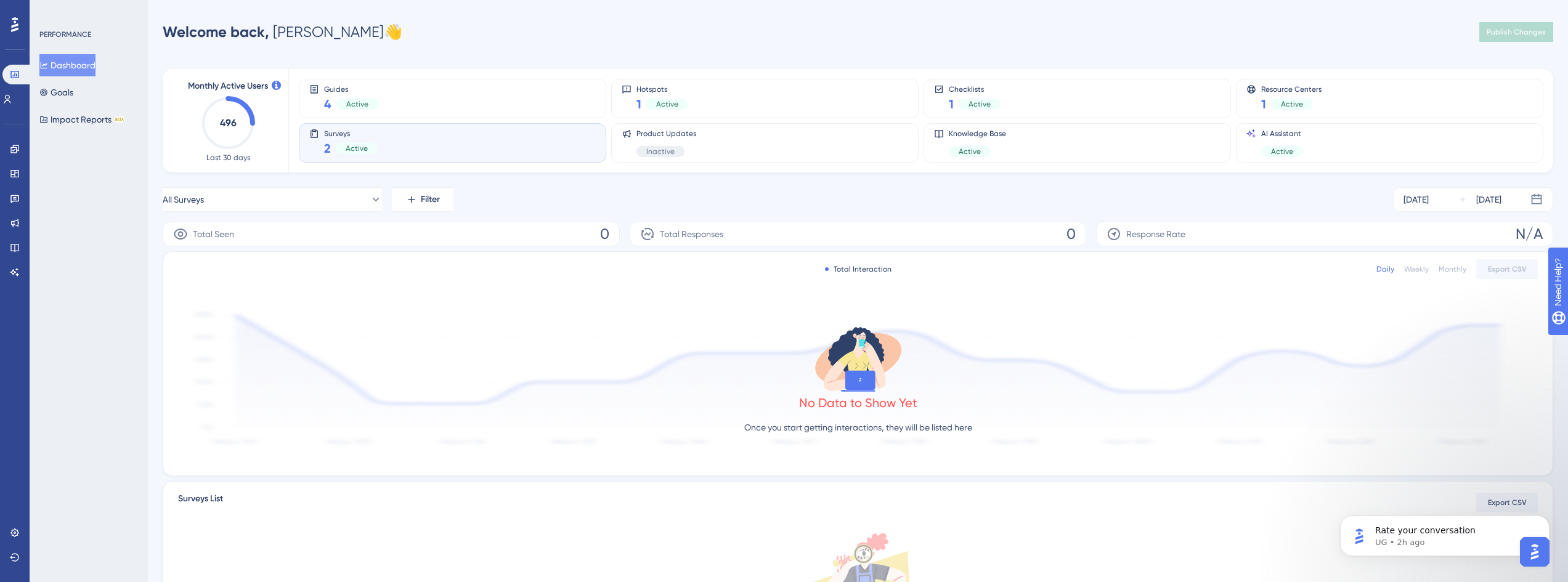
click at [450, 36] on div "Welcome back, [PERSON_NAME] 👋 Publish Changes" at bounding box center [857, 32] width 1390 height 24
click at [377, 139] on div "Surveys 2 Active" at bounding box center [453, 142] width 287 height 28
click at [293, 245] on div "Total Seen 0" at bounding box center [390, 233] width 457 height 24
click at [11, 199] on icon at bounding box center [14, 198] width 10 height 10
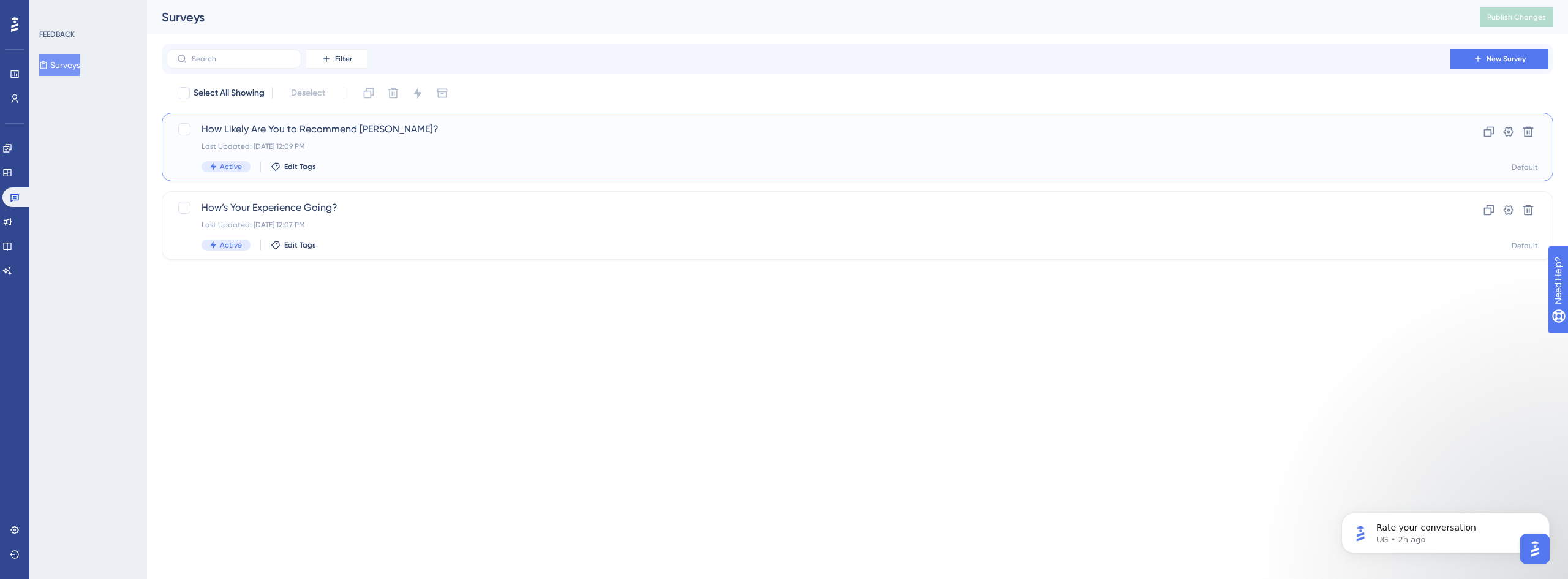
click at [398, 135] on span "How Likely Are You to Recommend [PERSON_NAME]?" at bounding box center [809, 129] width 1214 height 14
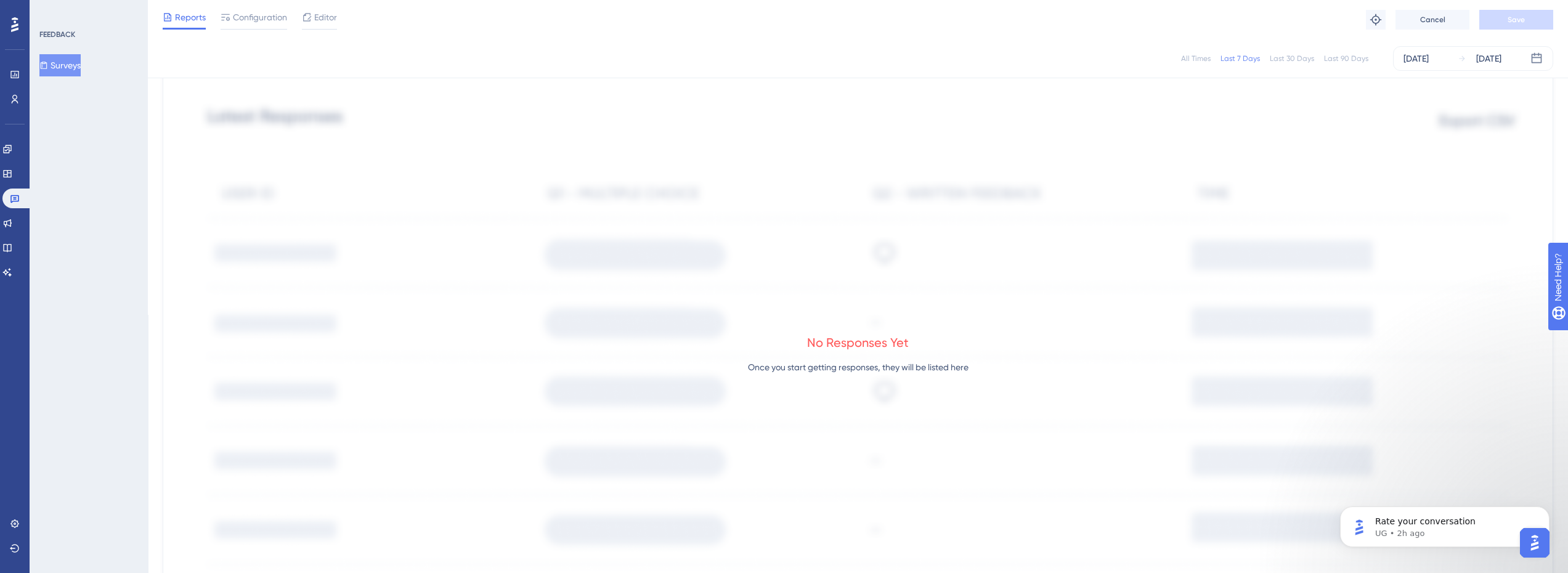
scroll to position [61, 0]
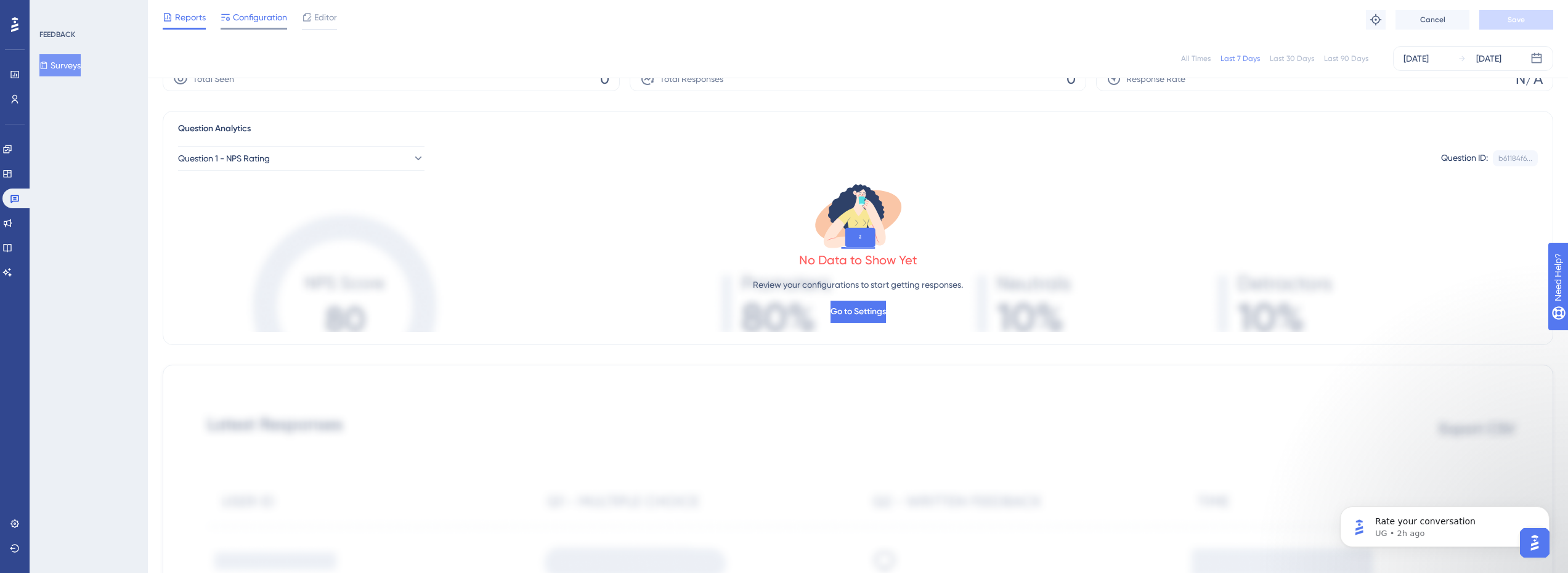
click at [235, 23] on span "Configuration" at bounding box center [260, 17] width 54 height 14
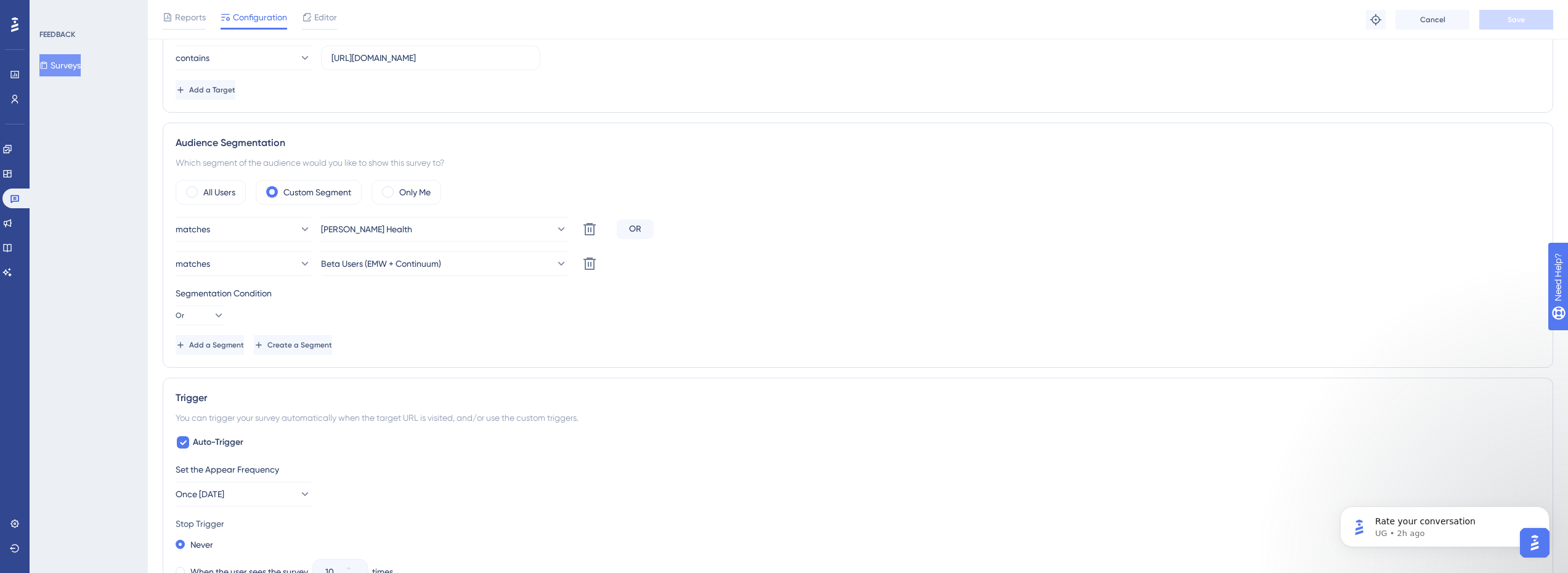
scroll to position [246, 0]
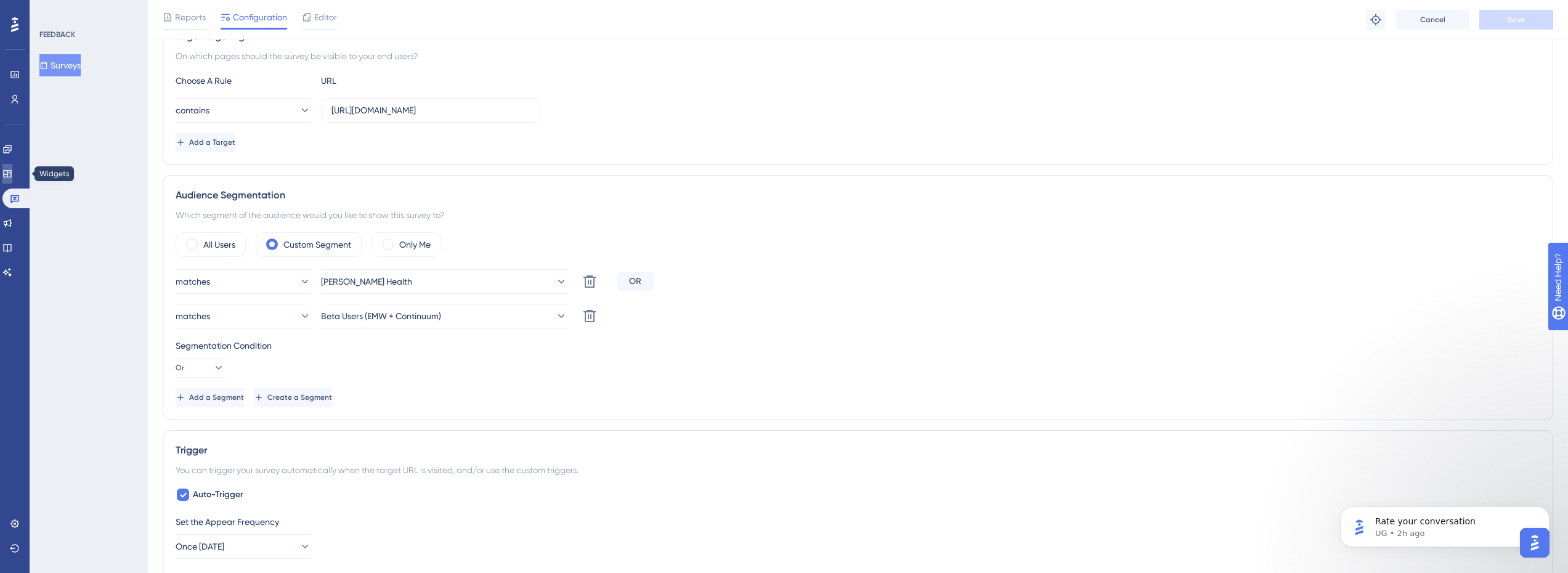
click at [13, 169] on icon at bounding box center [7, 173] width 10 height 10
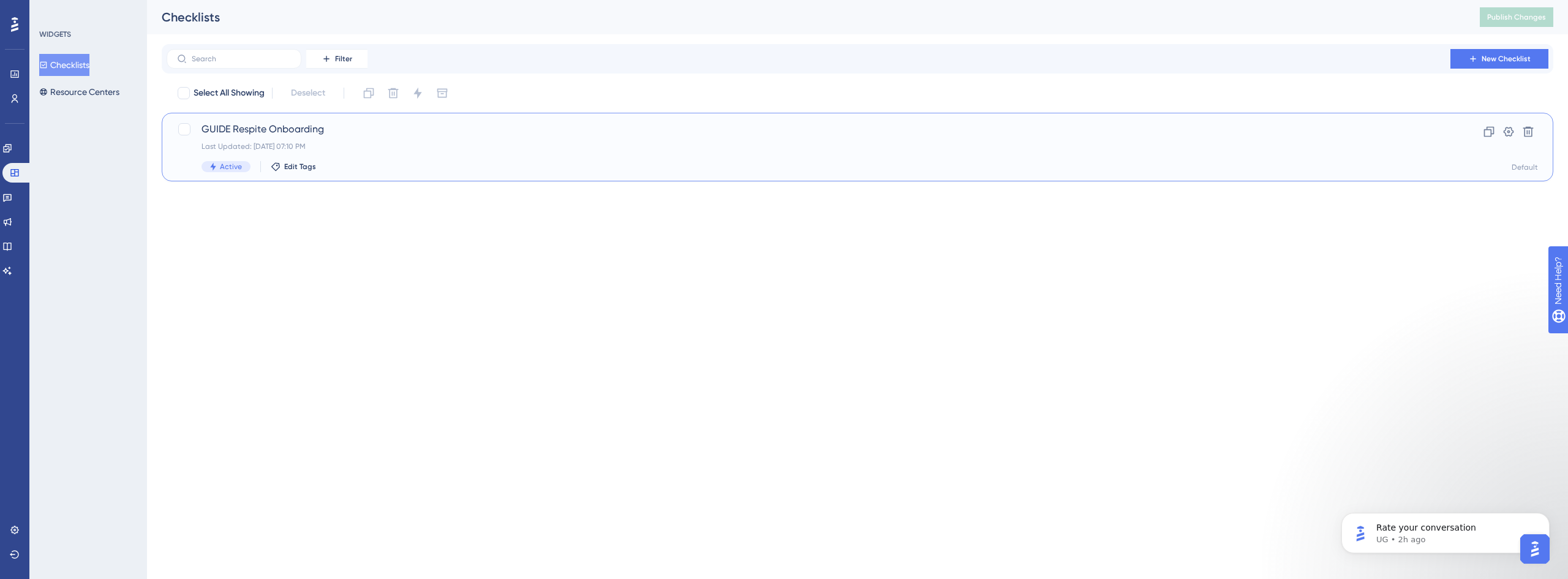
click at [293, 136] on span "GUIDE Respite Onboarding" at bounding box center [809, 129] width 1214 height 14
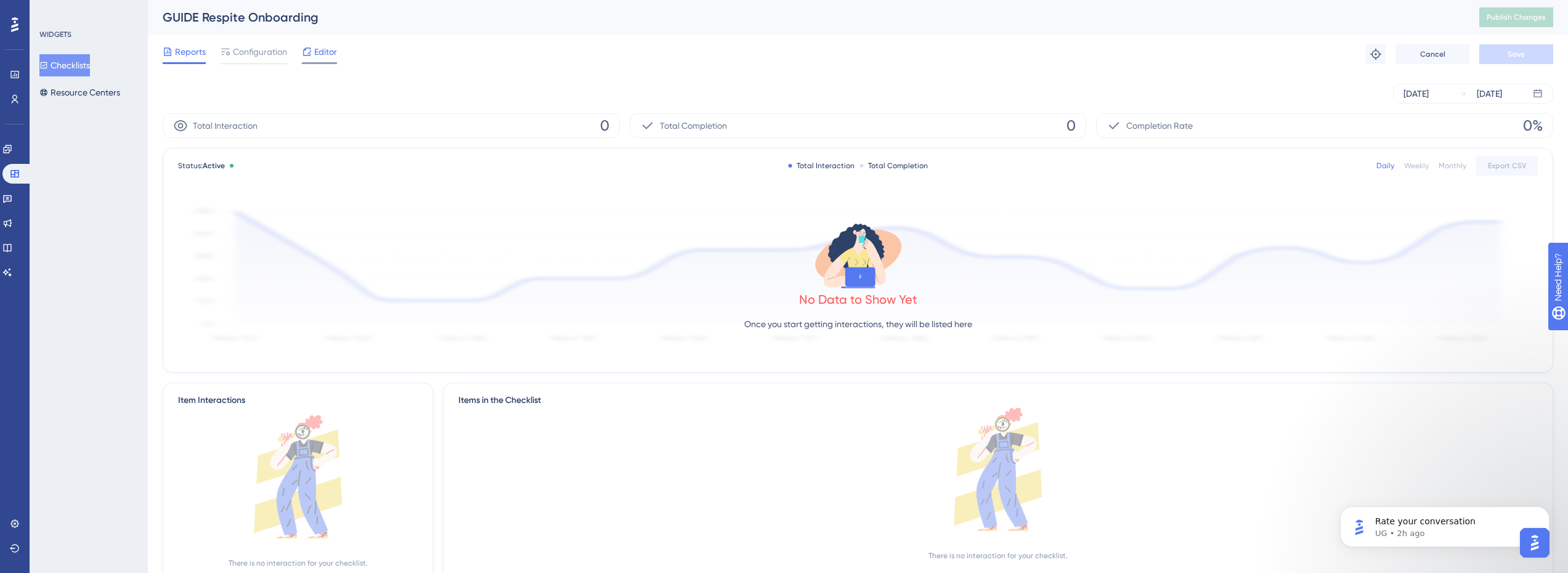
click at [317, 56] on span "Editor" at bounding box center [325, 51] width 23 height 14
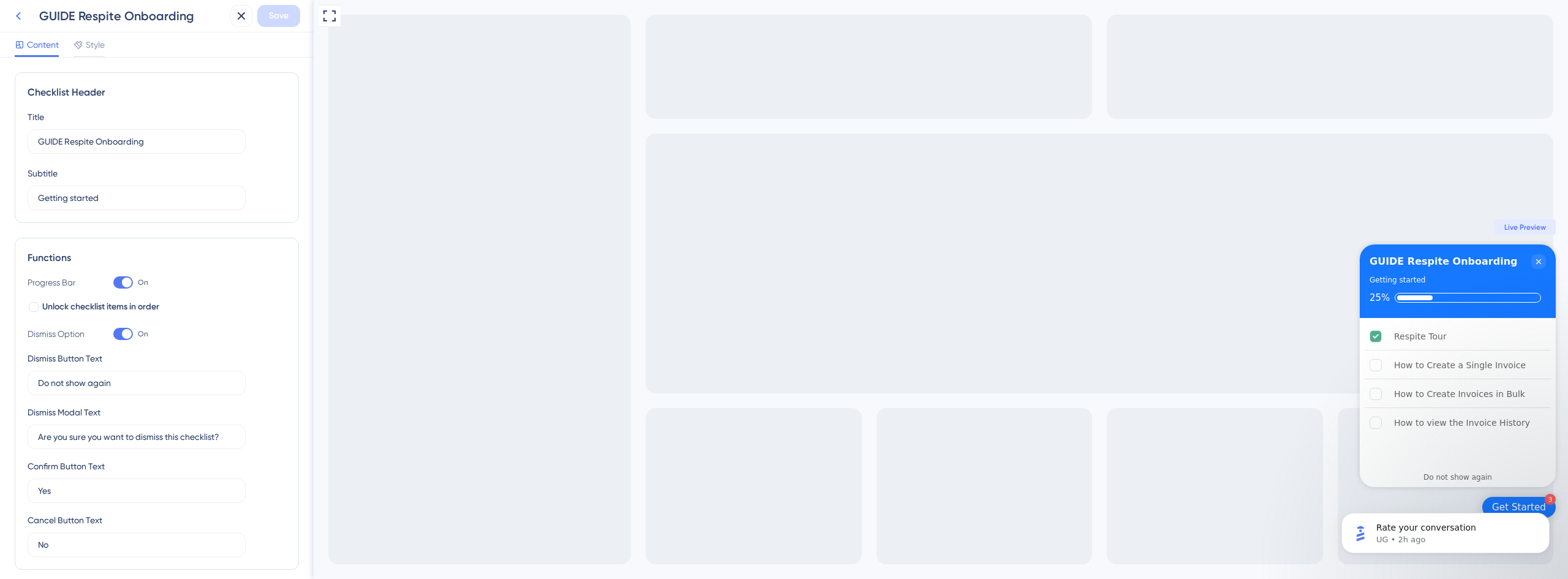
click at [14, 21] on icon at bounding box center [18, 16] width 14 height 14
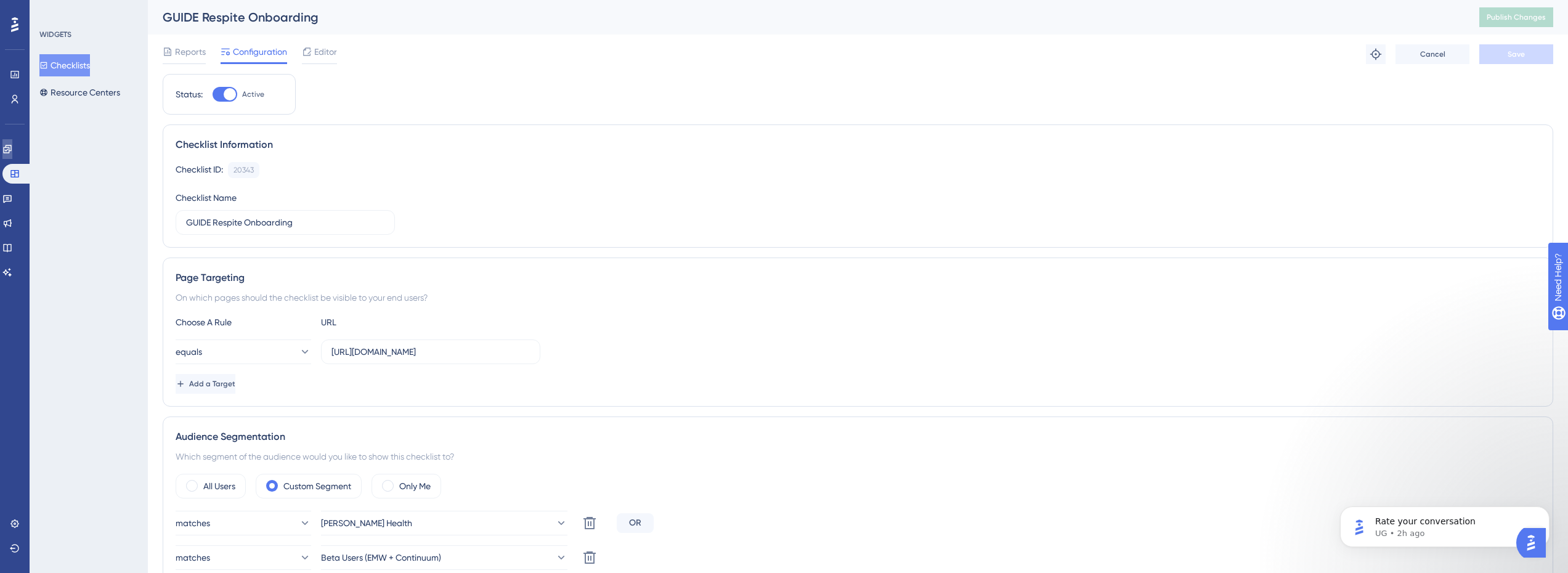
click at [12, 149] on icon at bounding box center [7, 149] width 10 height 10
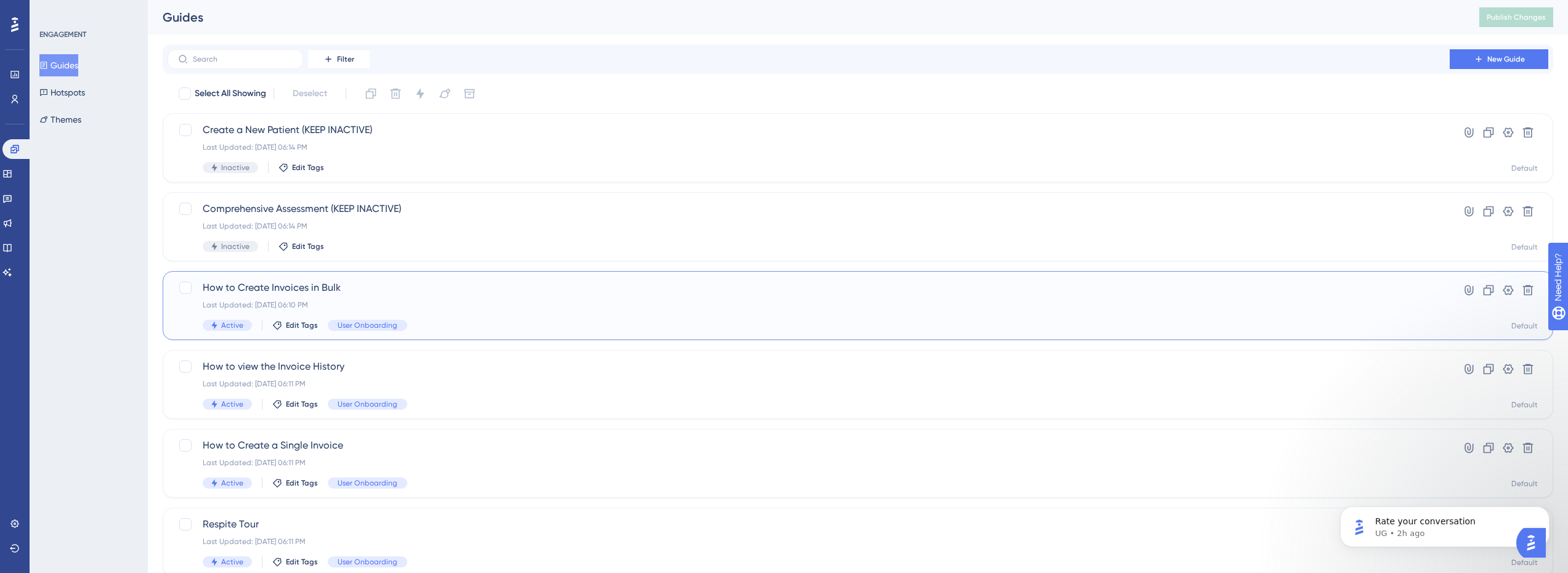
click at [313, 291] on span "How to Create Invoices in Bulk" at bounding box center [809, 288] width 1212 height 14
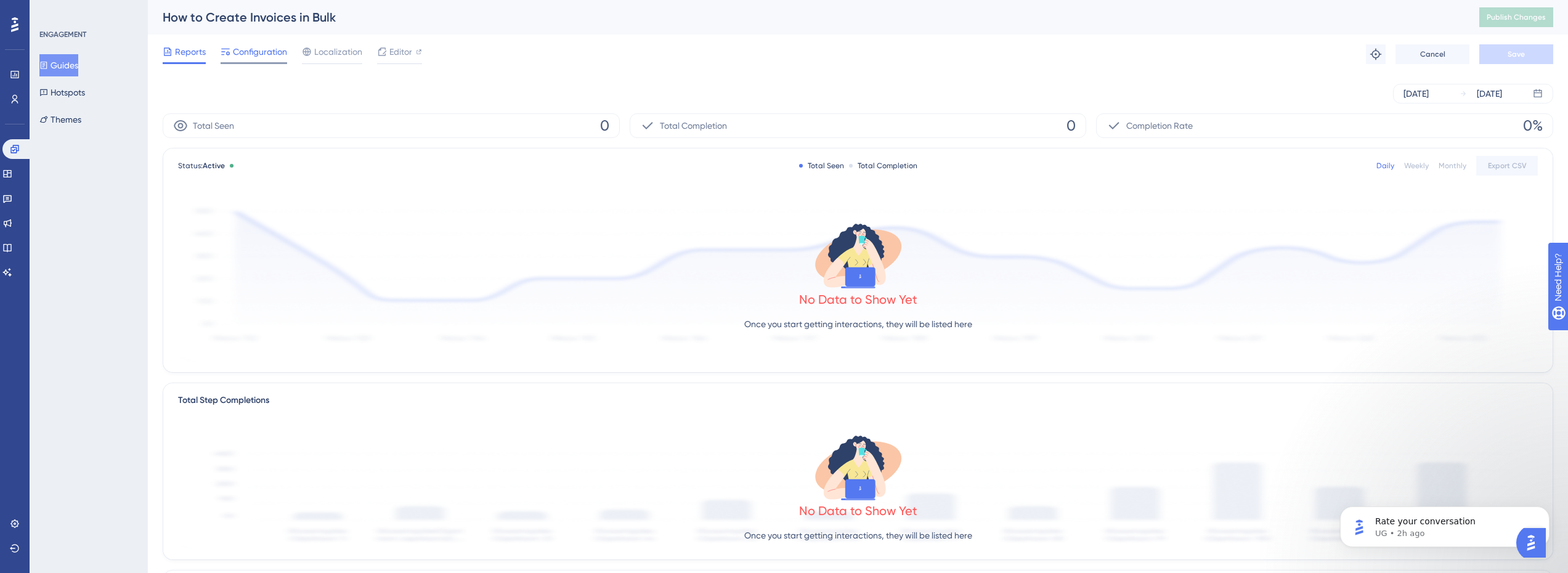
click at [266, 51] on span "Configuration" at bounding box center [260, 51] width 54 height 14
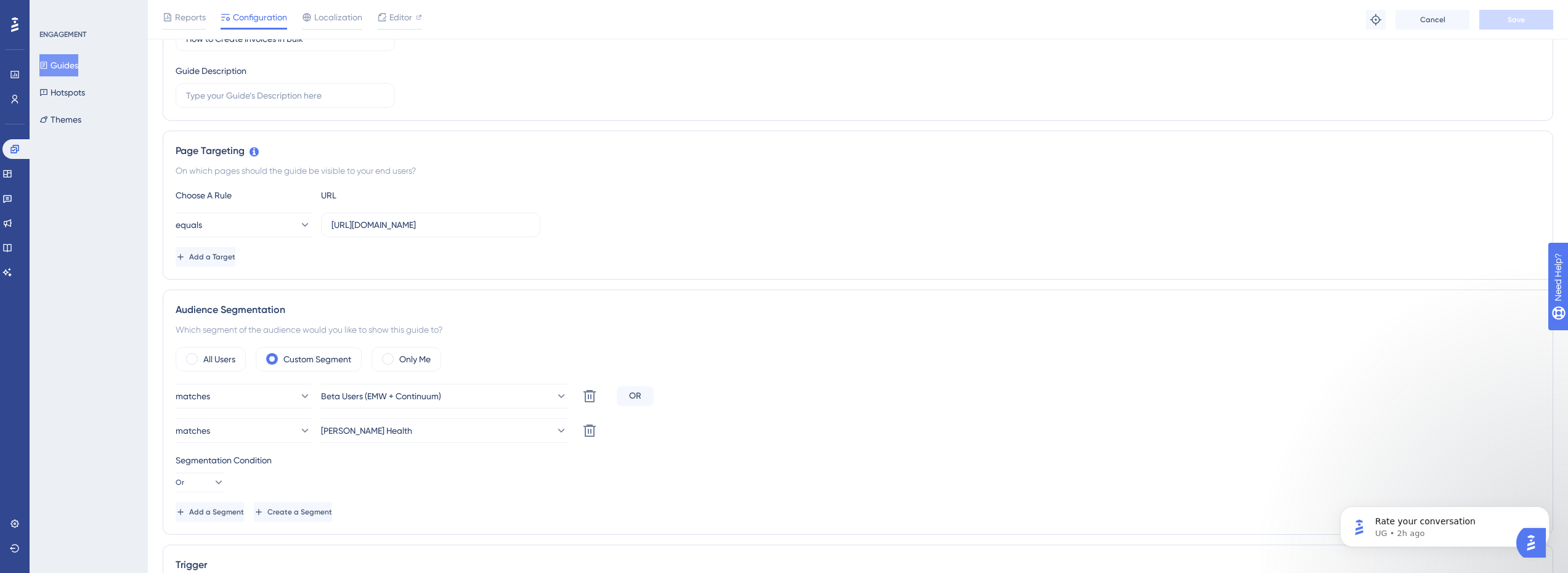
scroll to position [124, 0]
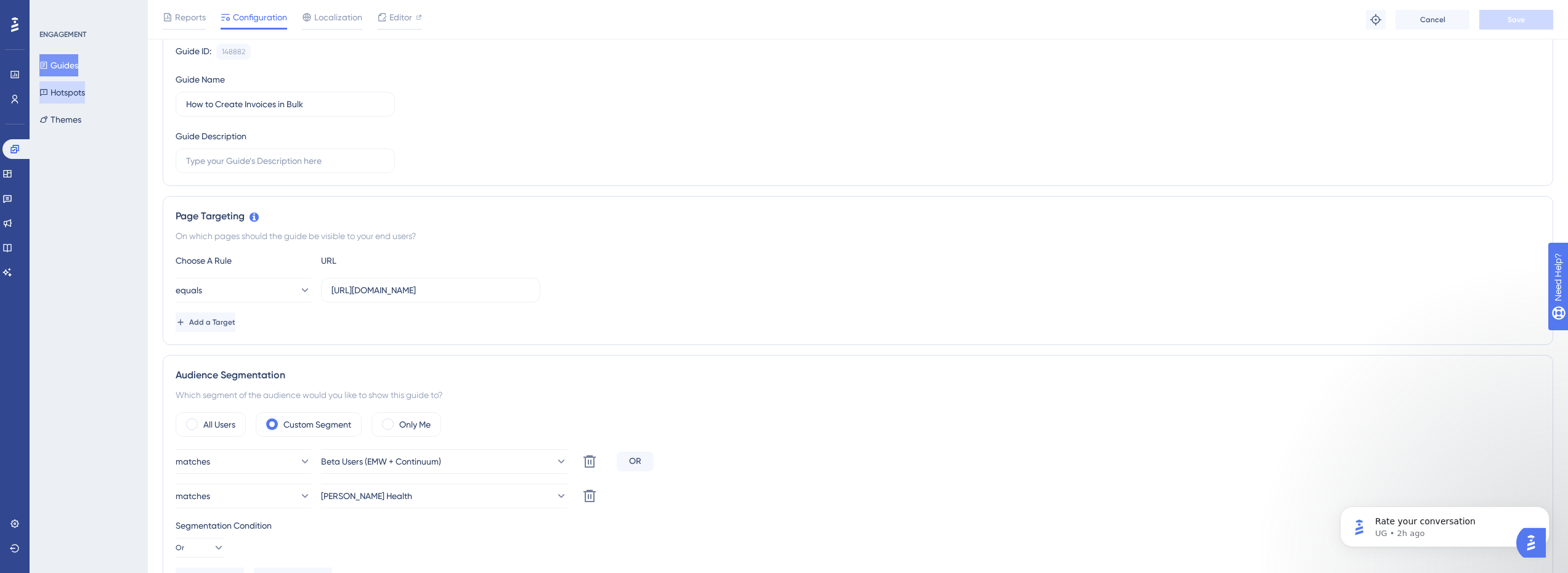
click at [83, 97] on button "Hotspots" at bounding box center [62, 92] width 46 height 23
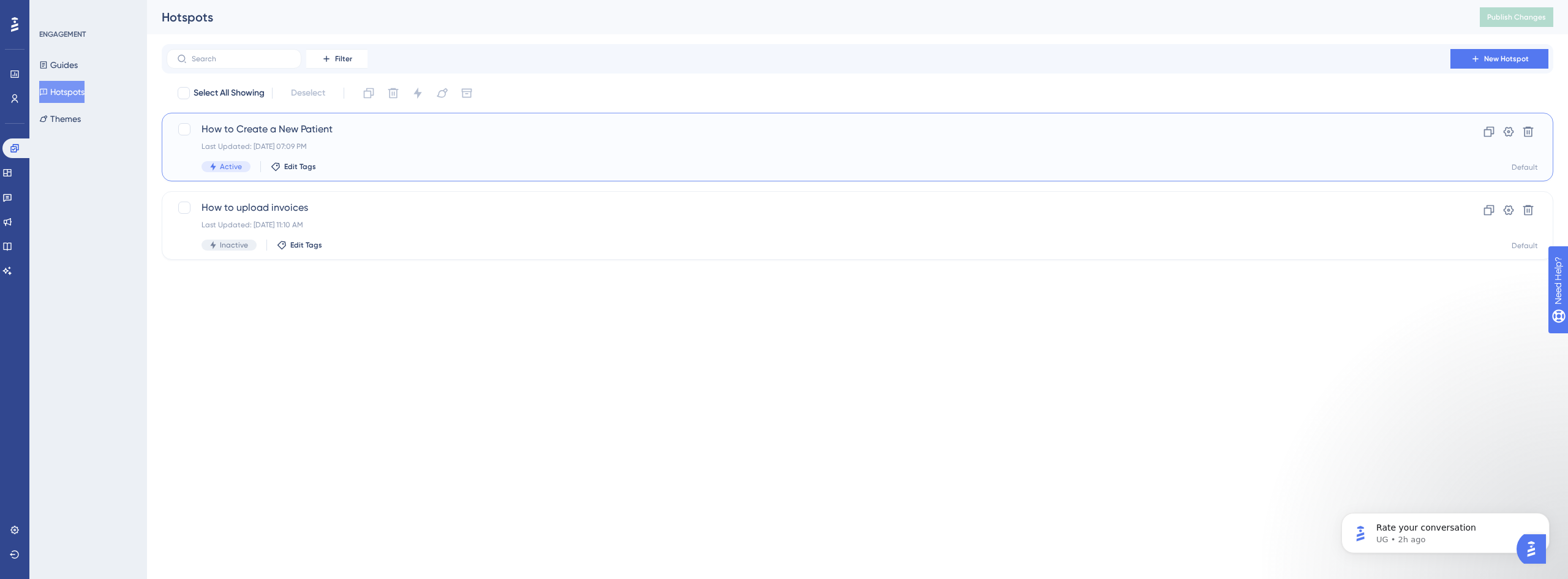
click at [361, 130] on span "How to Create a New Patient" at bounding box center [809, 129] width 1214 height 14
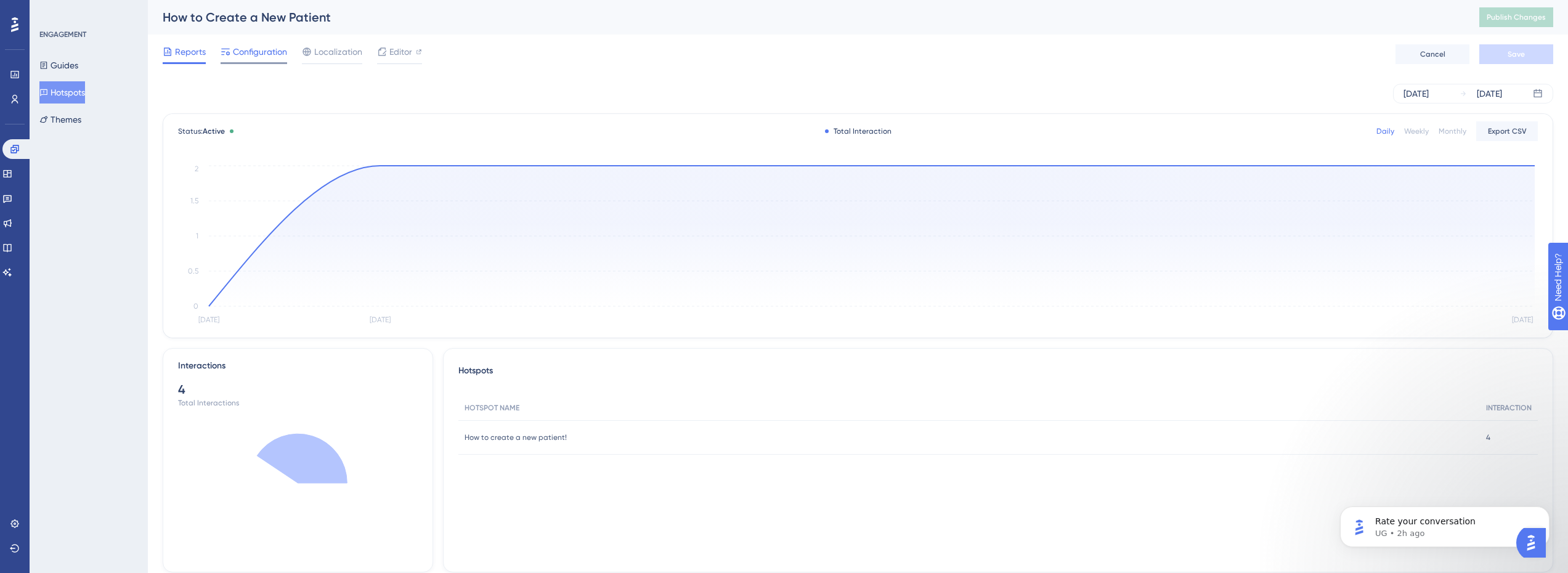
click at [261, 50] on span "Configuration" at bounding box center [260, 51] width 54 height 14
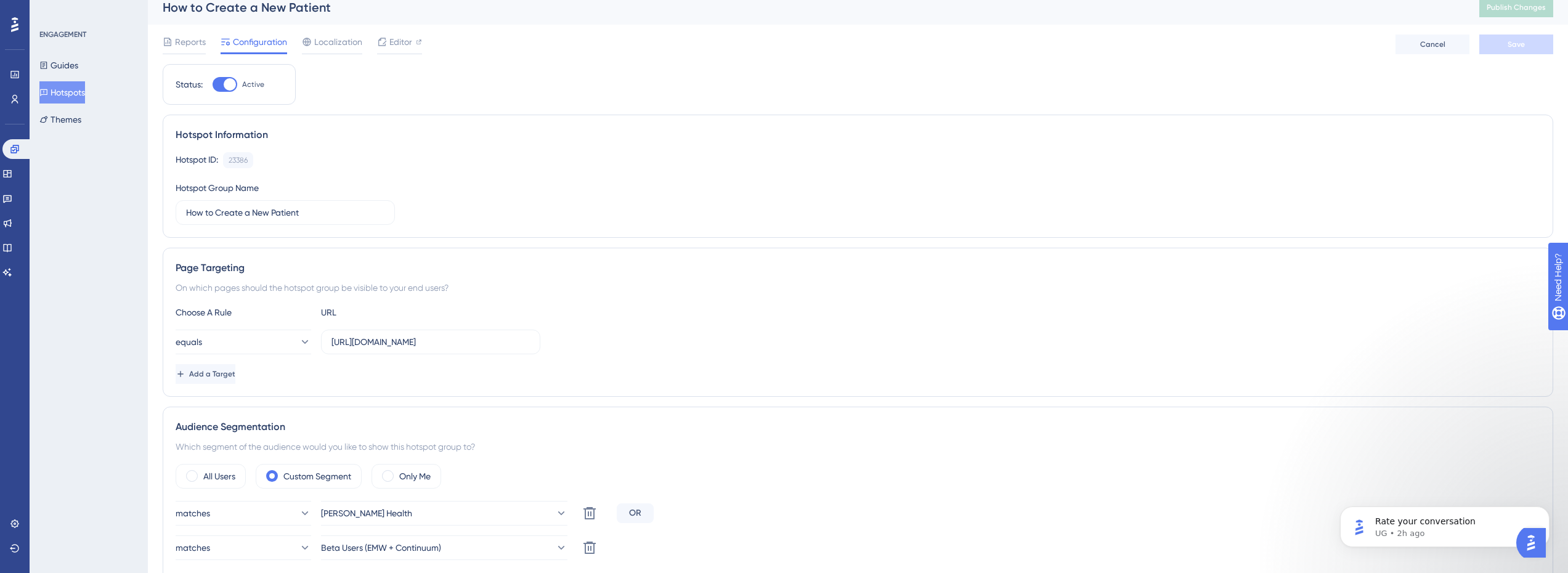
scroll to position [124, 0]
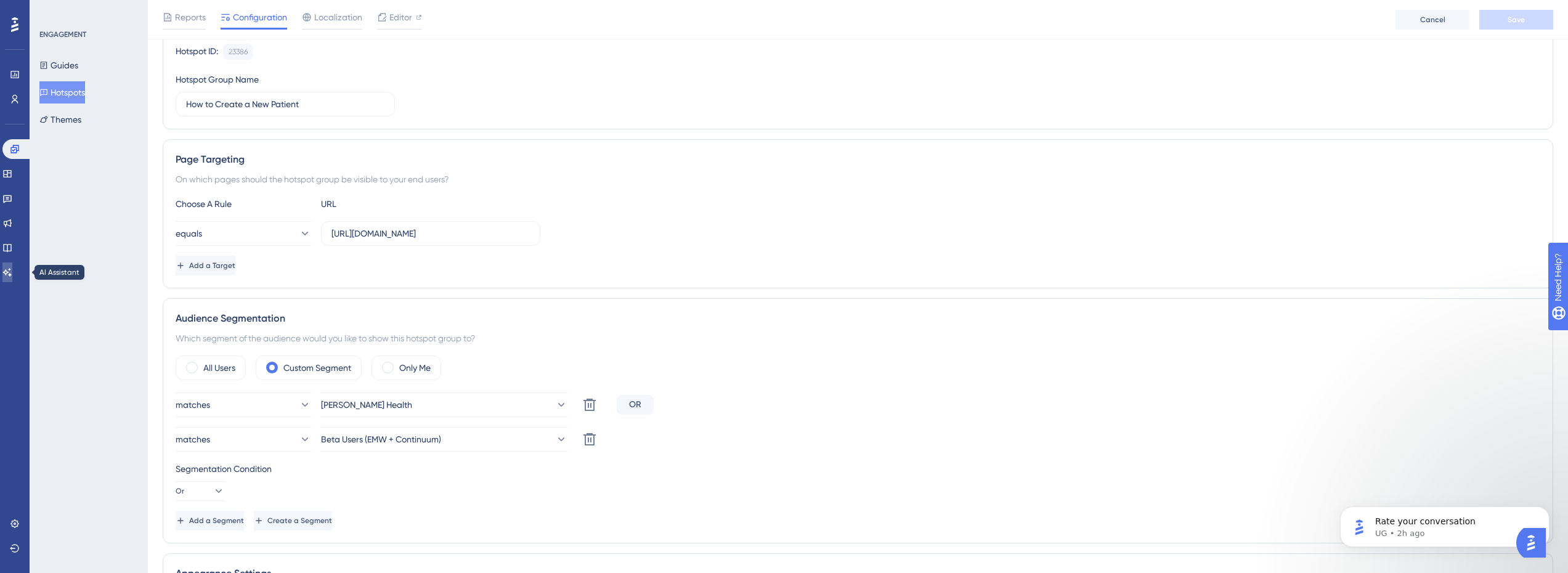
click at [13, 273] on icon at bounding box center [7, 273] width 10 height 10
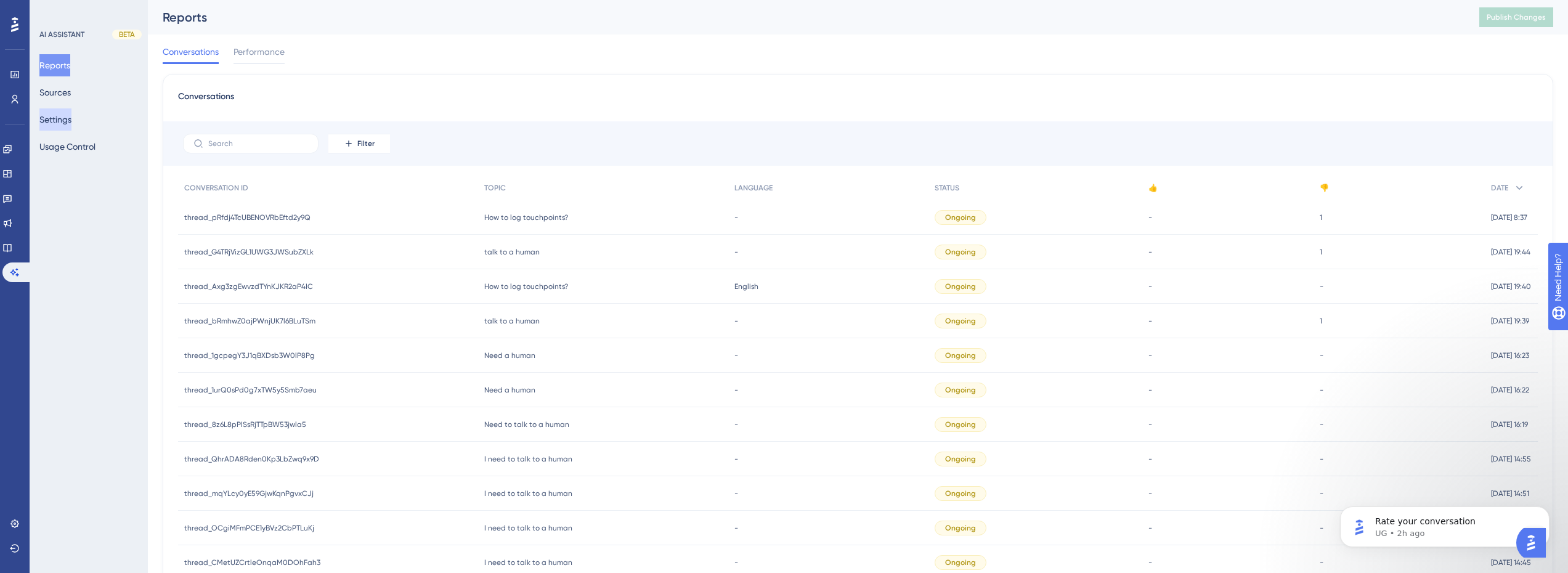
click at [71, 117] on button "Settings" at bounding box center [56, 119] width 32 height 23
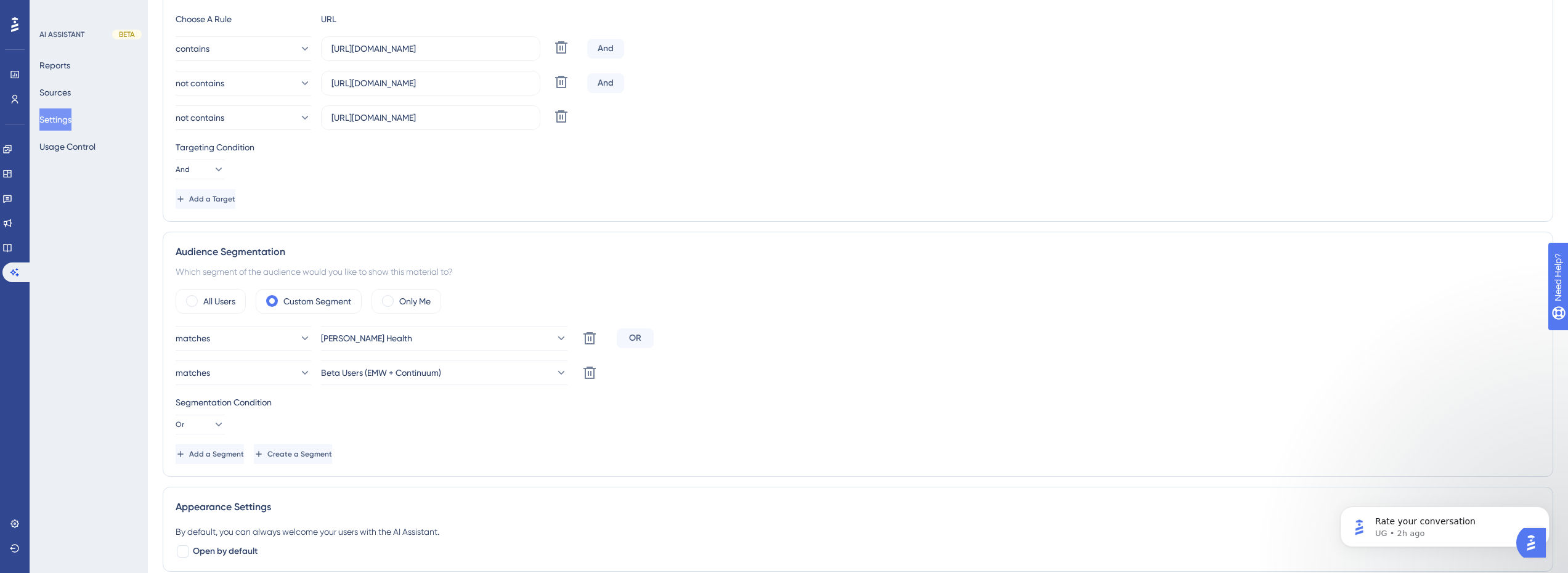
scroll to position [185, 0]
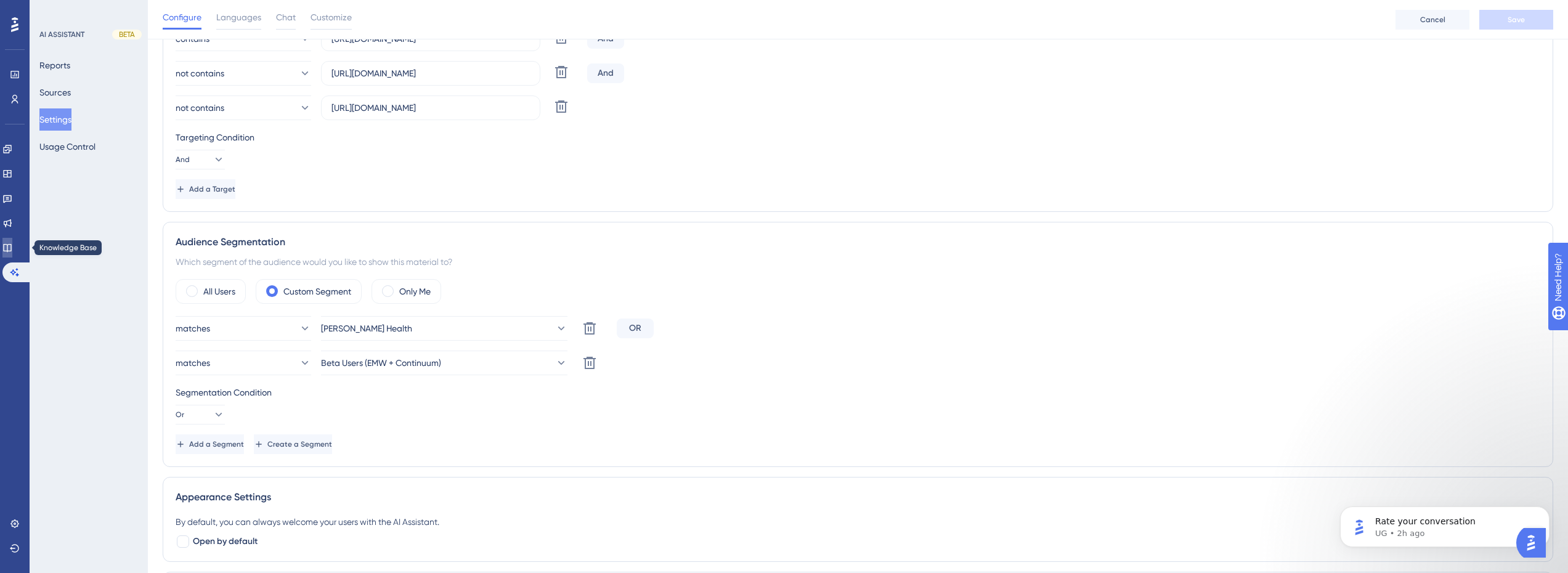
click at [11, 246] on icon at bounding box center [6, 248] width 8 height 8
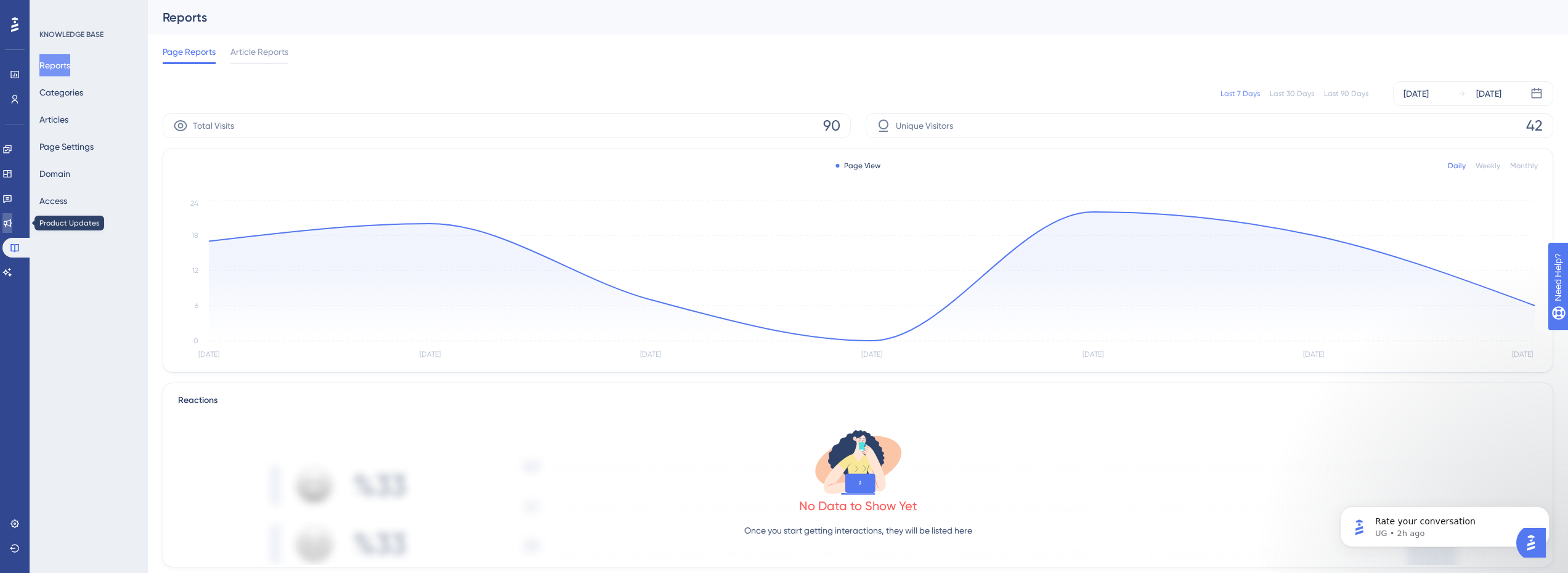
click at [13, 226] on link at bounding box center [7, 223] width 10 height 20
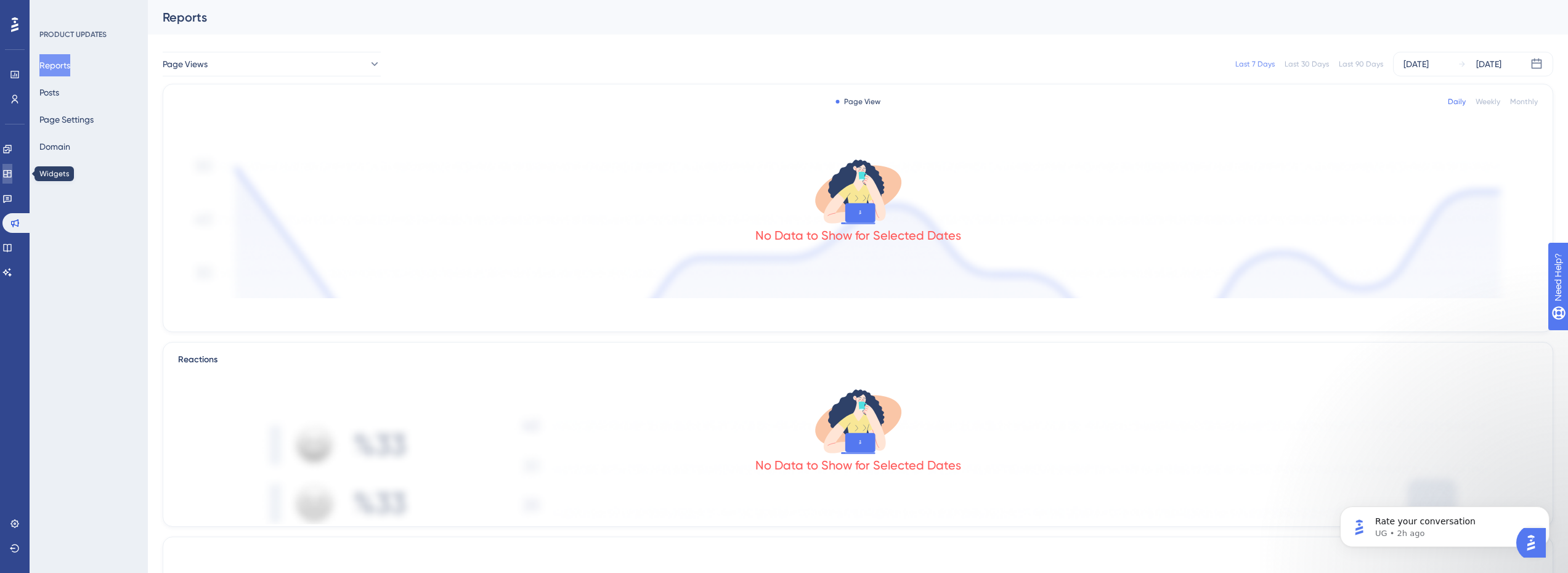
click at [8, 174] on link at bounding box center [7, 174] width 10 height 20
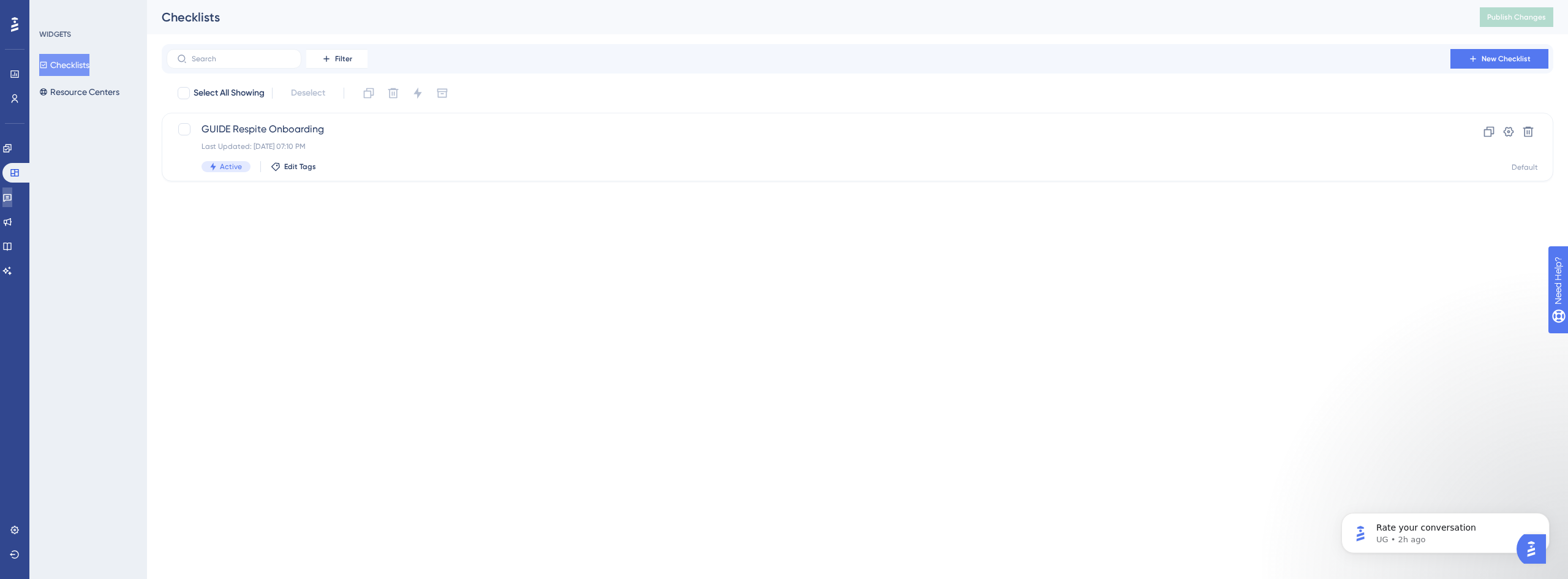
click at [11, 195] on icon at bounding box center [7, 198] width 9 height 8
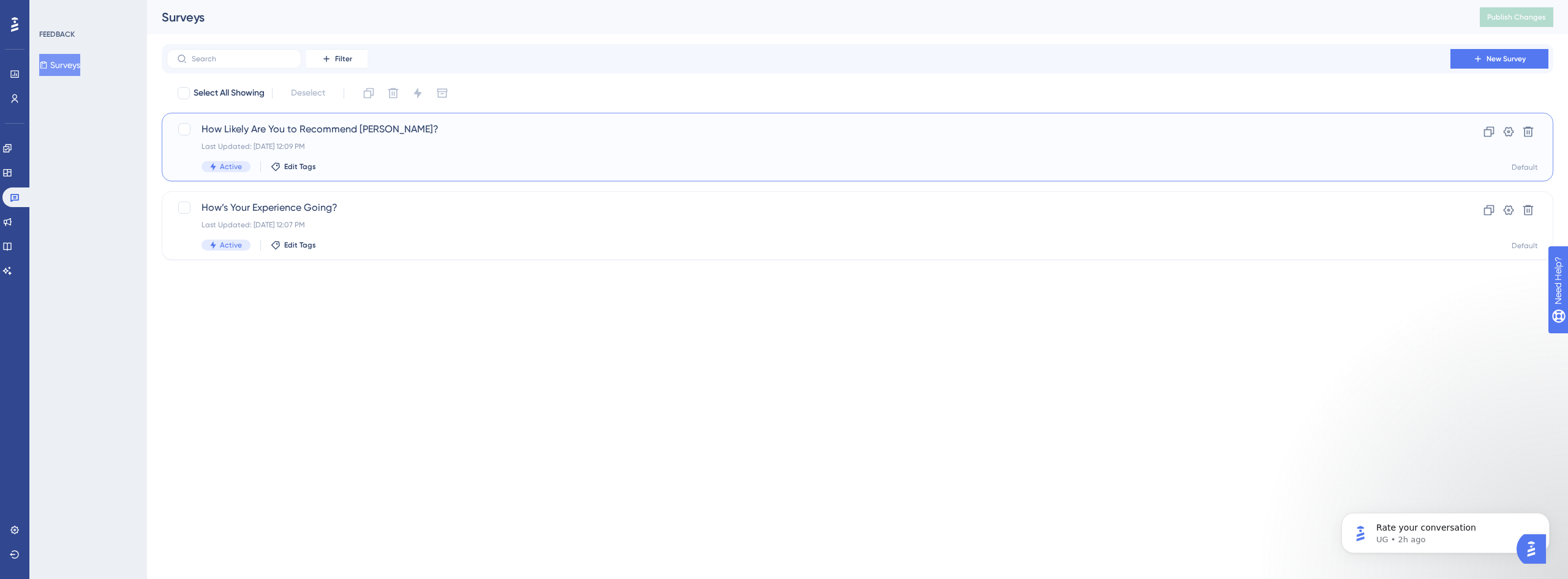
click at [319, 136] on div "How Likely Are You to Recommend [PERSON_NAME]? Last Updated: [DATE] 12:09 PM Ac…" at bounding box center [809, 147] width 1214 height 50
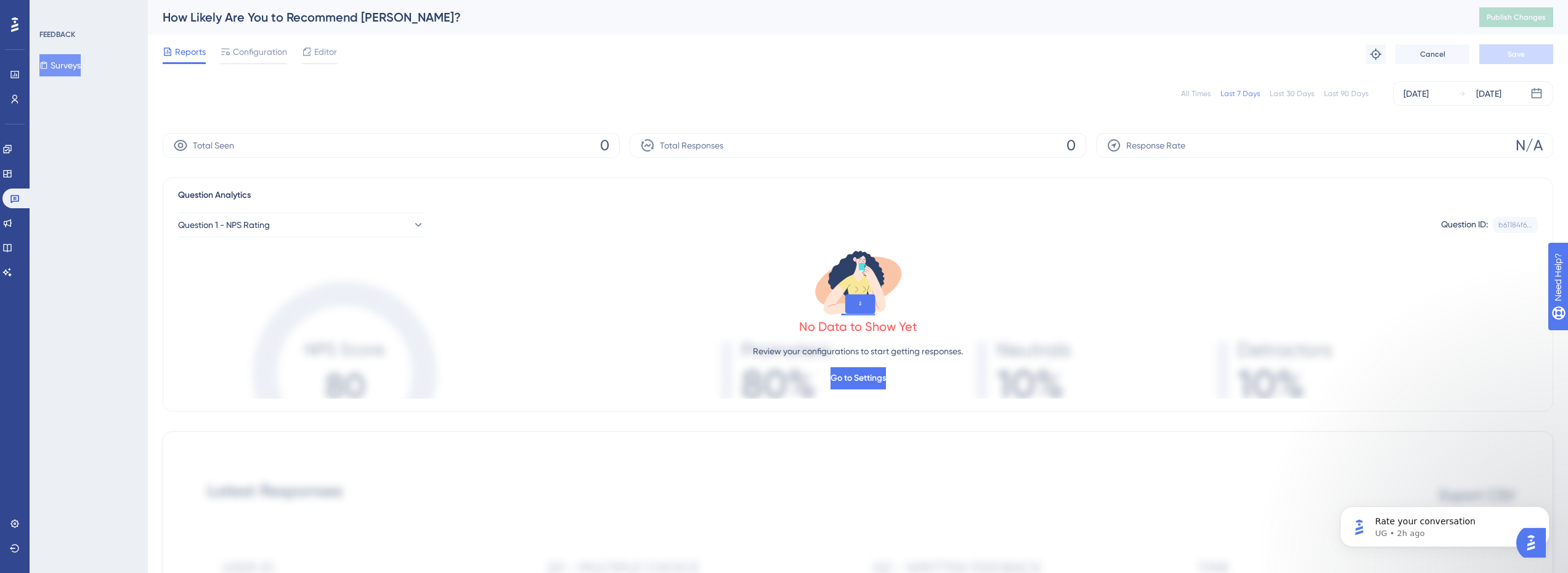
click at [238, 42] on div "Reports Configuration Editor Troubleshoot Cancel Save" at bounding box center [857, 54] width 1390 height 40
click at [243, 45] on span "Configuration" at bounding box center [260, 51] width 54 height 14
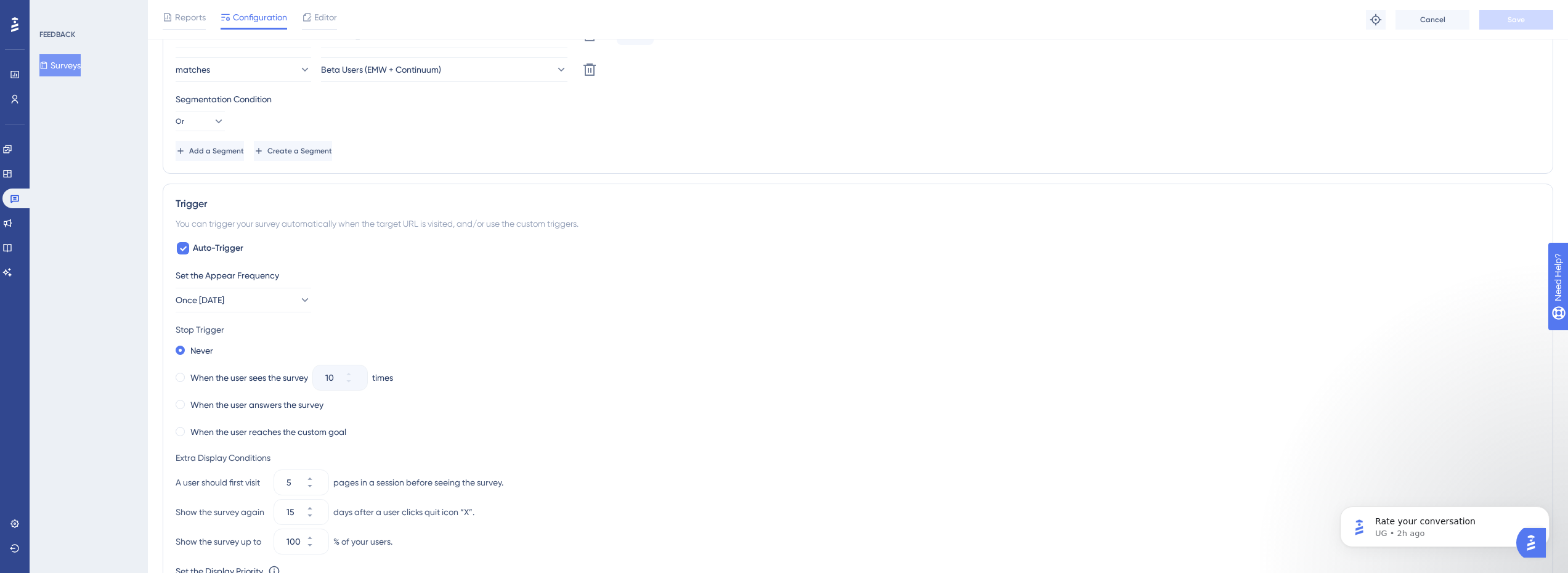
scroll to position [679, 0]
